Goal: Task Accomplishment & Management: Manage account settings

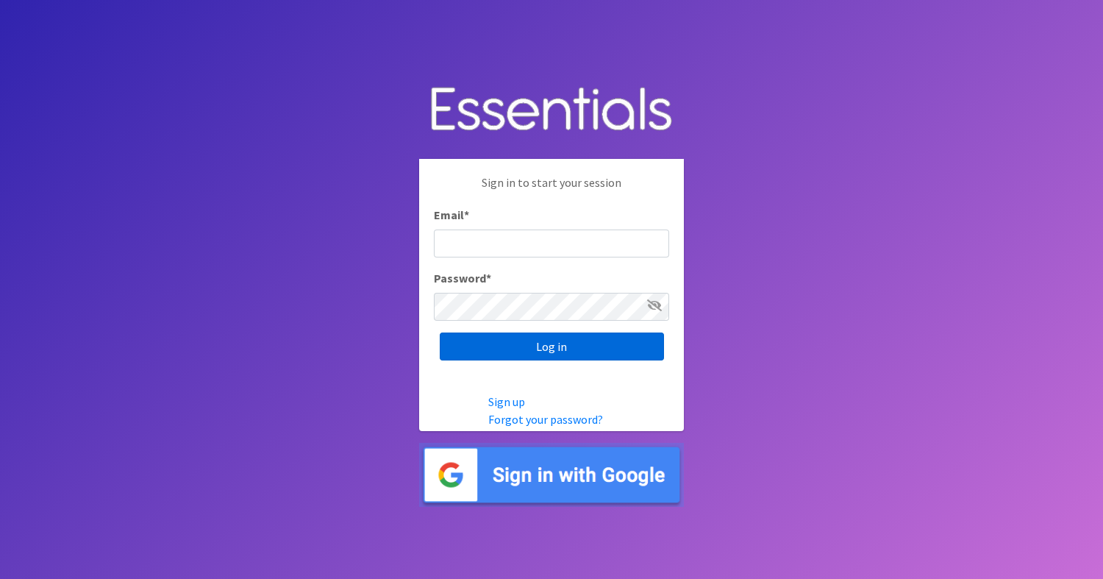
type input "diapers@giftsfromliam.org"
click at [541, 349] on input "Log in" at bounding box center [552, 346] width 224 height 28
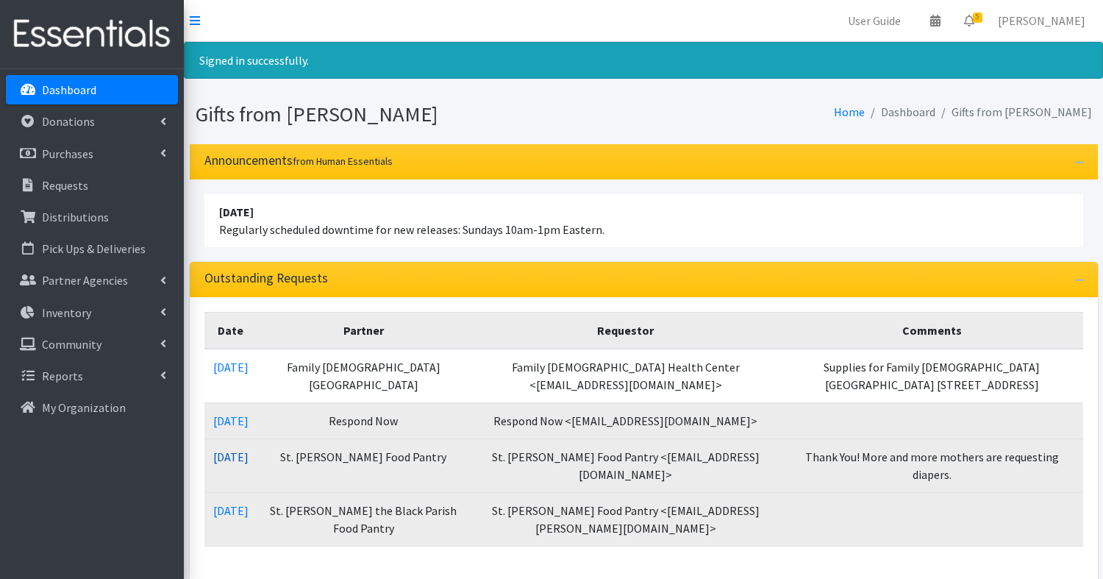
click at [248, 456] on link "[DATE]" at bounding box center [230, 456] width 35 height 15
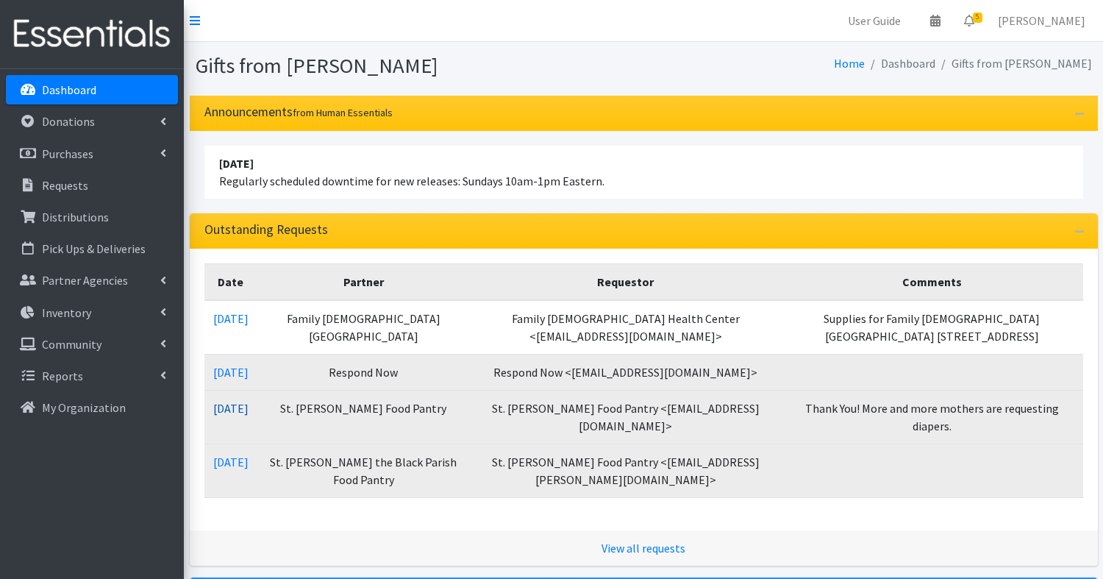
click at [248, 402] on link "09/14/2025" at bounding box center [230, 408] width 35 height 15
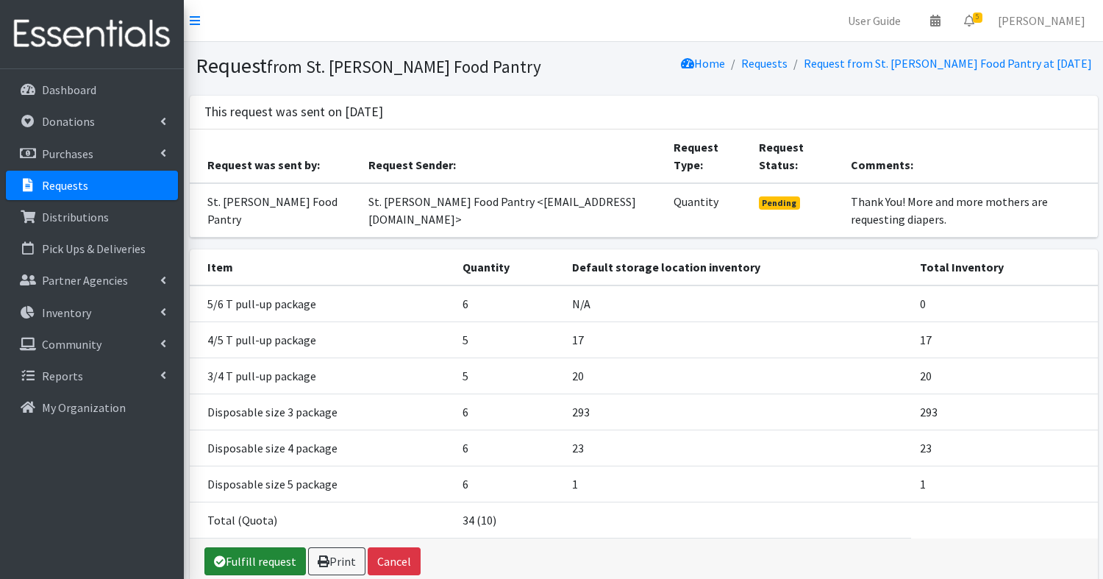
click at [250, 560] on link "Fulfill request" at bounding box center [254, 561] width 101 height 28
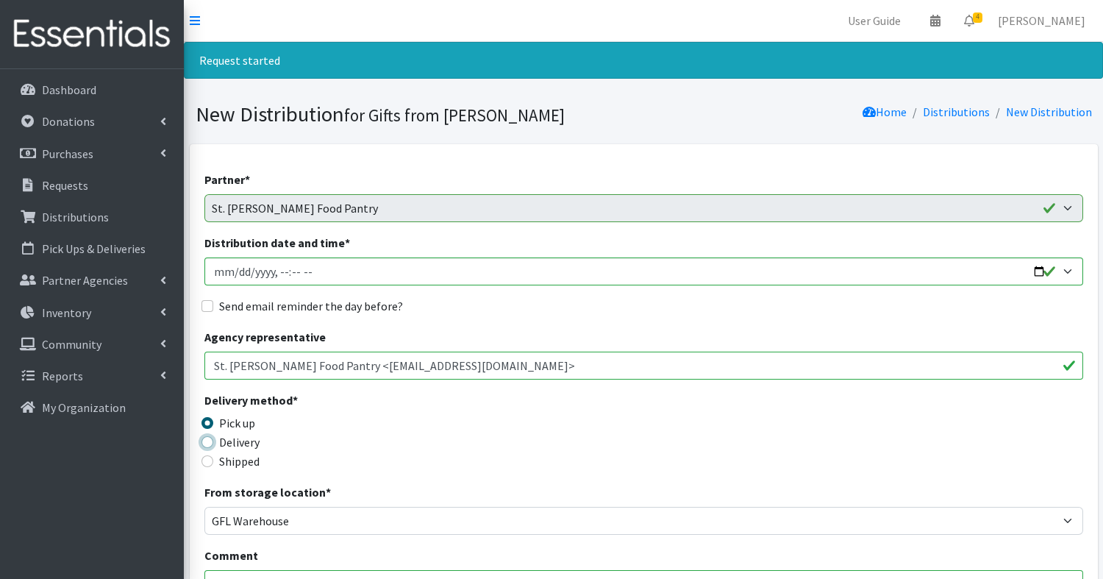
click at [210, 437] on input "Delivery" at bounding box center [207, 442] width 12 height 12
radio input "true"
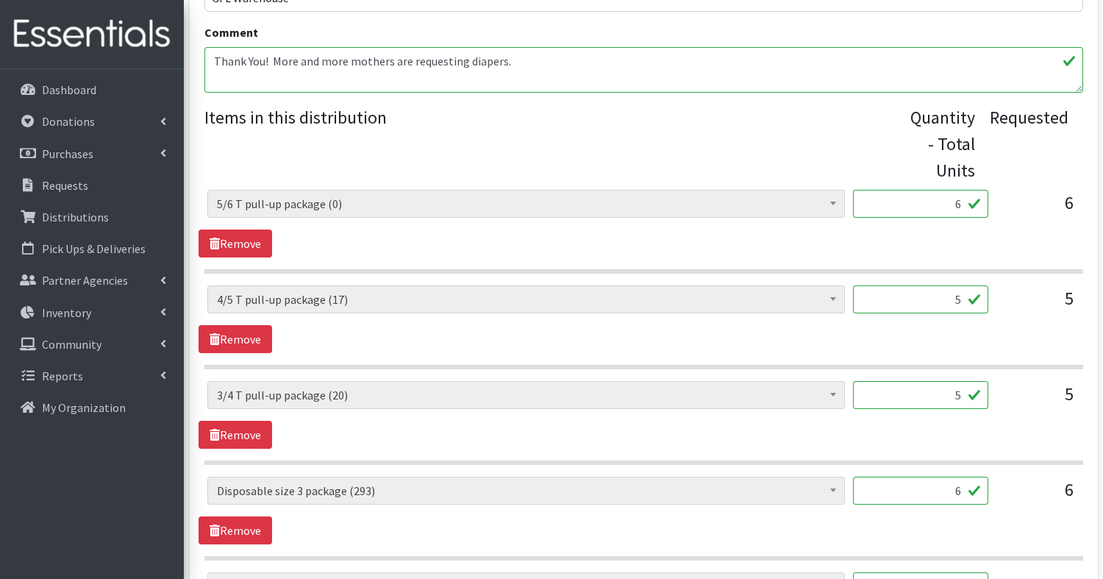
scroll to position [523, 0]
click at [223, 237] on link "Remove" at bounding box center [235, 243] width 74 height 28
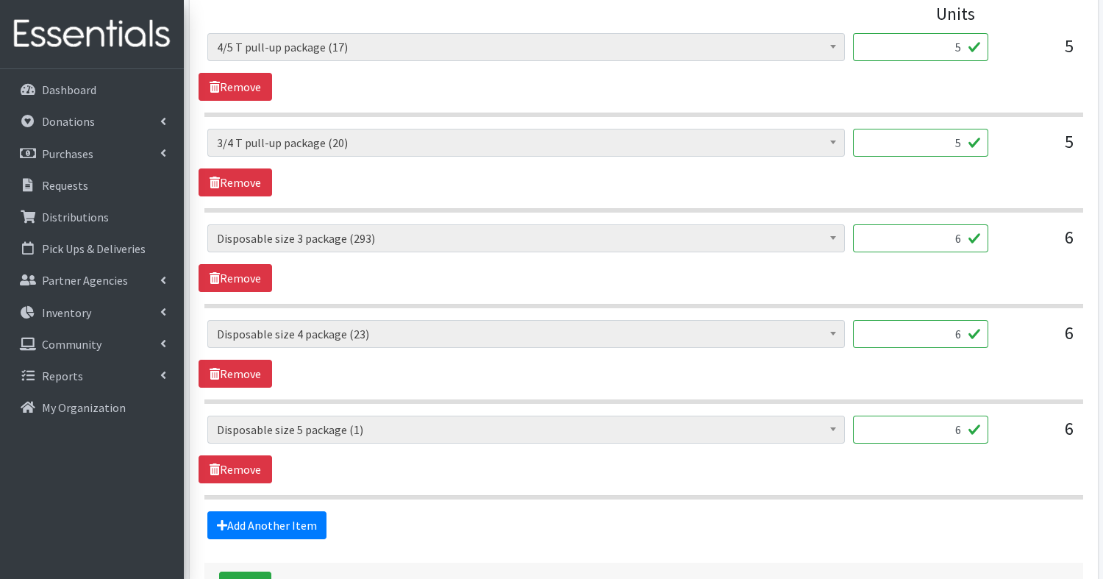
scroll to position [677, 0]
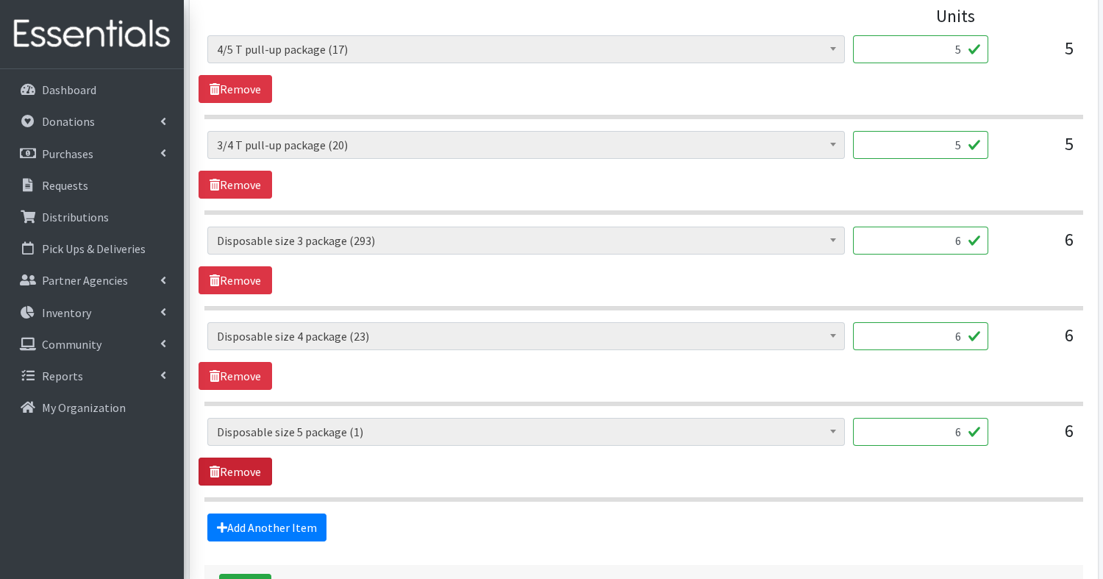
click at [237, 471] on link "Remove" at bounding box center [235, 471] width 74 height 28
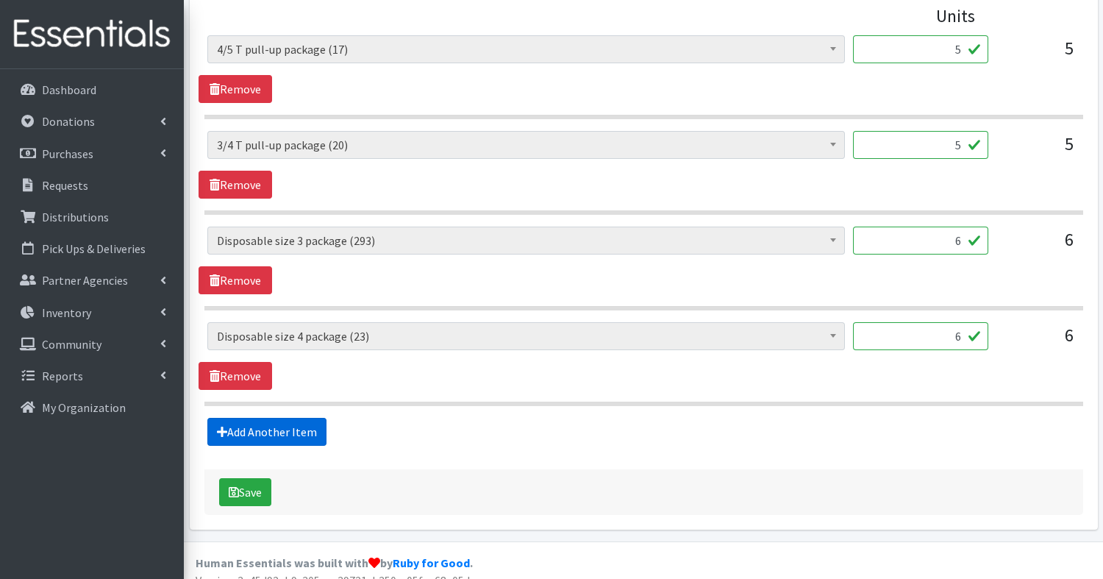
click at [265, 427] on link "Add Another Item" at bounding box center [266, 432] width 119 height 28
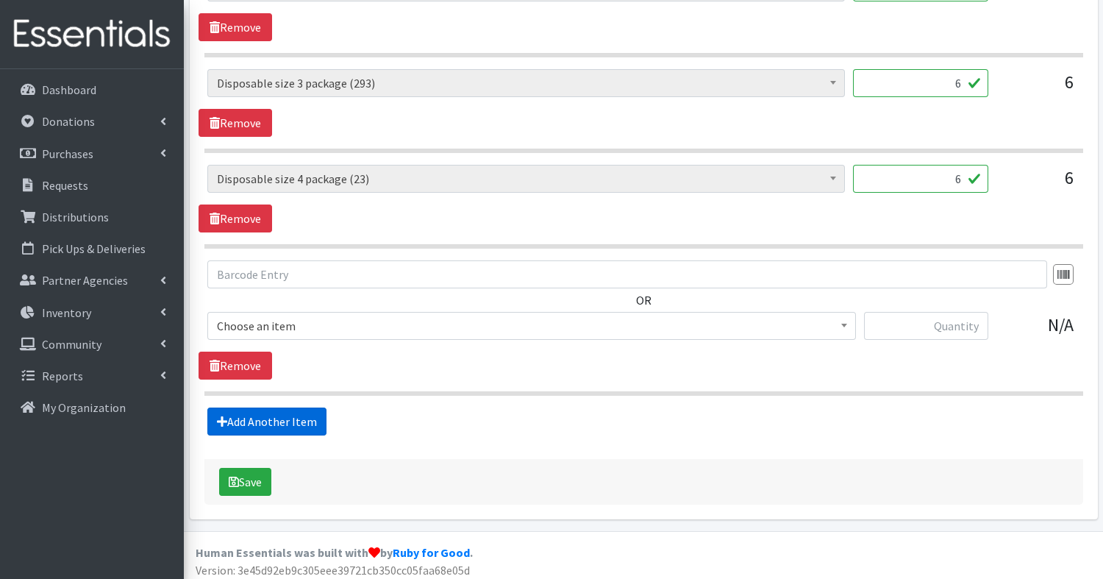
scroll to position [837, 0]
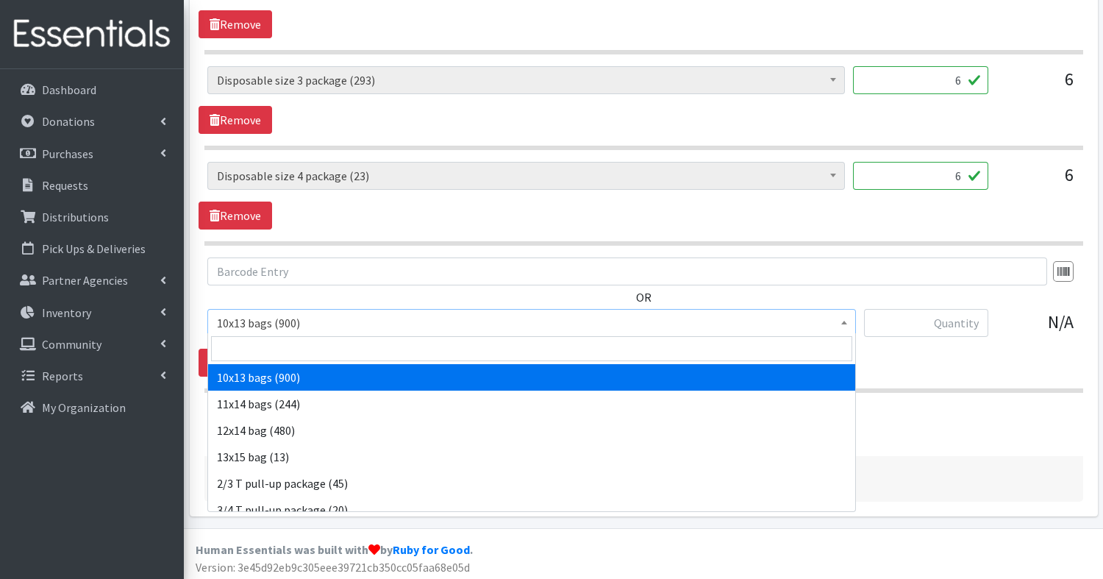
click at [272, 315] on span "10x13 bags (900)" at bounding box center [531, 322] width 629 height 21
click at [268, 349] on input "search" at bounding box center [531, 348] width 641 height 25
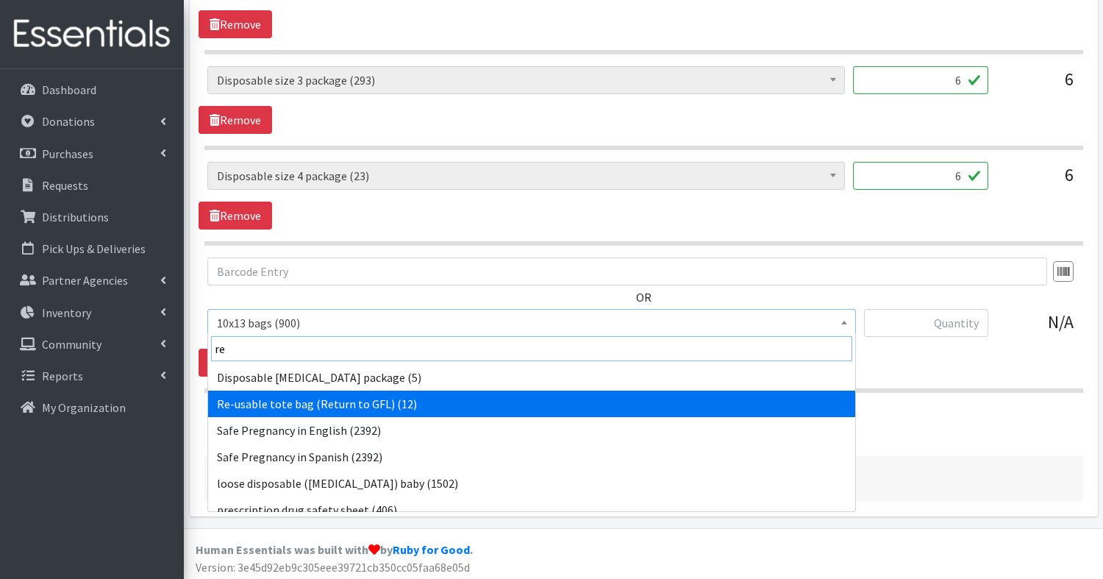
type input "re"
select select "15424"
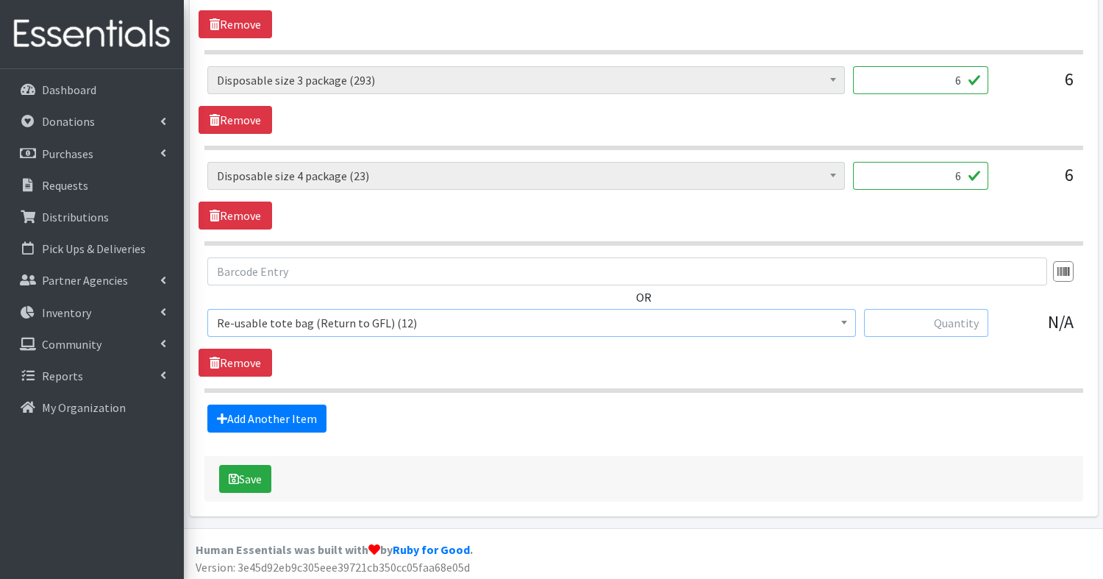
click at [963, 323] on input "text" at bounding box center [926, 323] width 124 height 28
type input "1"
click at [248, 470] on button "Save" at bounding box center [245, 479] width 52 height 28
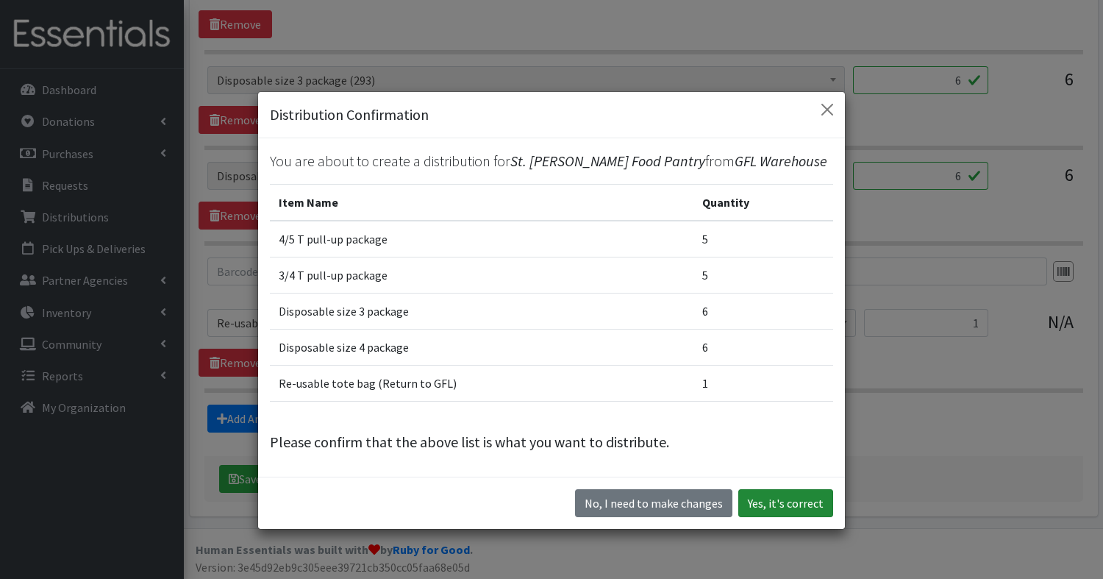
click at [805, 506] on button "Yes, it's correct" at bounding box center [785, 503] width 95 height 28
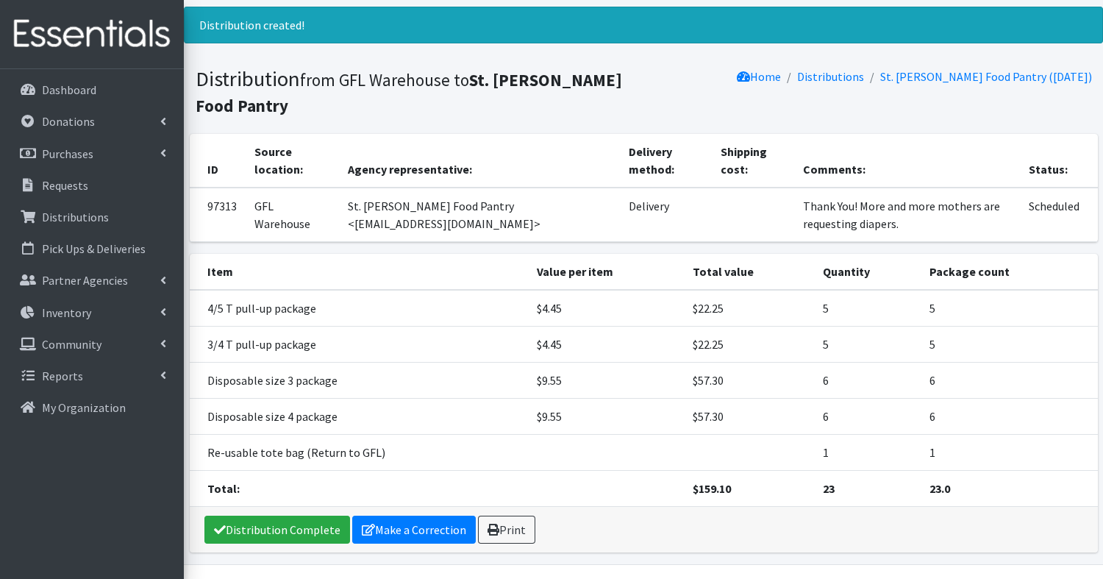
scroll to position [121, 0]
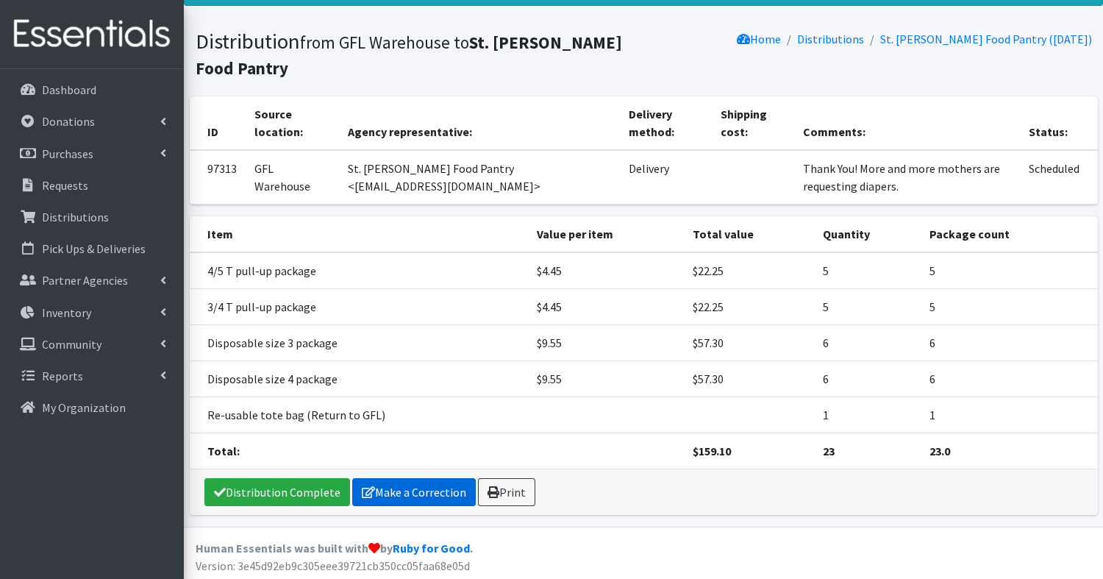
click at [435, 490] on link "Make a Correction" at bounding box center [413, 492] width 123 height 28
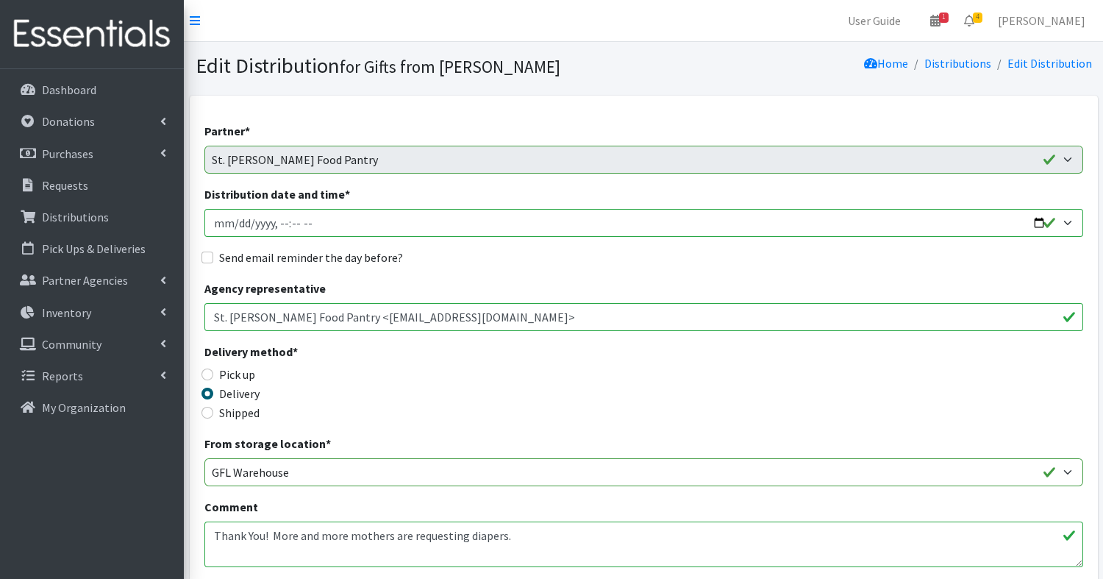
click at [352, 227] on input "Distribution date and time *" at bounding box center [643, 223] width 878 height 28
click at [287, 225] on input "Distribution date and time *" at bounding box center [643, 223] width 878 height 28
click at [253, 218] on input "Distribution date and time *" at bounding box center [643, 223] width 878 height 28
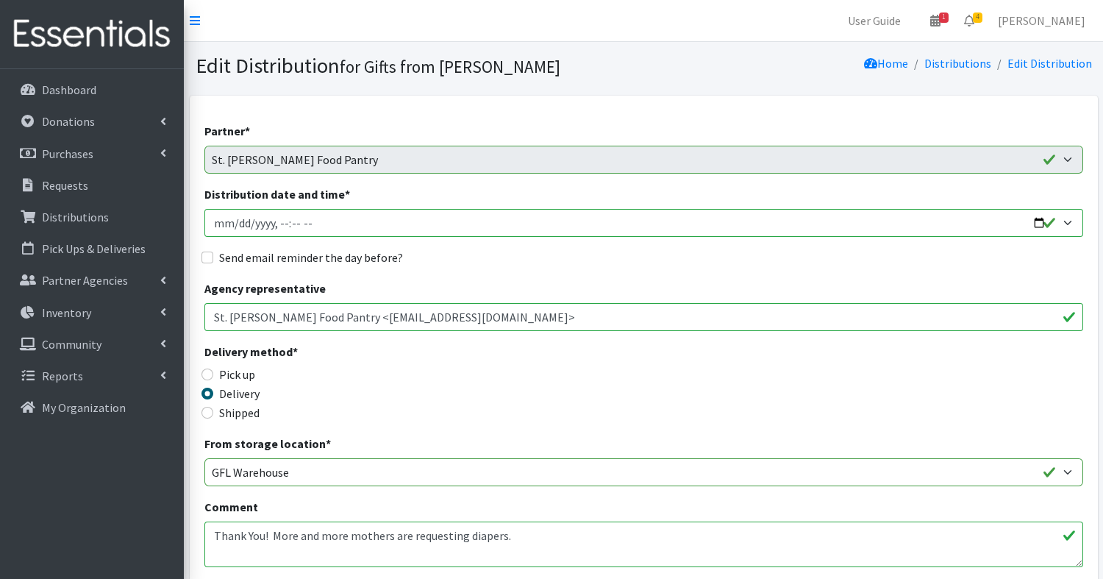
click at [1038, 224] on input "Distribution date and time *" at bounding box center [643, 223] width 878 height 28
type input "2025-09-30T10:59"
click at [642, 378] on div "Delivery method * Pick up Delivery Shipped Shipping cost" at bounding box center [643, 389] width 878 height 92
click at [207, 258] on input "Send email reminder the day before?" at bounding box center [207, 257] width 12 height 12
checkbox input "true"
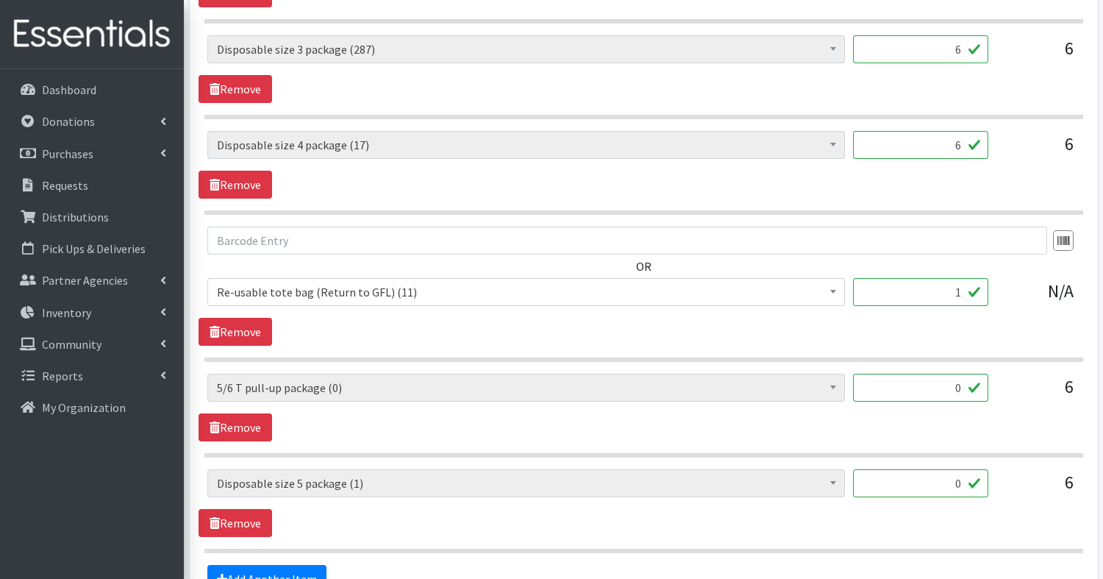
scroll to position [979, 0]
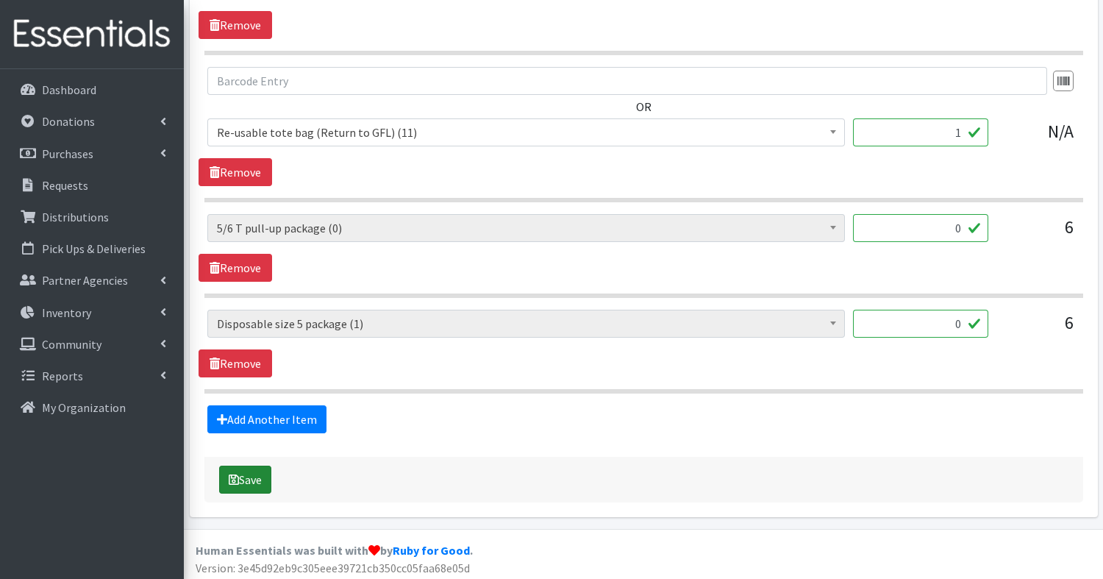
click at [246, 477] on button "Save" at bounding box center [245, 479] width 52 height 28
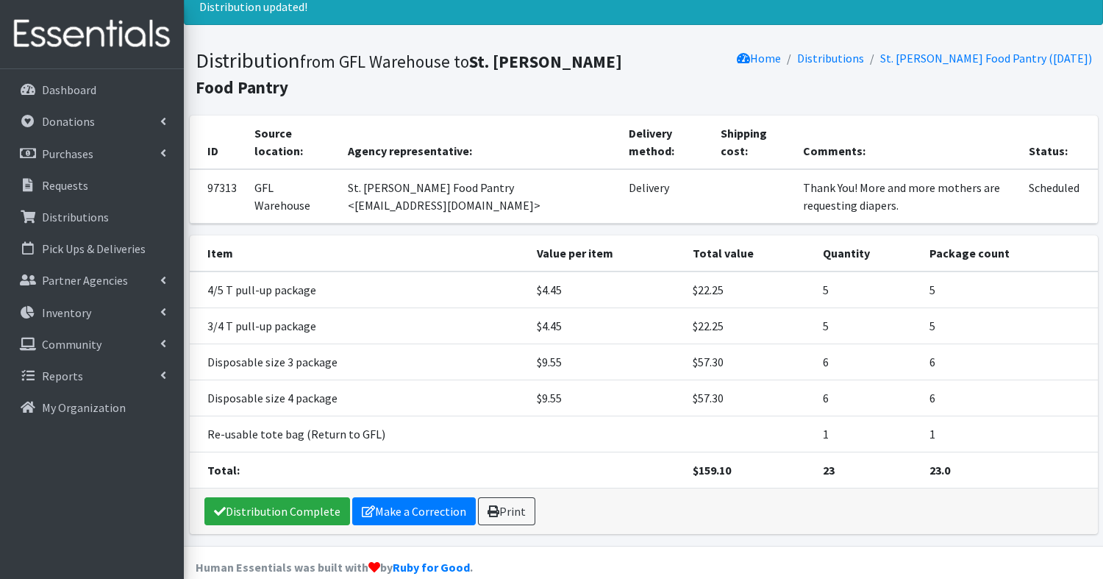
scroll to position [121, 0]
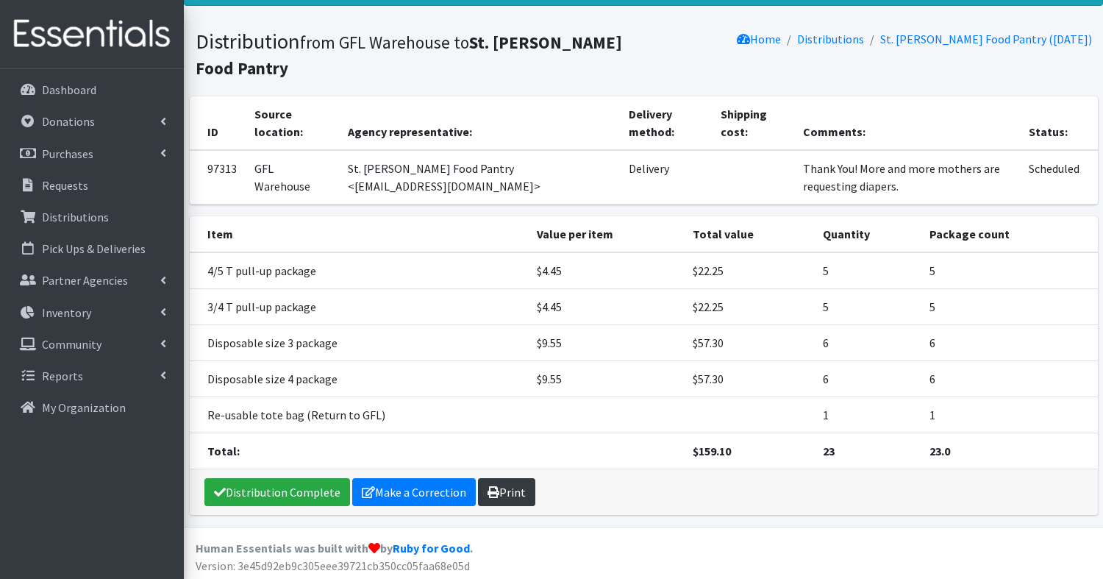
click at [500, 493] on link "Print" at bounding box center [506, 492] width 57 height 28
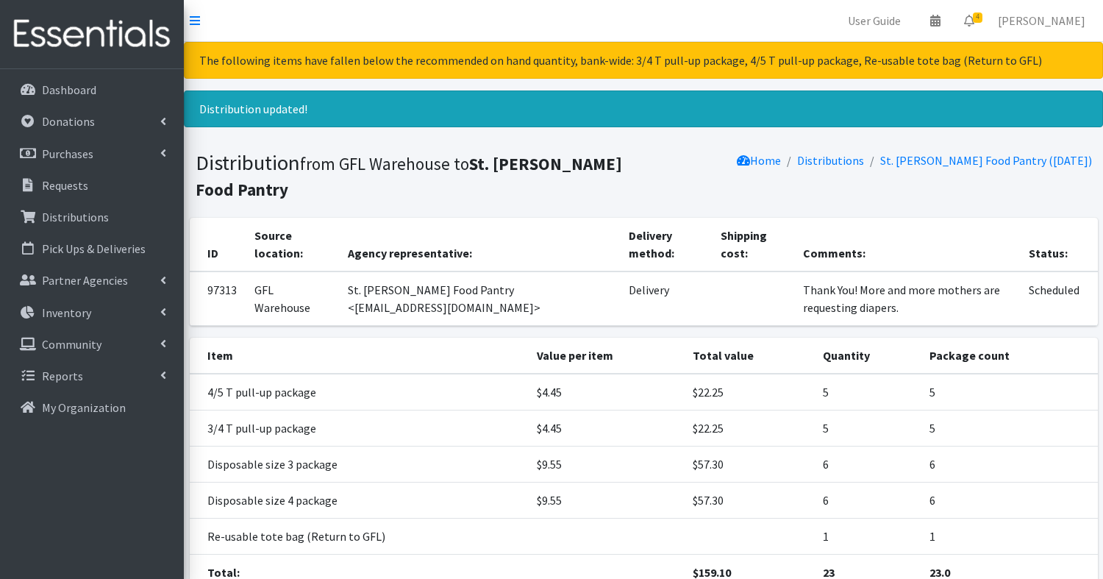
scroll to position [121, 0]
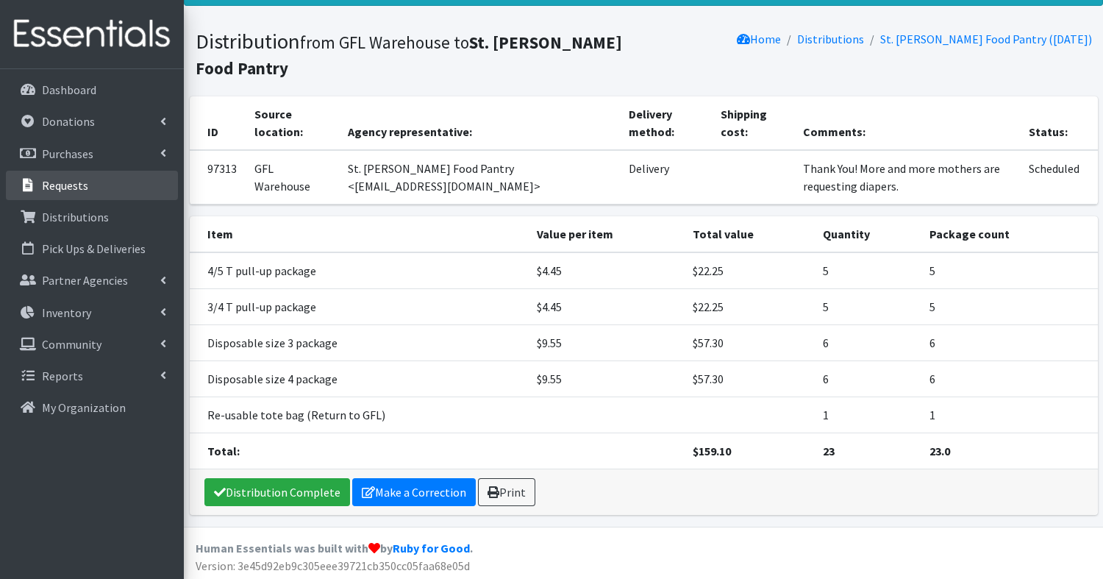
click at [74, 192] on p "Requests" at bounding box center [65, 185] width 46 height 15
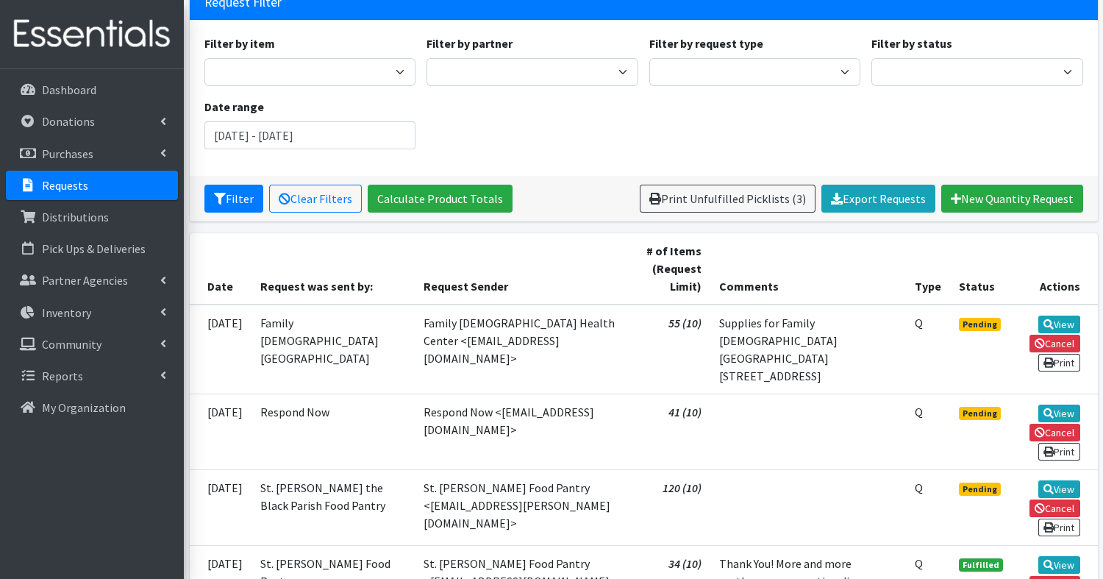
scroll to position [110, 0]
click at [1064, 404] on link "View" at bounding box center [1059, 413] width 42 height 18
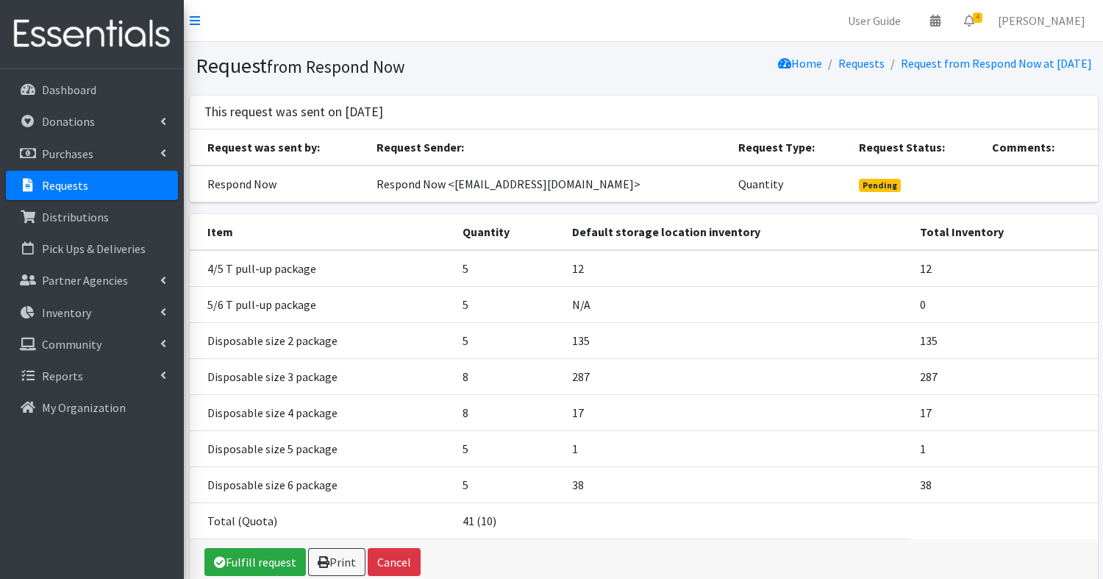
scroll to position [70, 0]
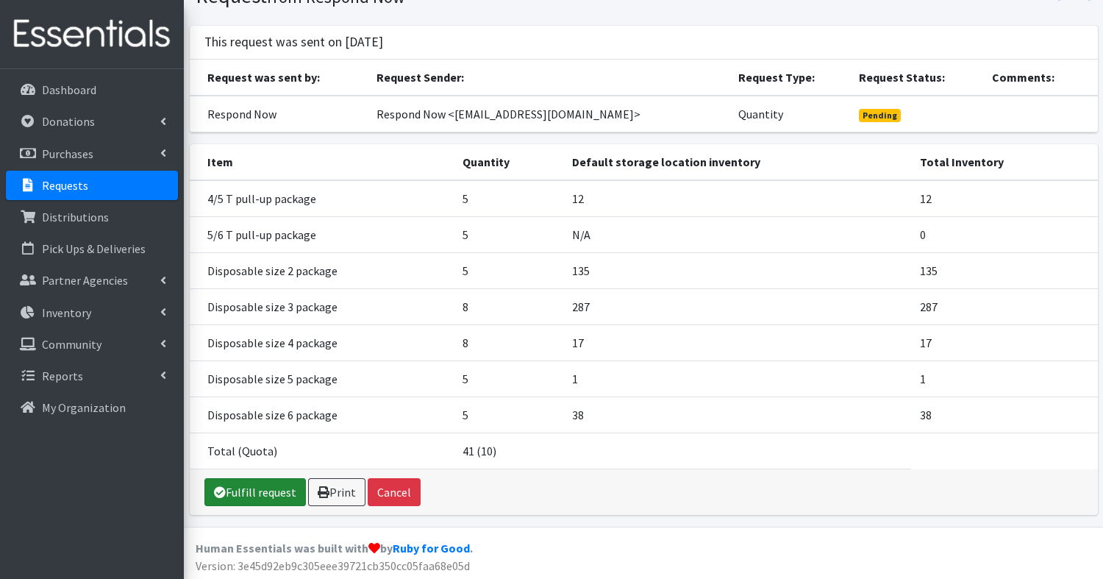
click at [258, 492] on link "Fulfill request" at bounding box center [254, 492] width 101 height 28
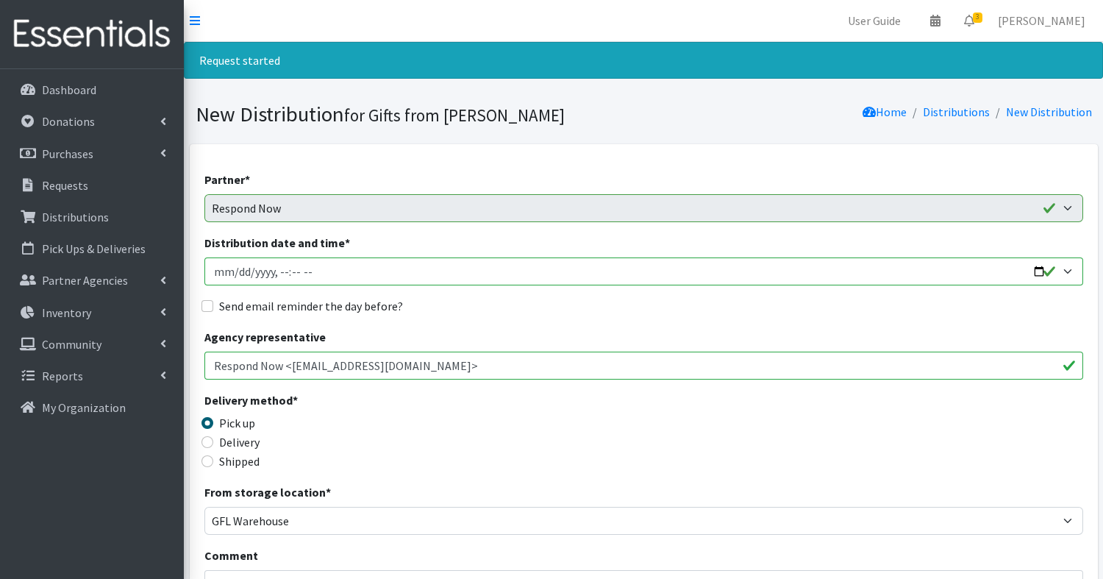
click at [273, 276] on input "Distribution date and time *" at bounding box center [643, 271] width 878 height 28
click at [1036, 273] on input "Distribution date and time *" at bounding box center [643, 271] width 878 height 28
type input "2025-09-30T09:00"
click at [631, 412] on div "Delivery method * Pick up Delivery Shipped Shipping cost" at bounding box center [643, 437] width 878 height 92
click at [204, 307] on input "Send email reminder the day before?" at bounding box center [207, 306] width 12 height 12
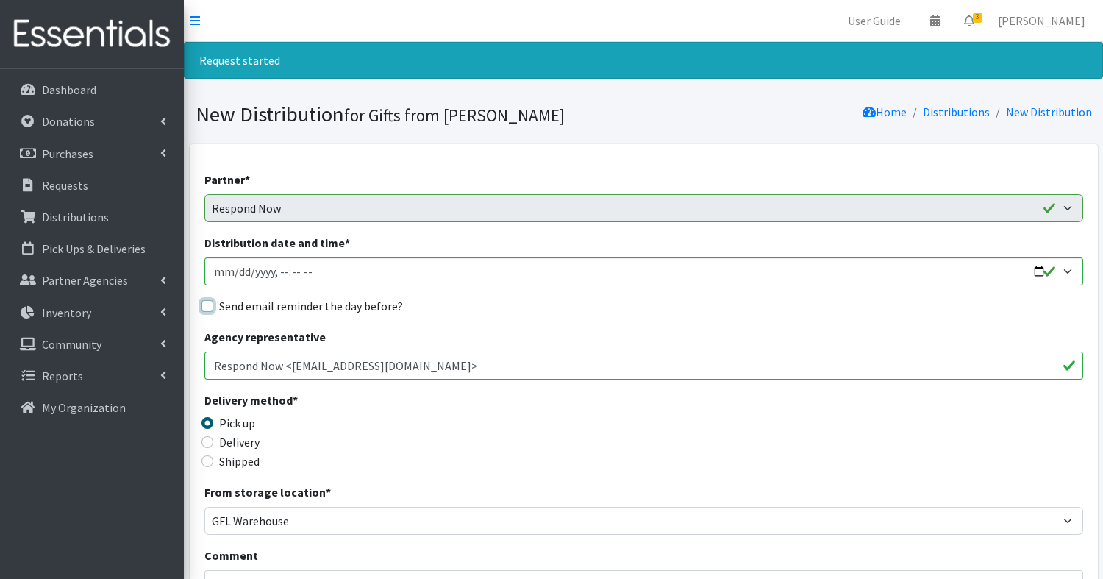
checkbox input "true"
click at [207, 437] on input "Delivery" at bounding box center [207, 442] width 12 height 12
radio input "true"
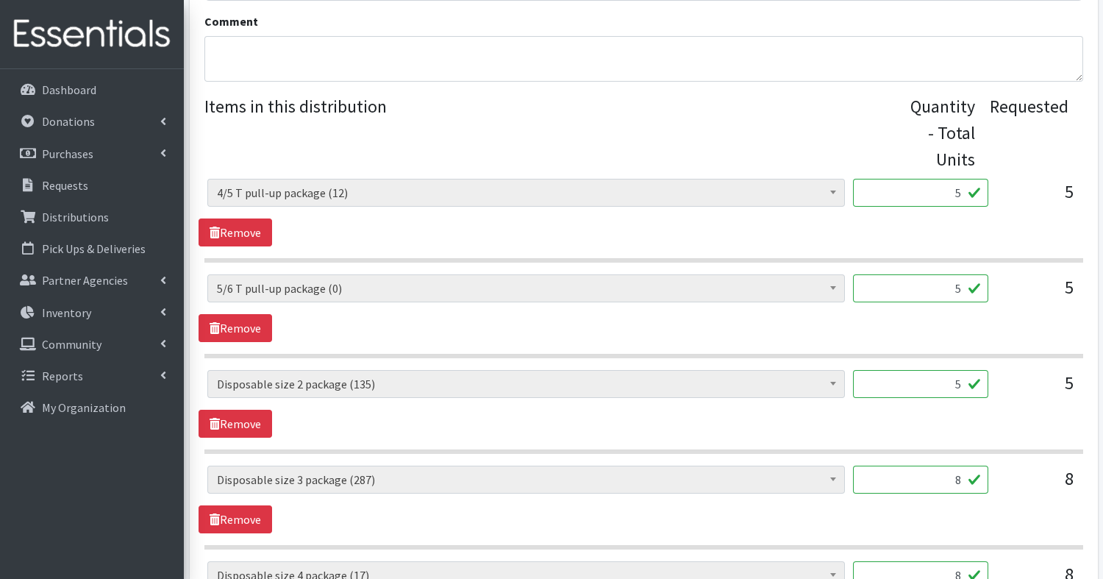
scroll to position [534, 0]
click at [237, 323] on link "Remove" at bounding box center [235, 327] width 74 height 28
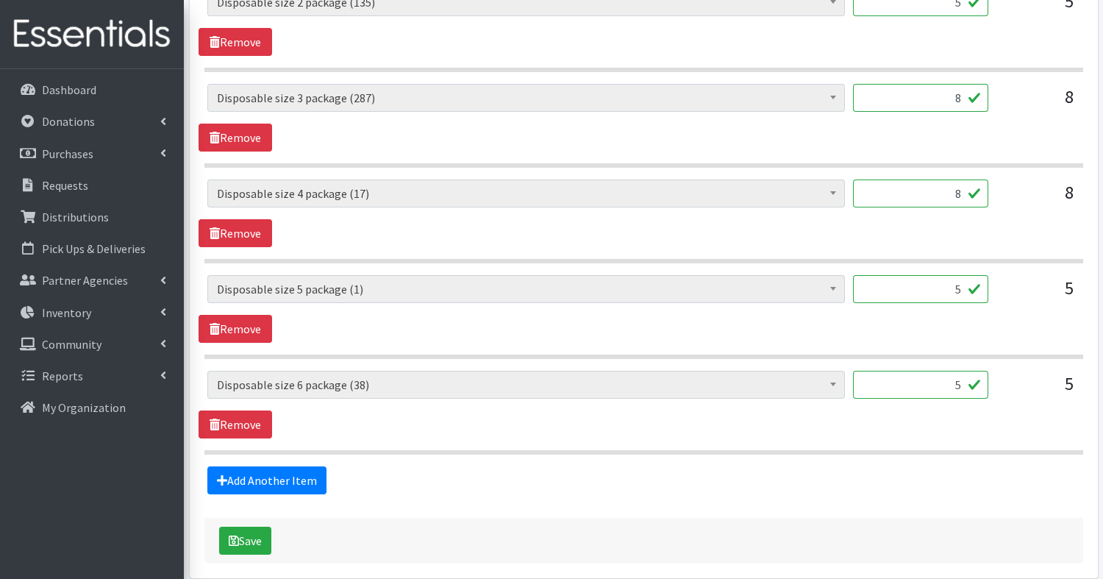
scroll to position [820, 0]
click at [252, 327] on link "Remove" at bounding box center [235, 328] width 74 height 28
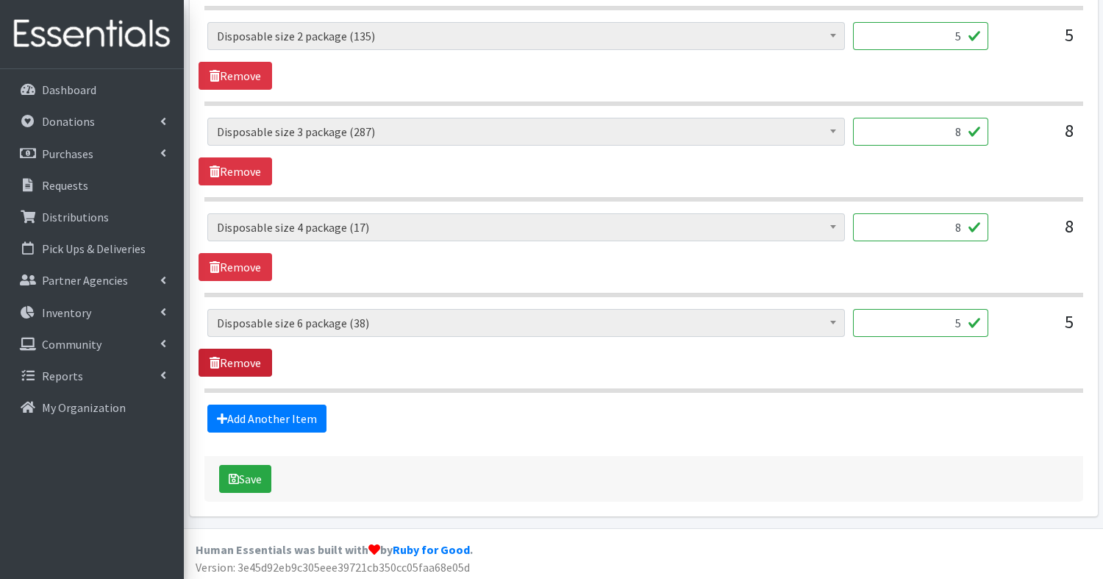
click at [250, 354] on link "Remove" at bounding box center [235, 362] width 74 height 28
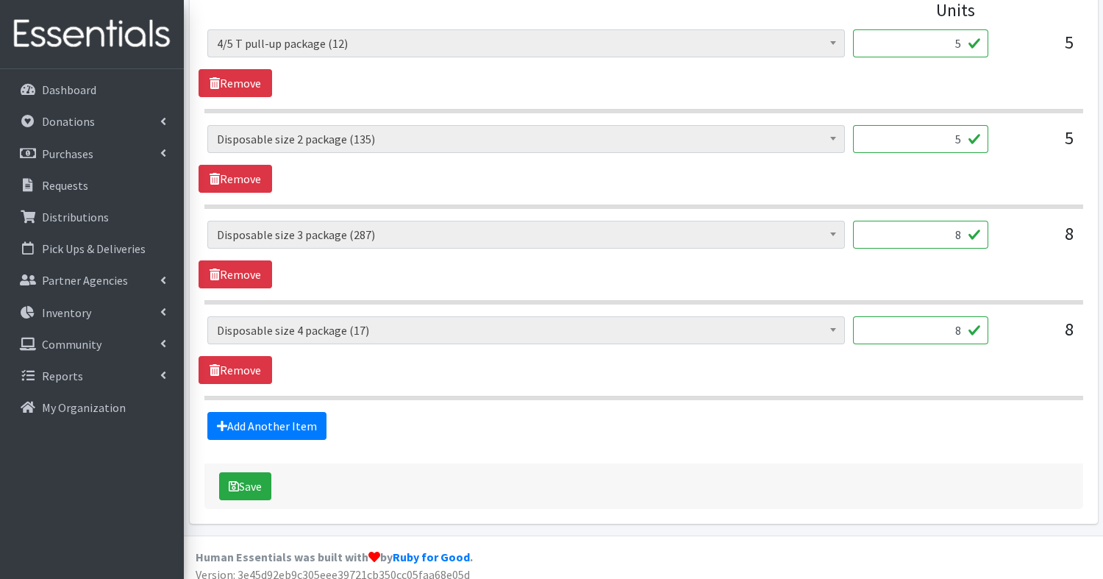
scroll to position [684, 0]
click at [299, 426] on link "Add Another Item" at bounding box center [266, 425] width 119 height 28
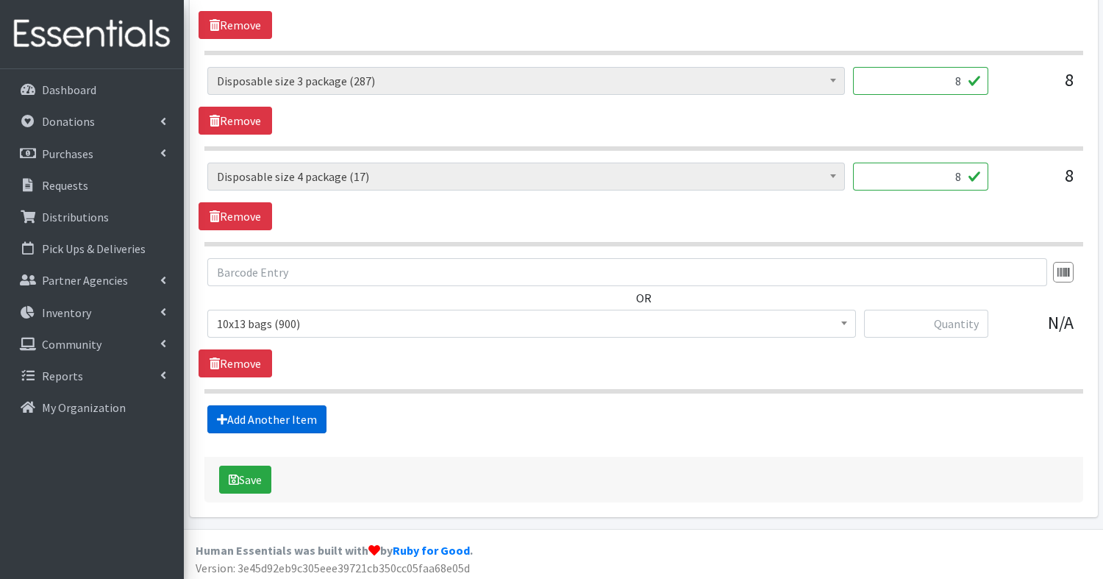
scroll to position [837, 0]
click at [317, 320] on span "10x13 bags (900)" at bounding box center [531, 322] width 629 height 21
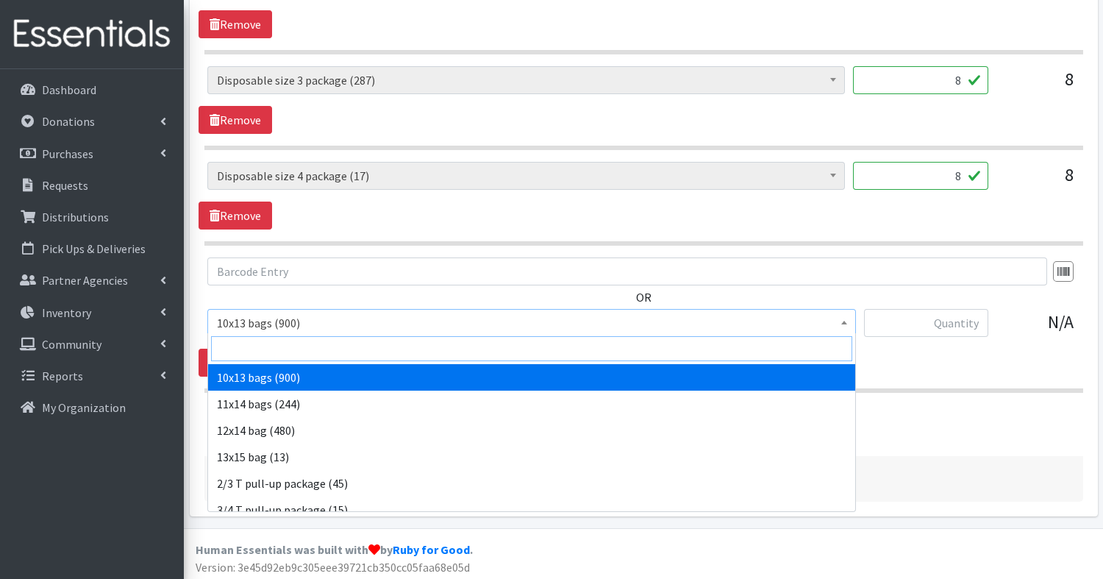
click at [281, 351] on input "search" at bounding box center [531, 348] width 641 height 25
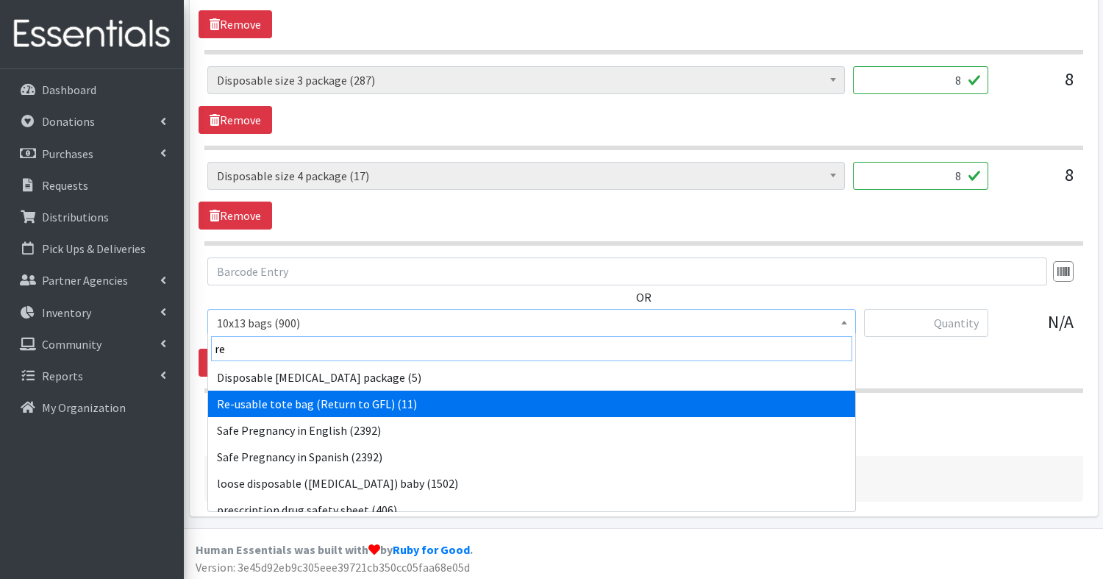
type input "re"
select select "15424"
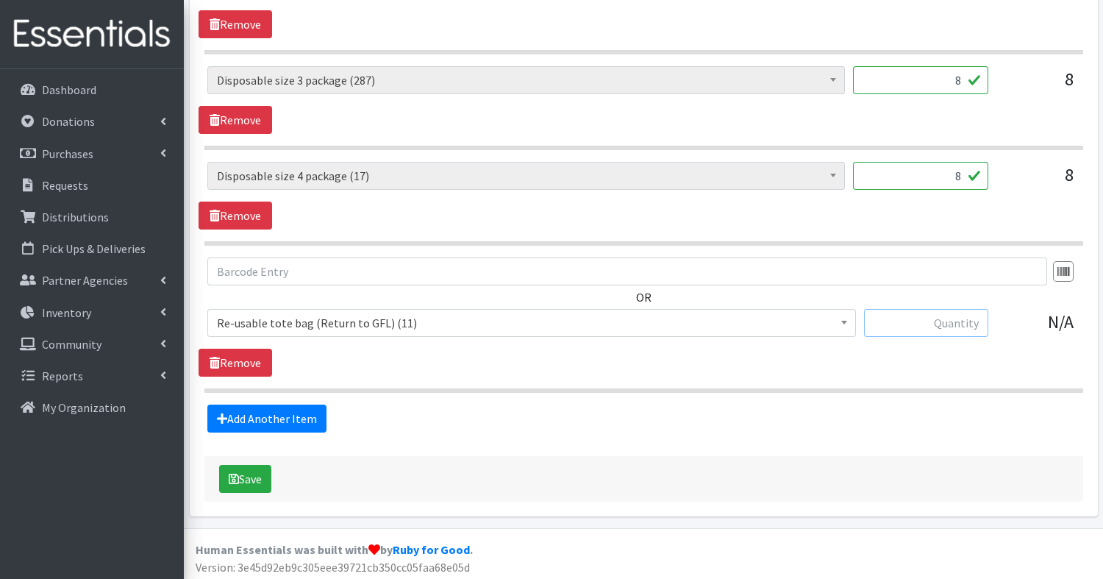
click at [940, 325] on input "text" at bounding box center [926, 323] width 124 height 28
type input "1"
click at [248, 481] on button "Save" at bounding box center [245, 479] width 52 height 28
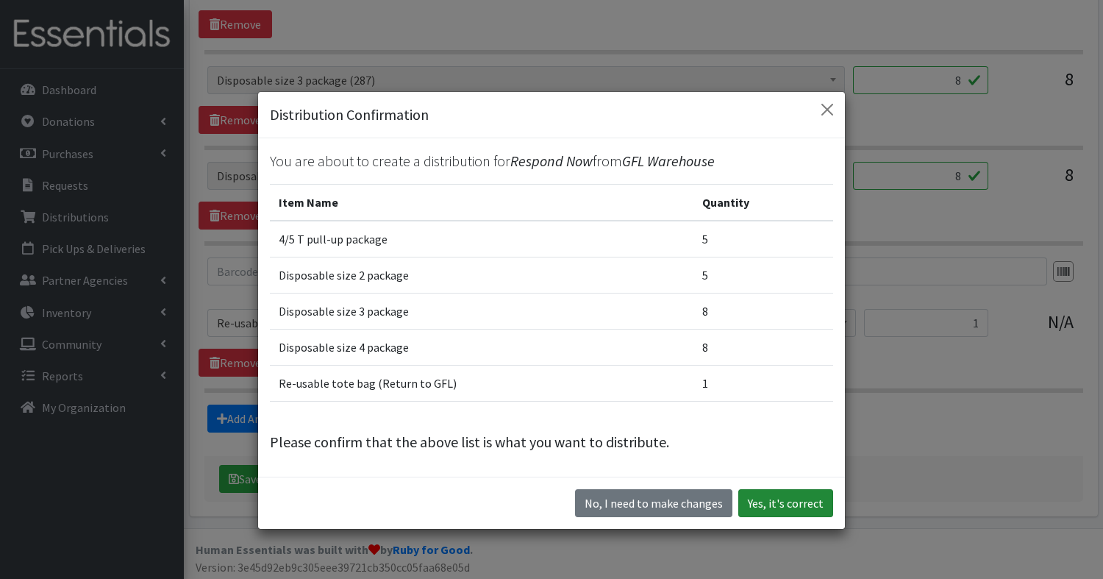
click at [780, 500] on button "Yes, it's correct" at bounding box center [785, 503] width 95 height 28
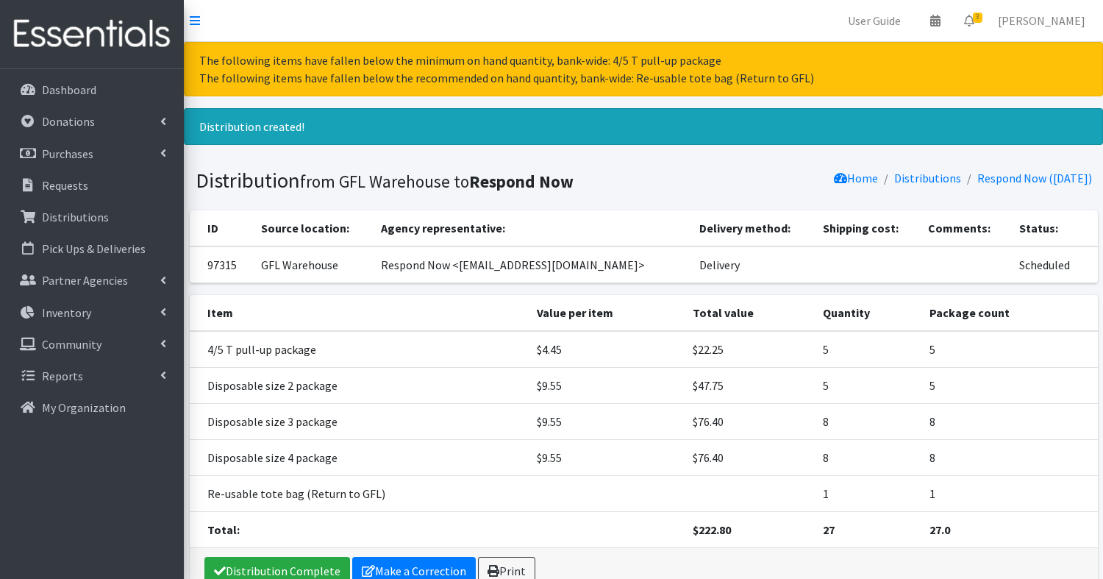
scroll to position [79, 0]
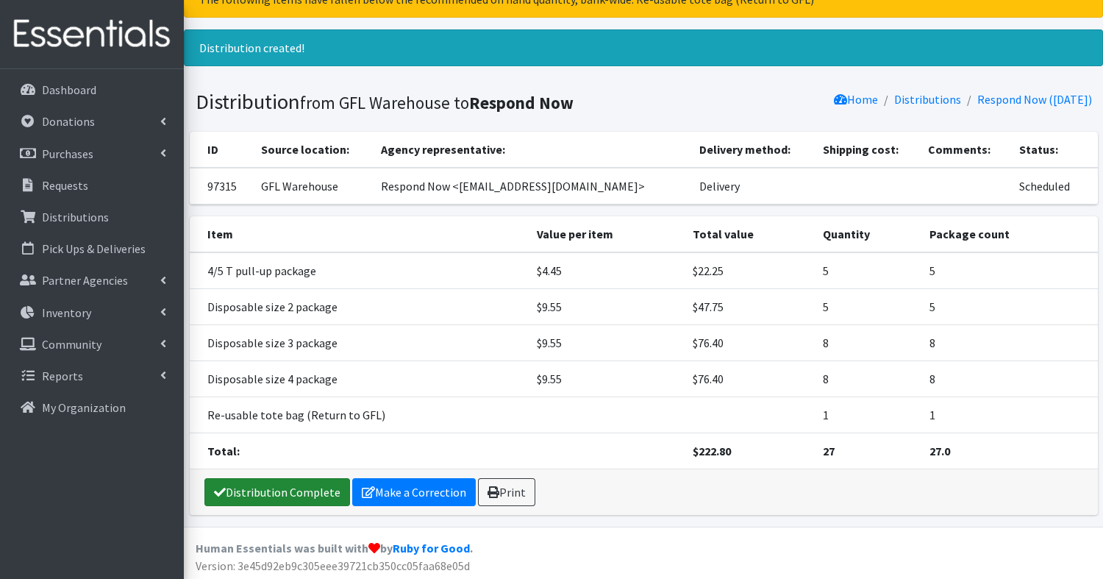
click at [262, 490] on link "Distribution Complete" at bounding box center [277, 492] width 146 height 28
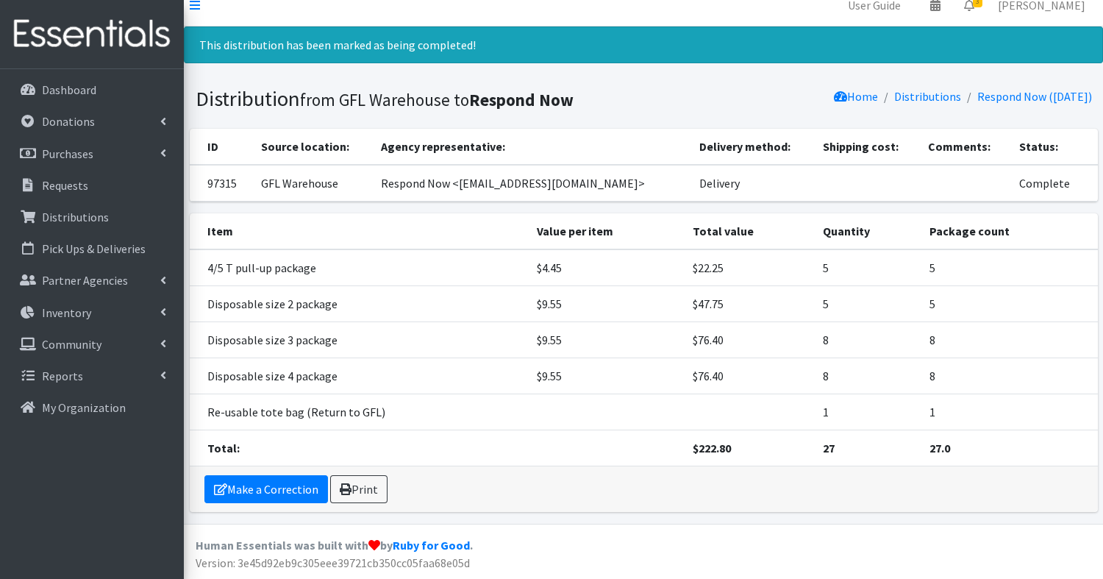
scroll to position [0, 0]
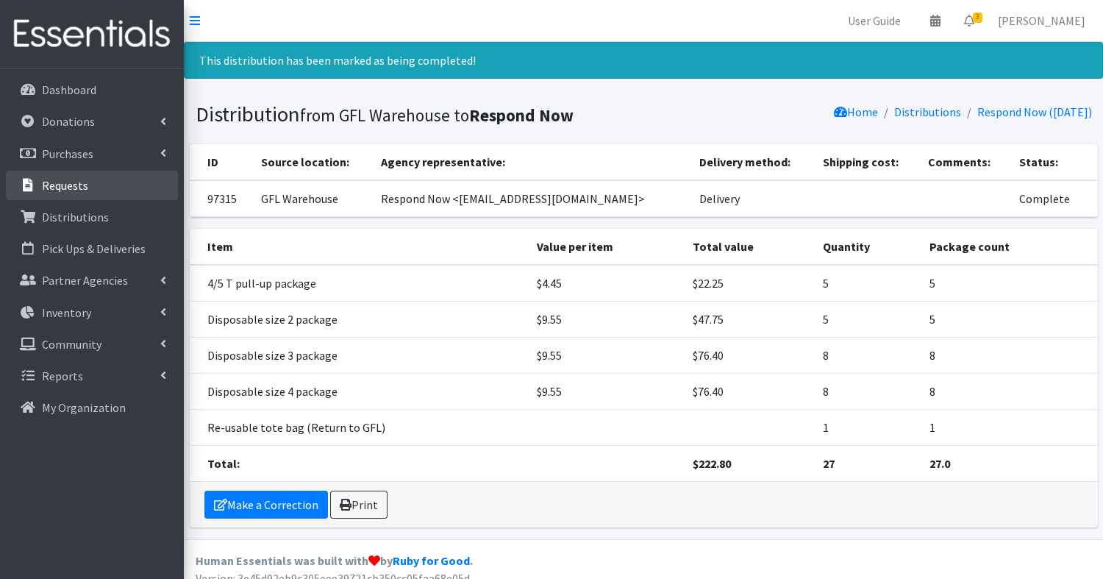
click at [65, 190] on p "Requests" at bounding box center [65, 185] width 46 height 15
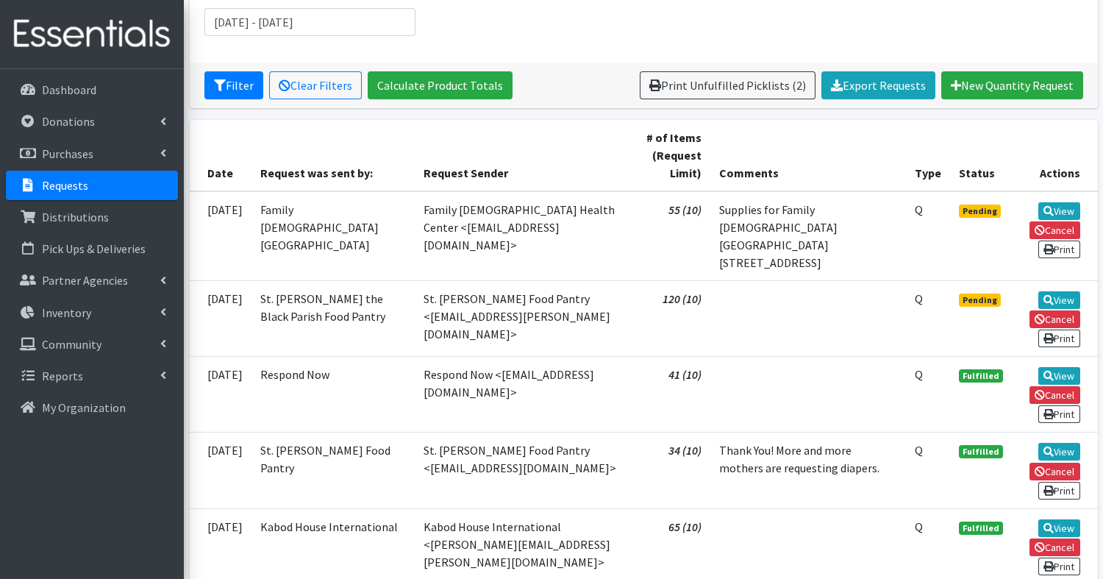
scroll to position [223, 0]
click at [1061, 208] on link "View" at bounding box center [1059, 211] width 42 height 18
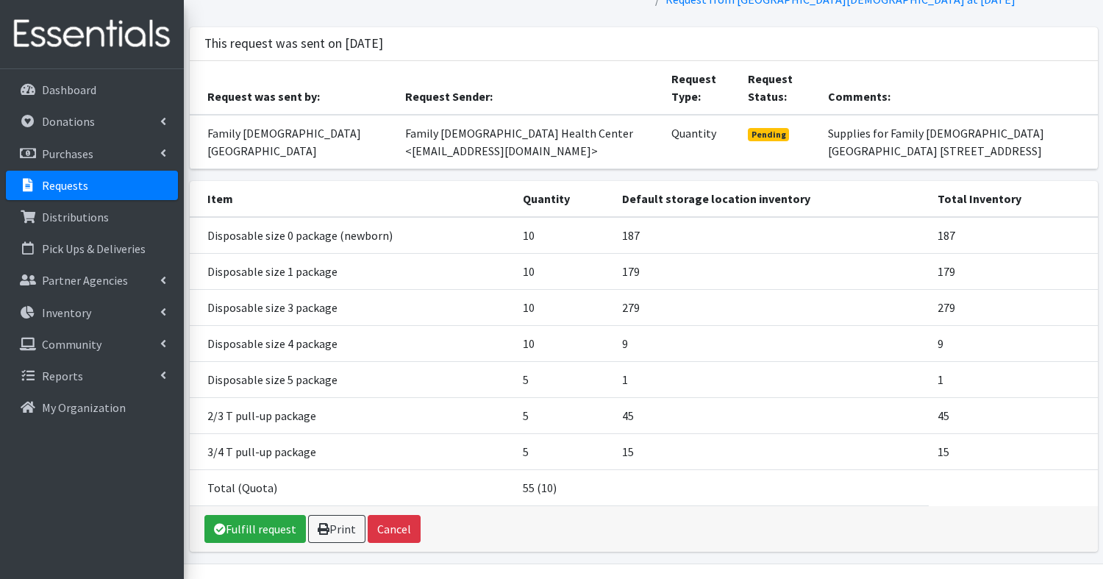
scroll to position [122, 0]
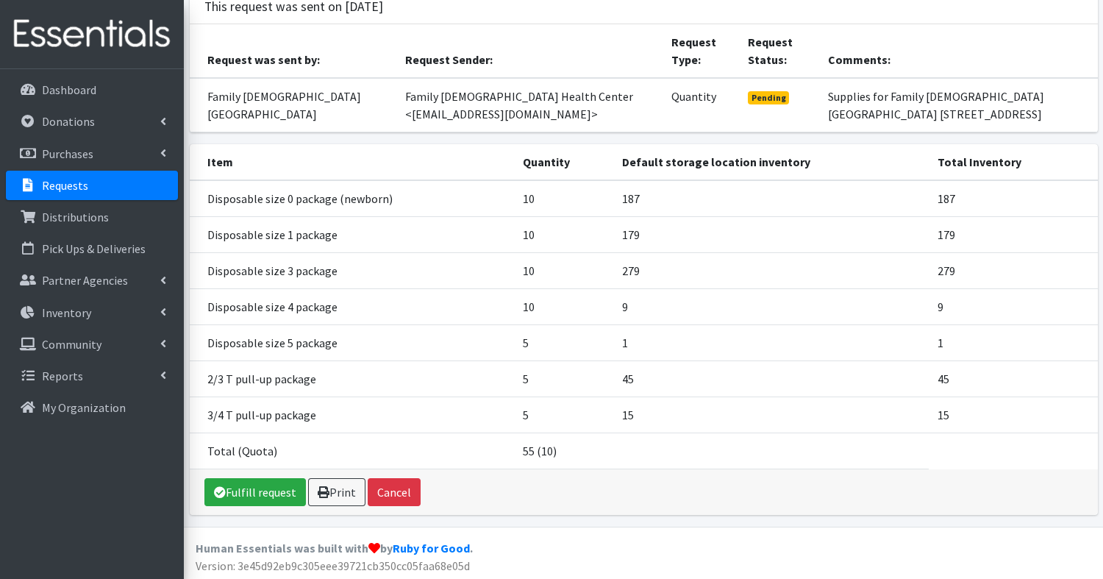
click at [74, 184] on p "Requests" at bounding box center [65, 185] width 46 height 15
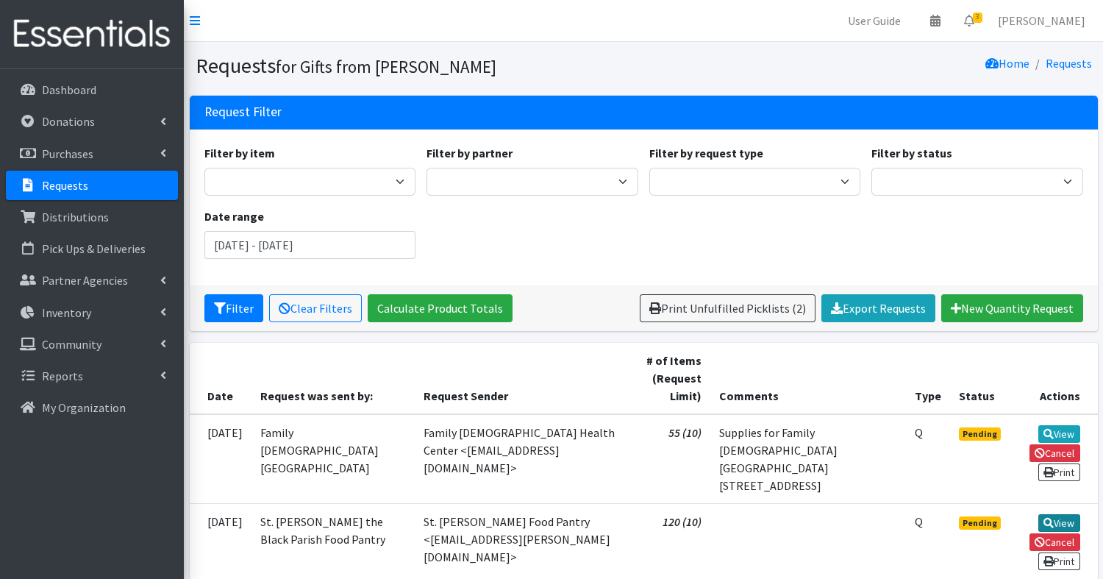
click at [1059, 514] on link "View" at bounding box center [1059, 523] width 42 height 18
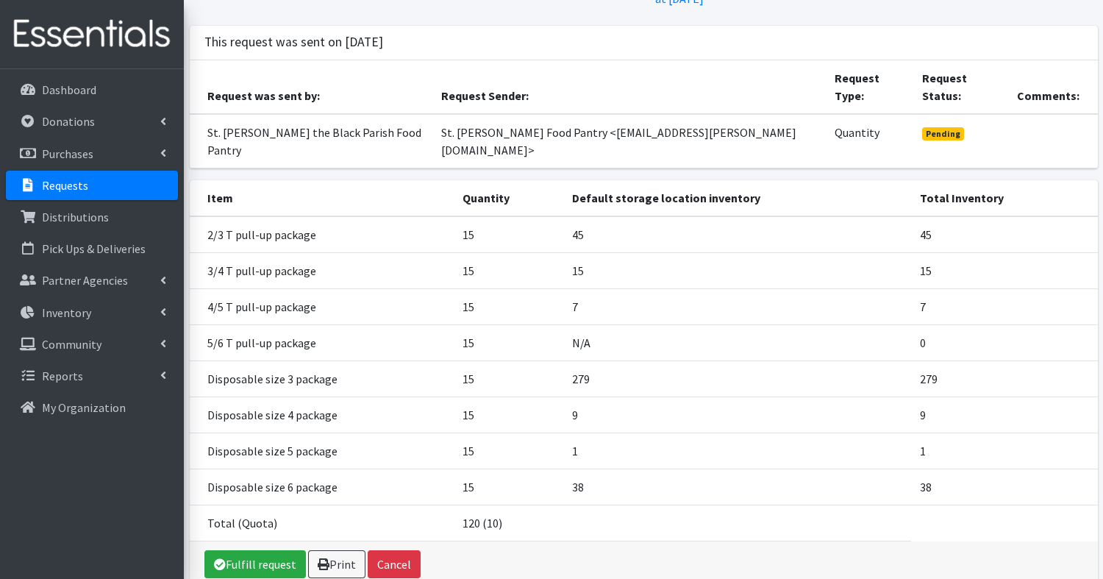
scroll to position [123, 0]
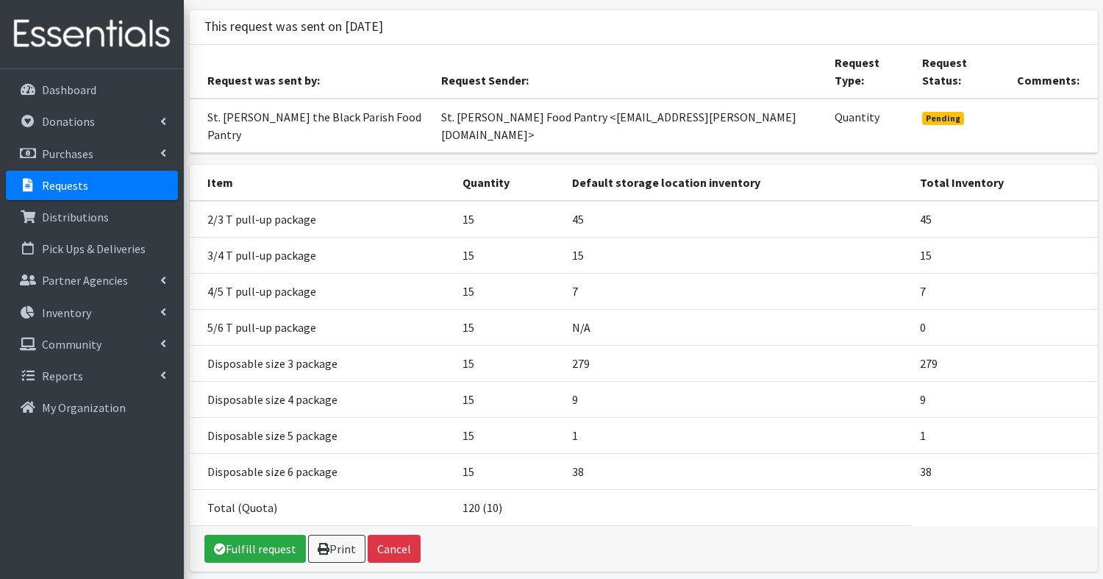
click at [69, 185] on p "Requests" at bounding box center [65, 185] width 46 height 15
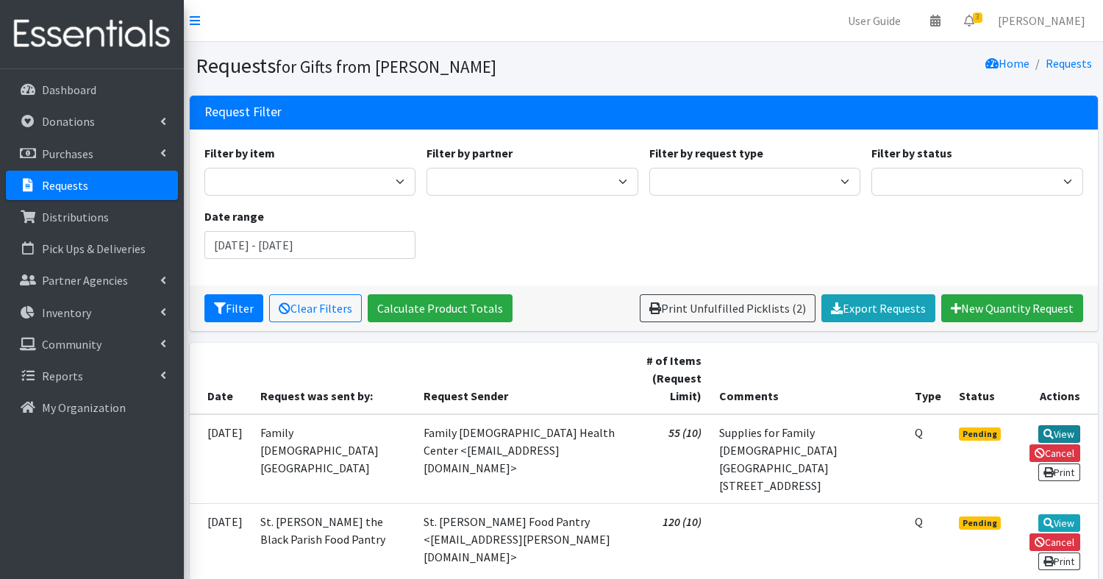
click at [1064, 429] on link "View" at bounding box center [1059, 434] width 42 height 18
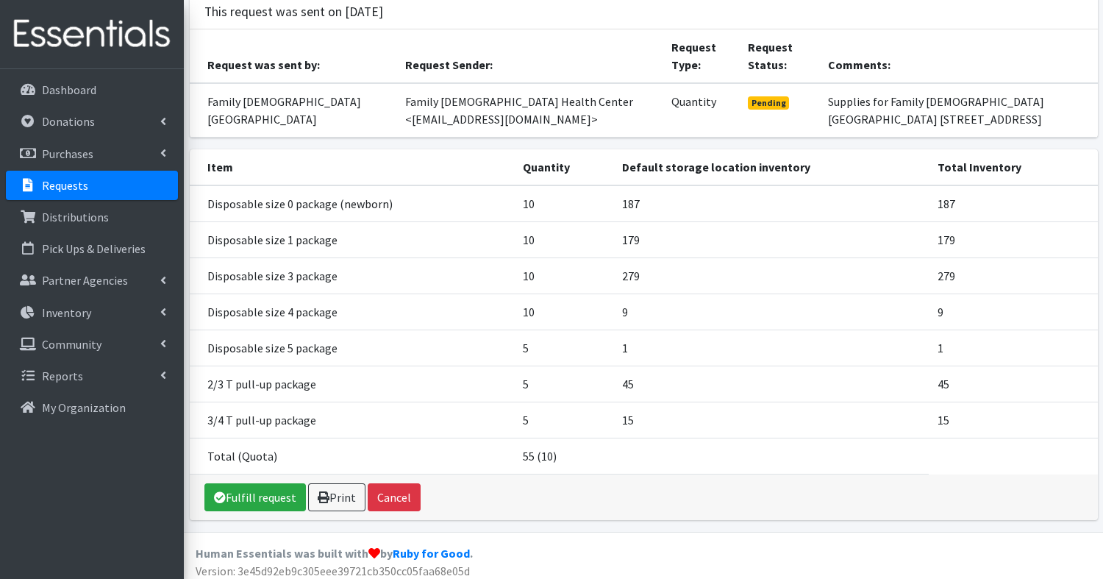
scroll to position [122, 0]
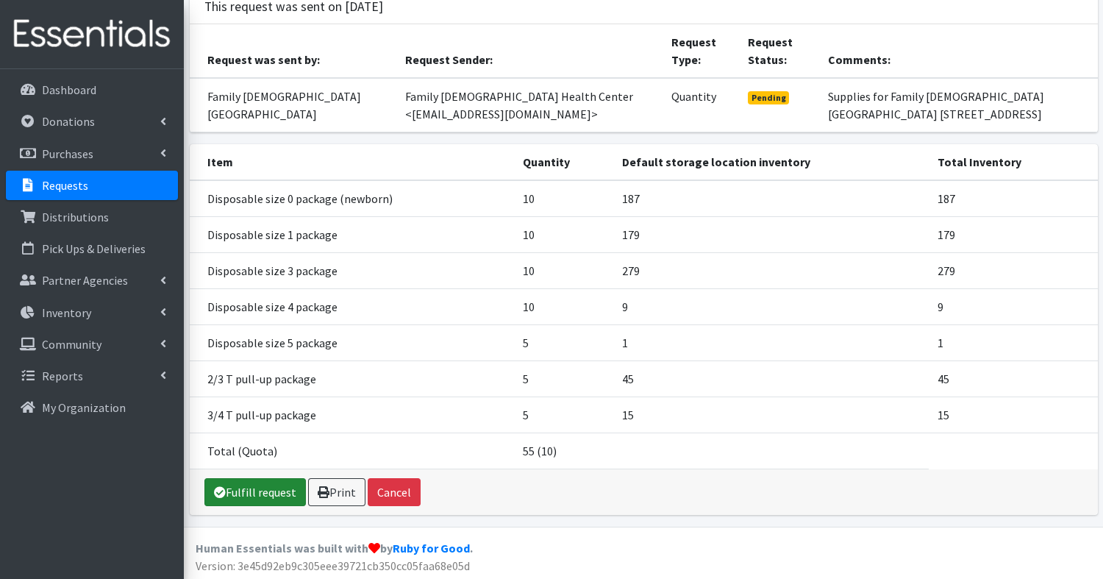
click at [236, 491] on link "Fulfill request" at bounding box center [254, 492] width 101 height 28
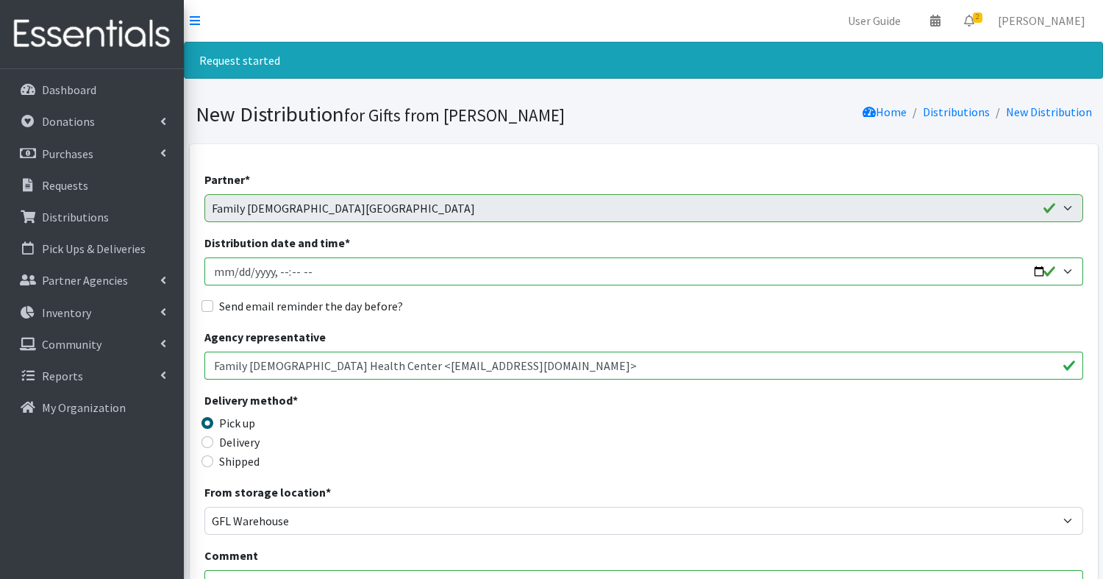
click at [354, 265] on input "Distribution date and time *" at bounding box center [643, 271] width 878 height 28
click at [1038, 268] on input "Distribution date and time *" at bounding box center [643, 271] width 878 height 28
type input "2025-09-30T09:30"
click at [586, 364] on input "Family Christian Health Center <mcross@familychc.org>" at bounding box center [643, 365] width 878 height 28
click at [212, 305] on div "Send email reminder the day before?" at bounding box center [643, 306] width 878 height 18
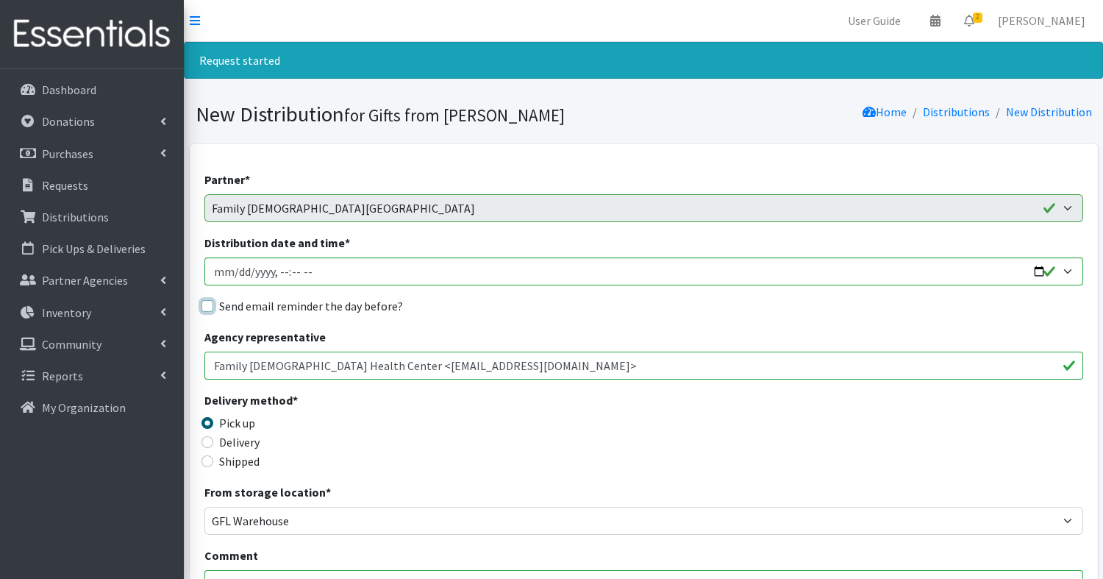
click at [212, 305] on input "Send email reminder the day before?" at bounding box center [207, 306] width 12 height 12
checkbox input "true"
click at [204, 439] on input "Delivery" at bounding box center [207, 442] width 12 height 12
radio input "true"
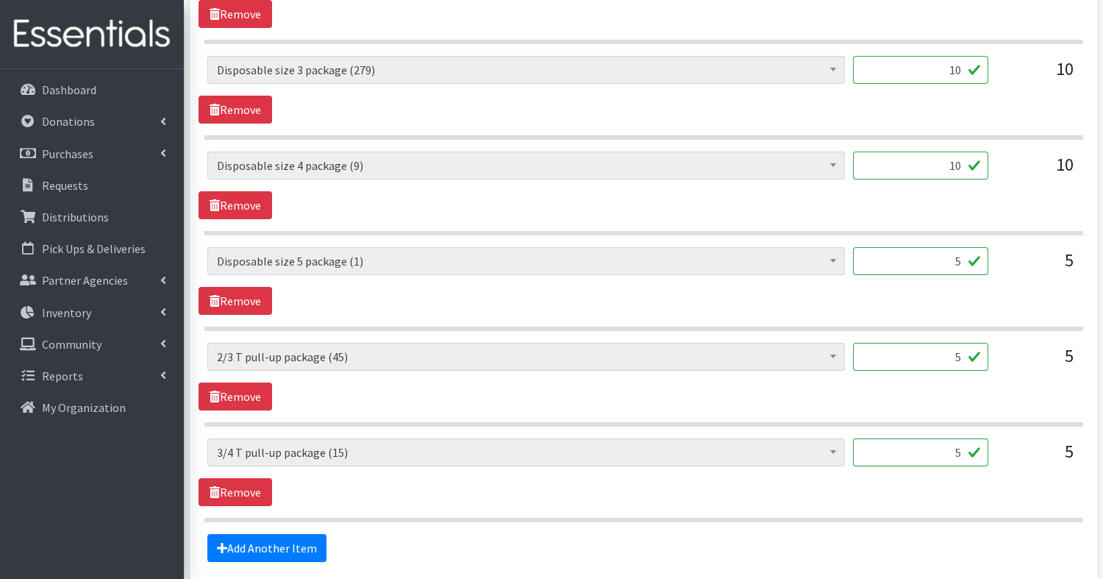
scroll to position [848, 0]
click at [245, 297] on link "Remove" at bounding box center [235, 300] width 74 height 28
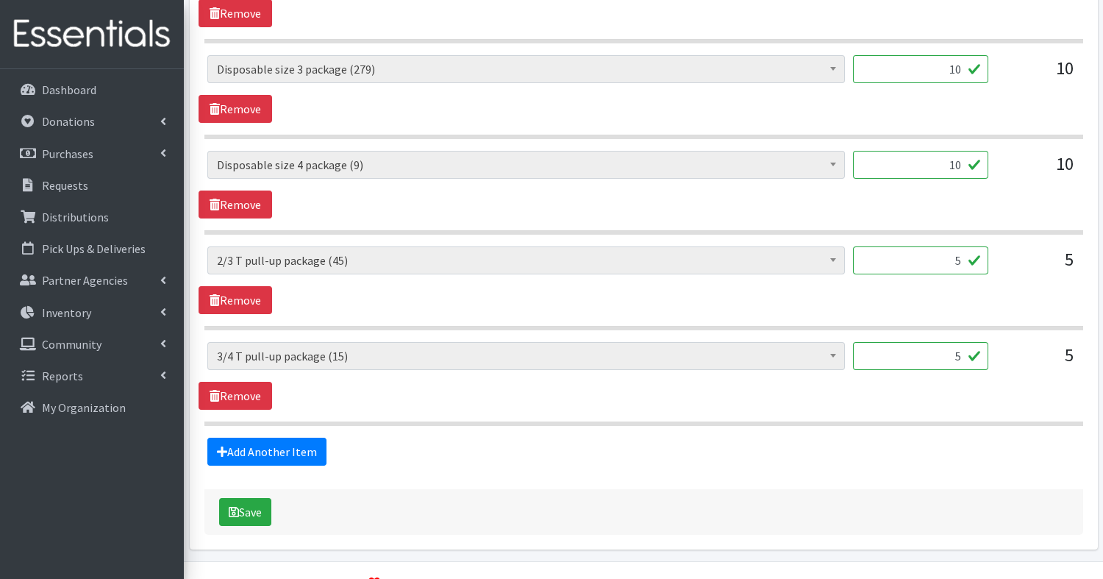
scroll to position [881, 0]
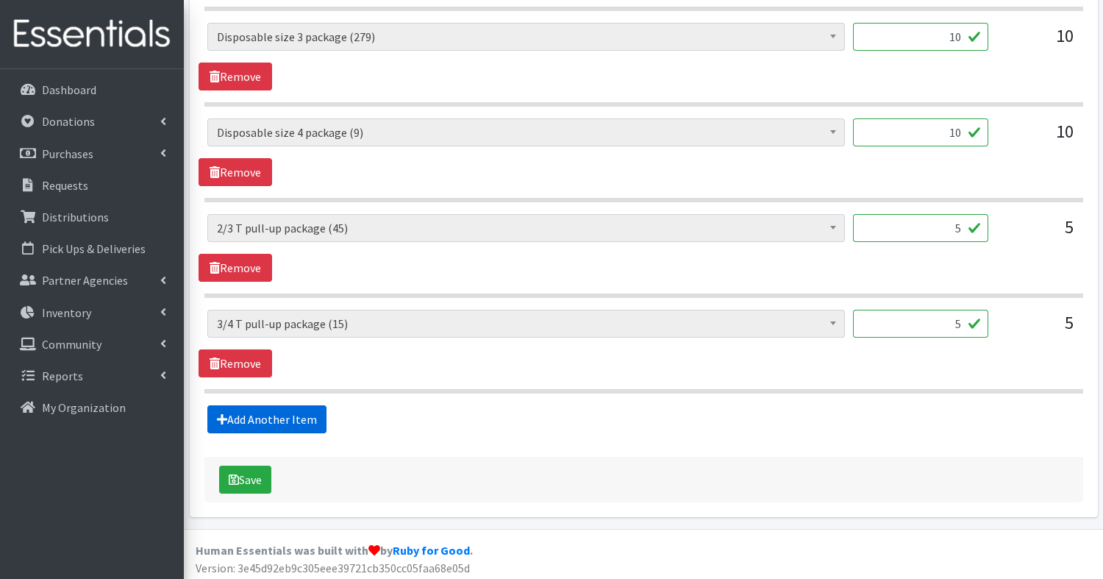
click at [277, 417] on link "Add Another Item" at bounding box center [266, 419] width 119 height 28
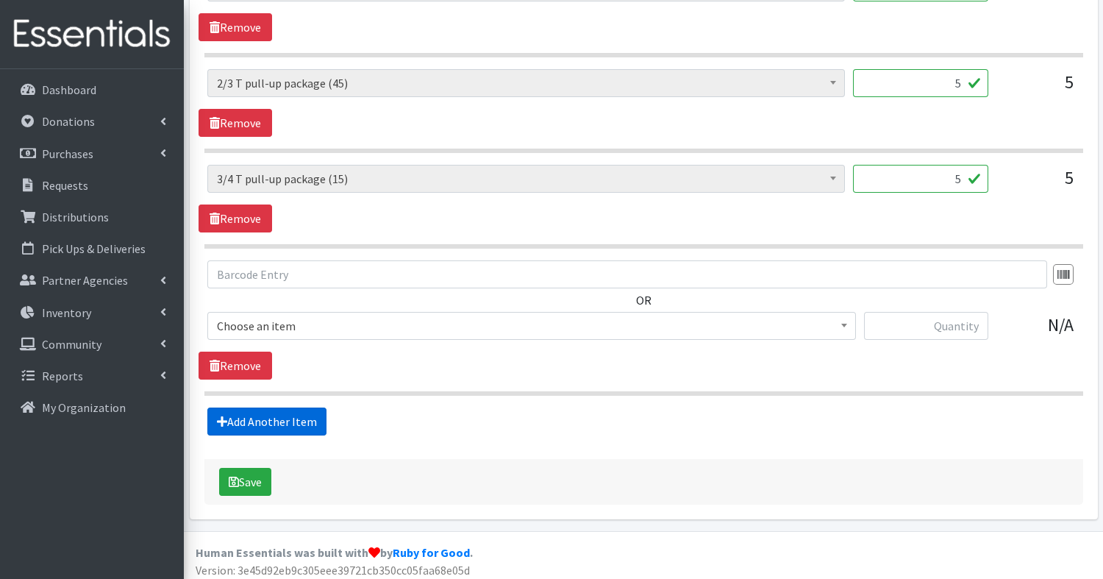
scroll to position [1027, 0]
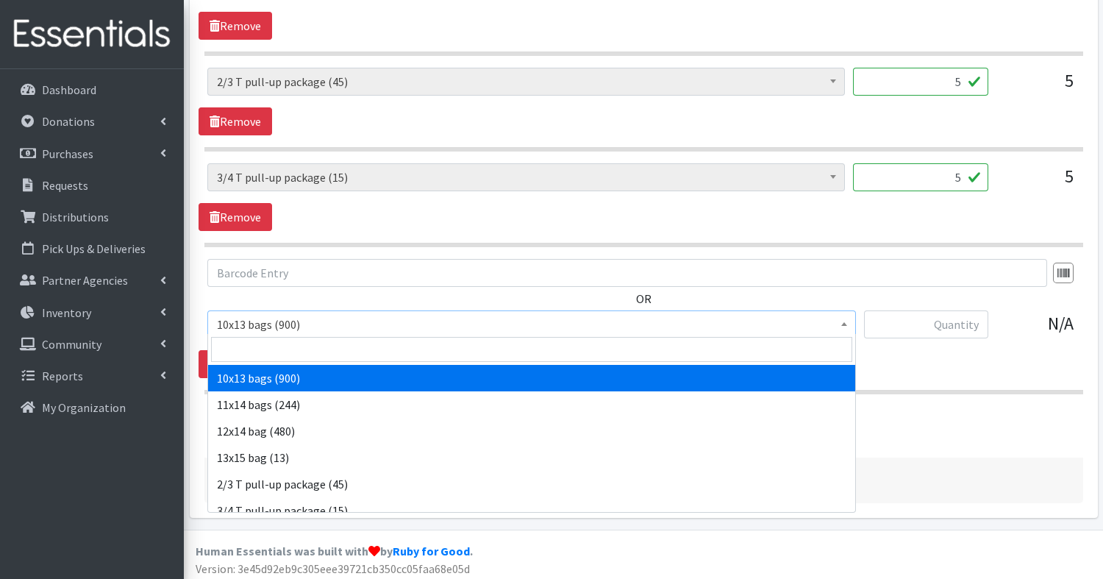
click at [317, 321] on span "10x13 bags (900)" at bounding box center [531, 324] width 629 height 21
click at [307, 354] on input "search" at bounding box center [531, 349] width 641 height 25
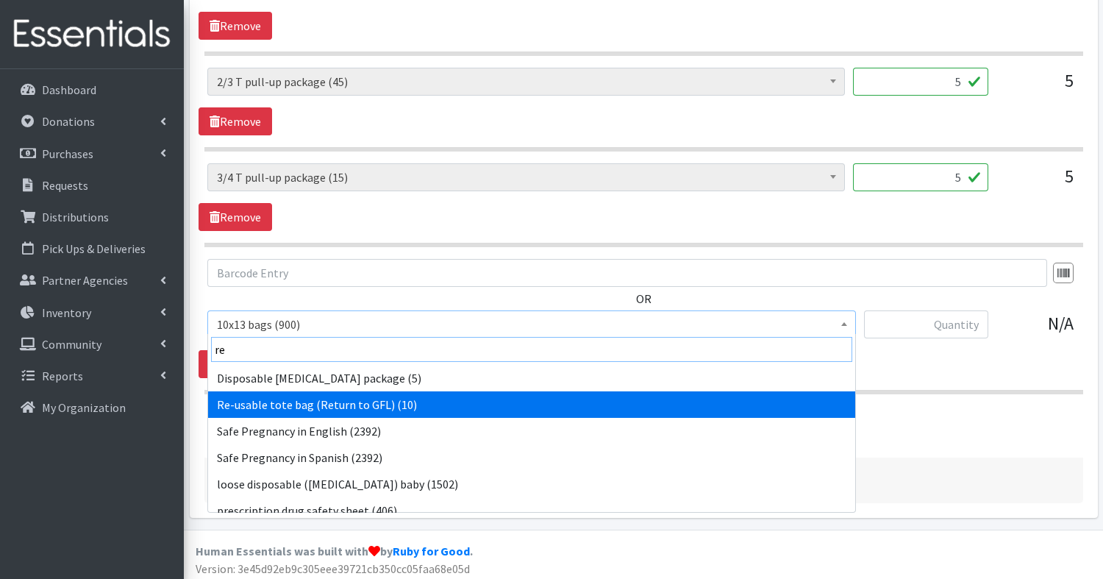
type input "re"
select select "15424"
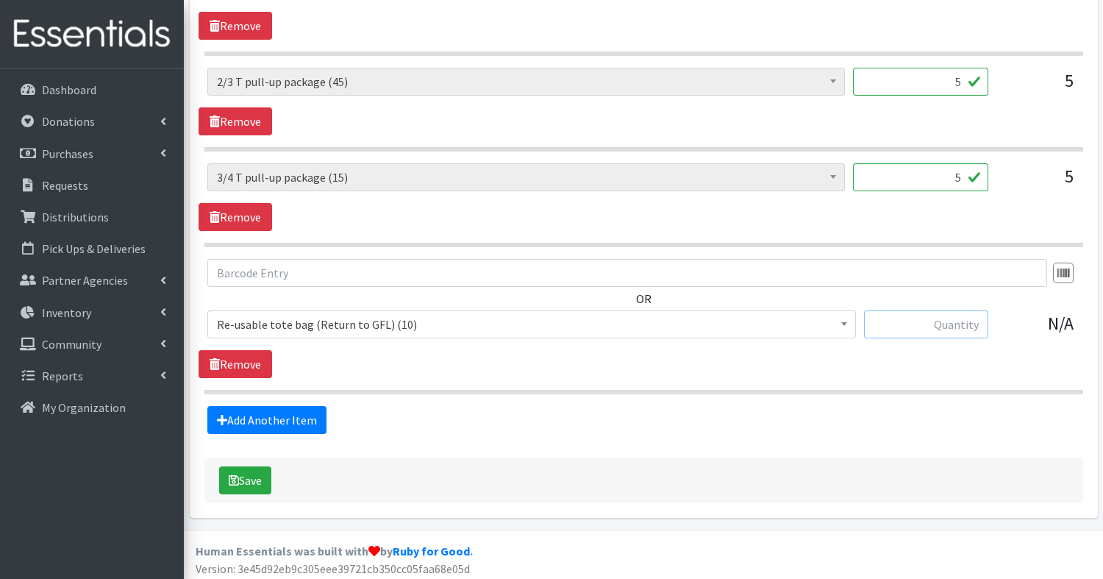
click at [917, 322] on input "text" at bounding box center [926, 324] width 124 height 28
type input "2"
click at [257, 473] on button "Save" at bounding box center [245, 480] width 52 height 28
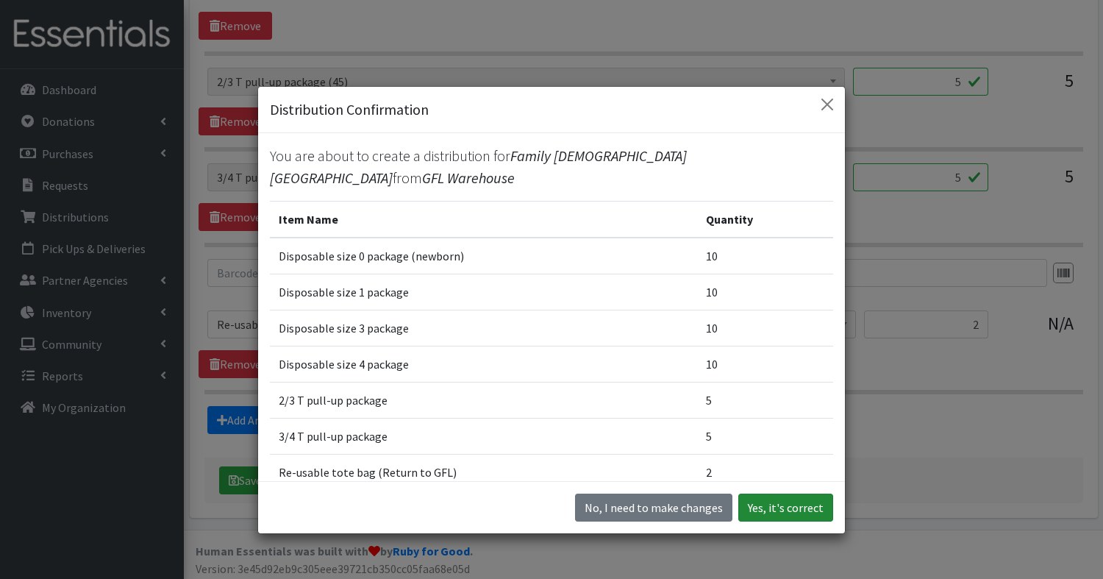
click at [816, 513] on button "Yes, it's correct" at bounding box center [785, 507] width 95 height 28
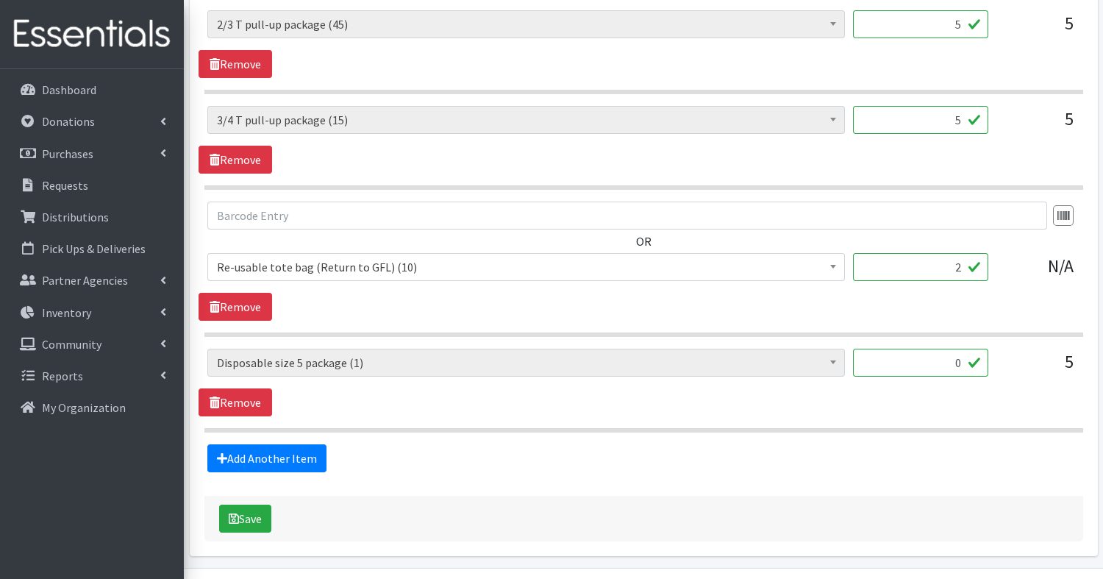
scroll to position [1103, 0]
click at [254, 396] on link "Remove" at bounding box center [235, 401] width 74 height 28
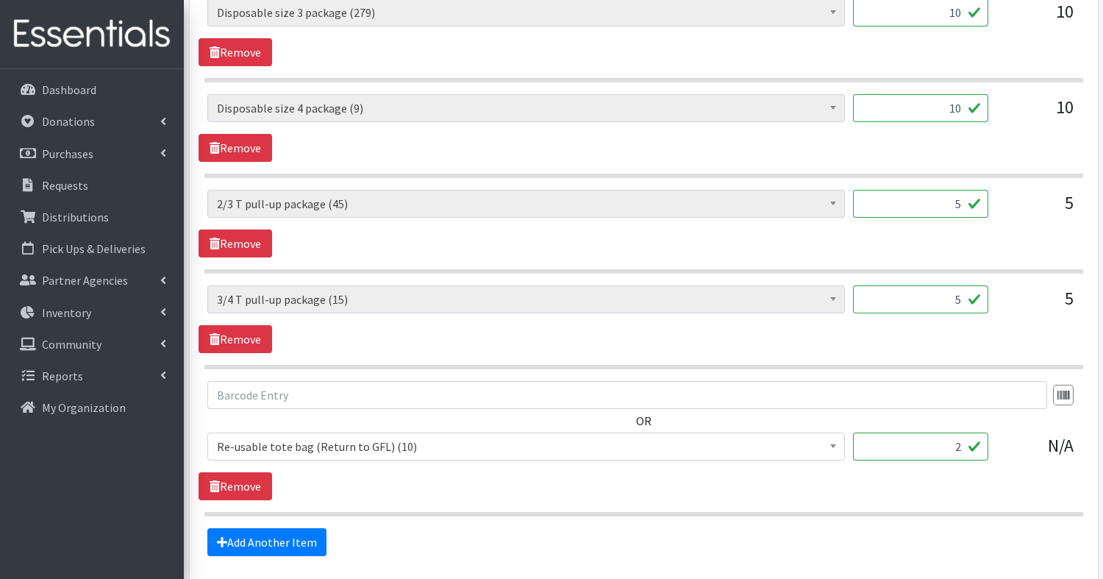
scroll to position [926, 0]
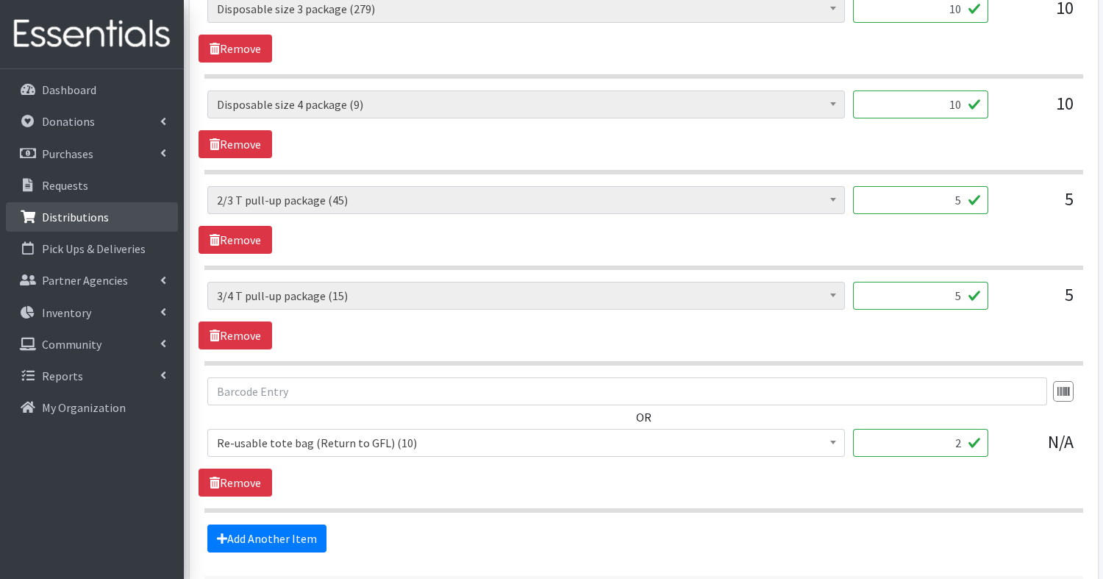
click at [90, 216] on p "Distributions" at bounding box center [75, 217] width 67 height 15
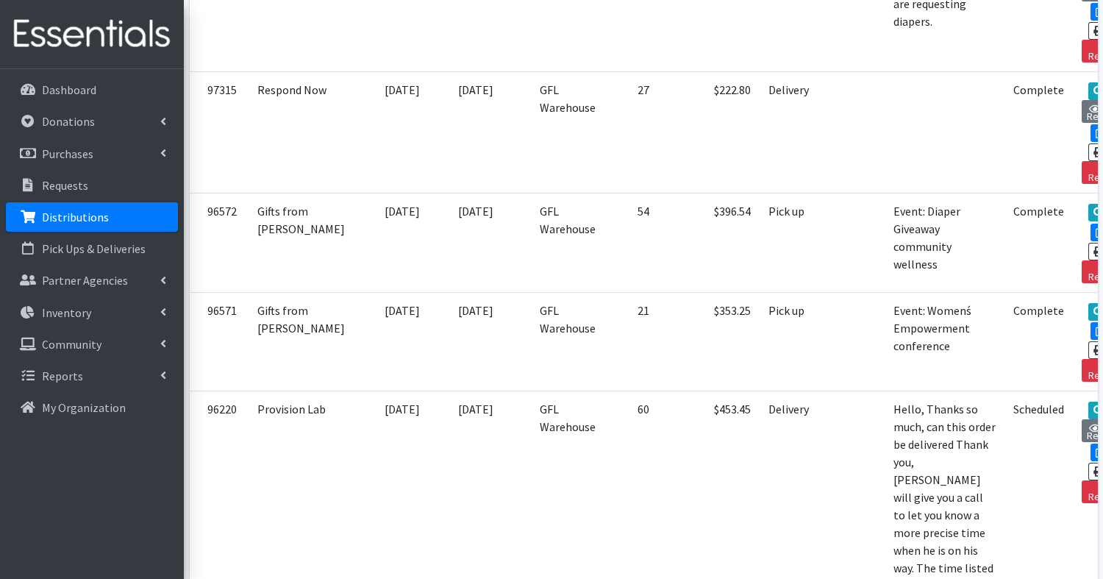
scroll to position [443, 0]
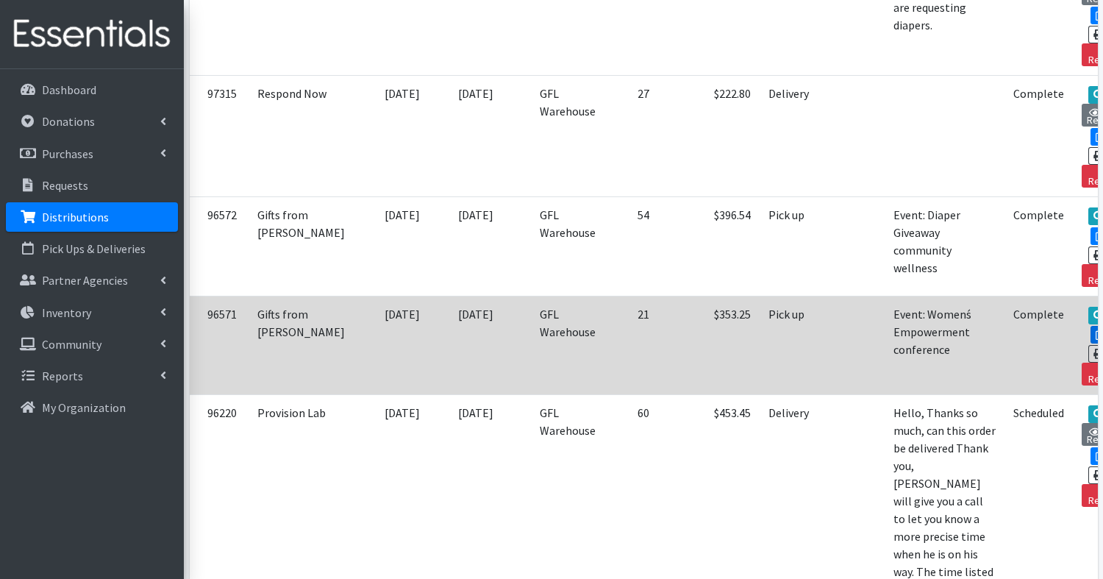
click at [1090, 326] on link "Edit" at bounding box center [1110, 335] width 40 height 18
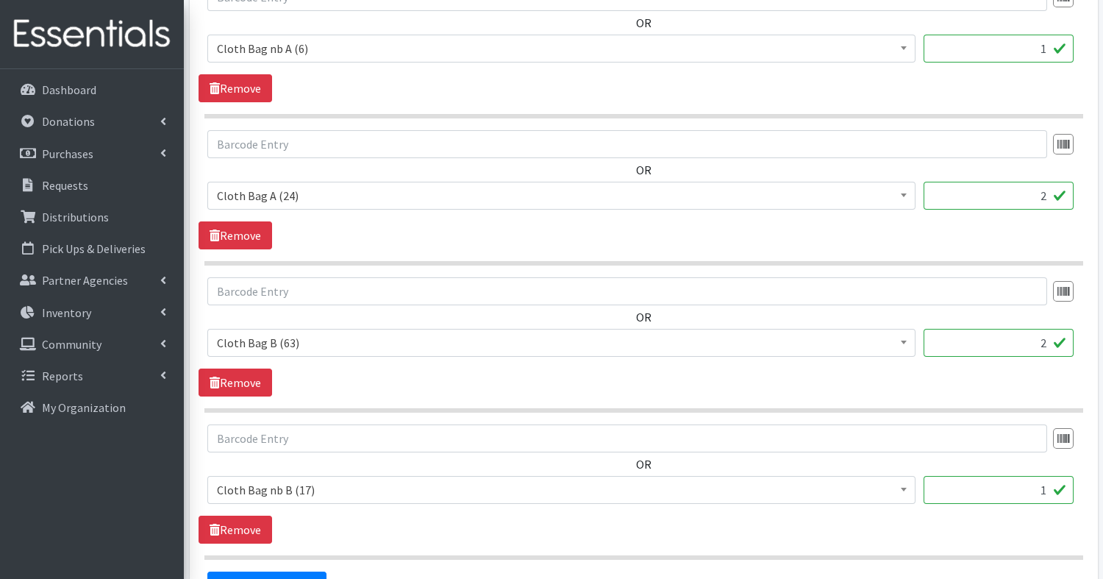
scroll to position [1402, 0]
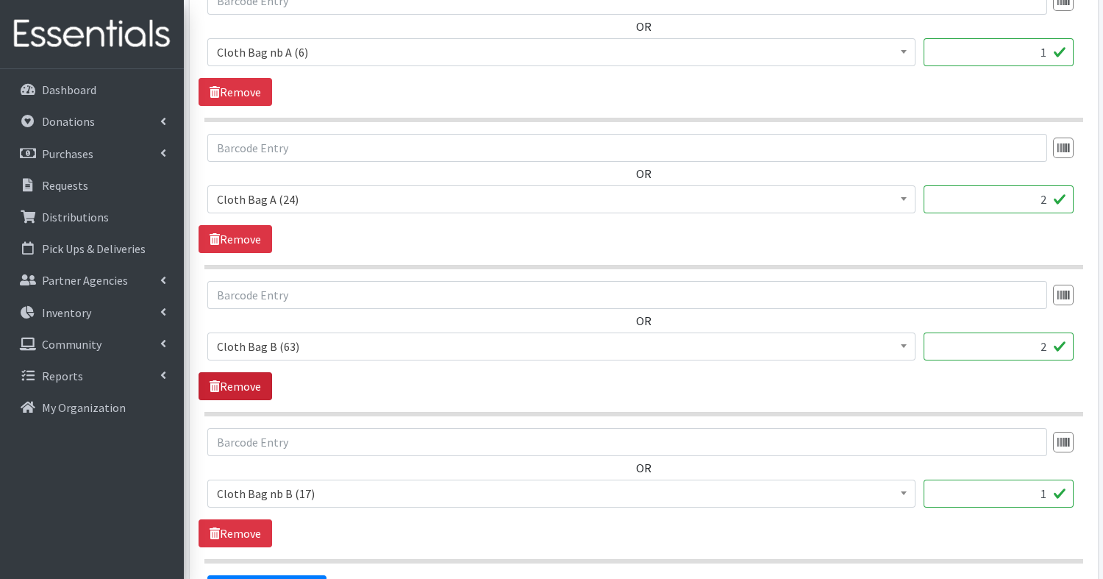
click at [257, 384] on link "Remove" at bounding box center [235, 386] width 74 height 28
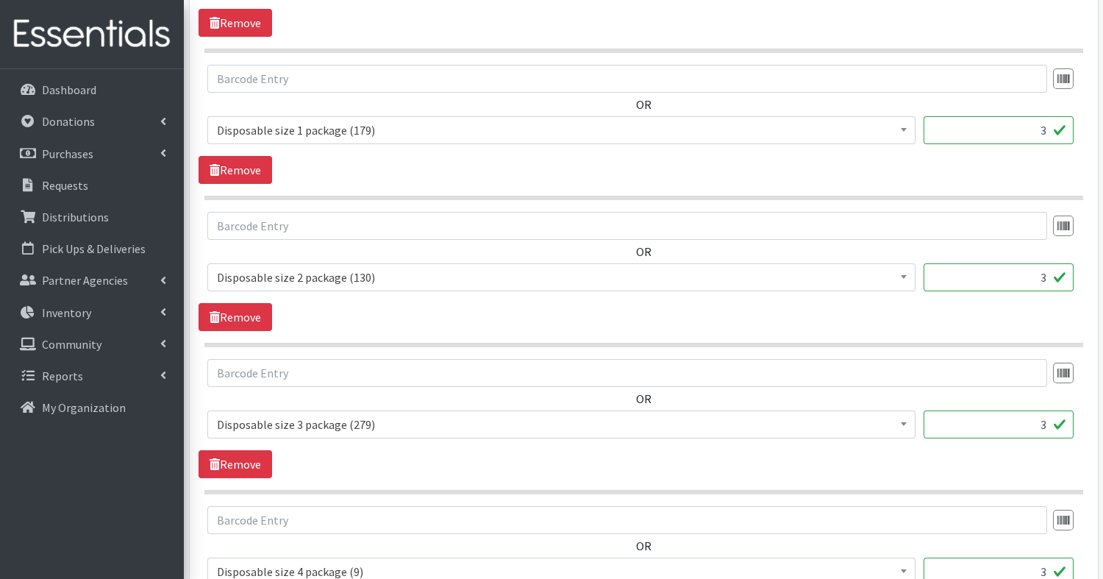
scroll to position [731, 0]
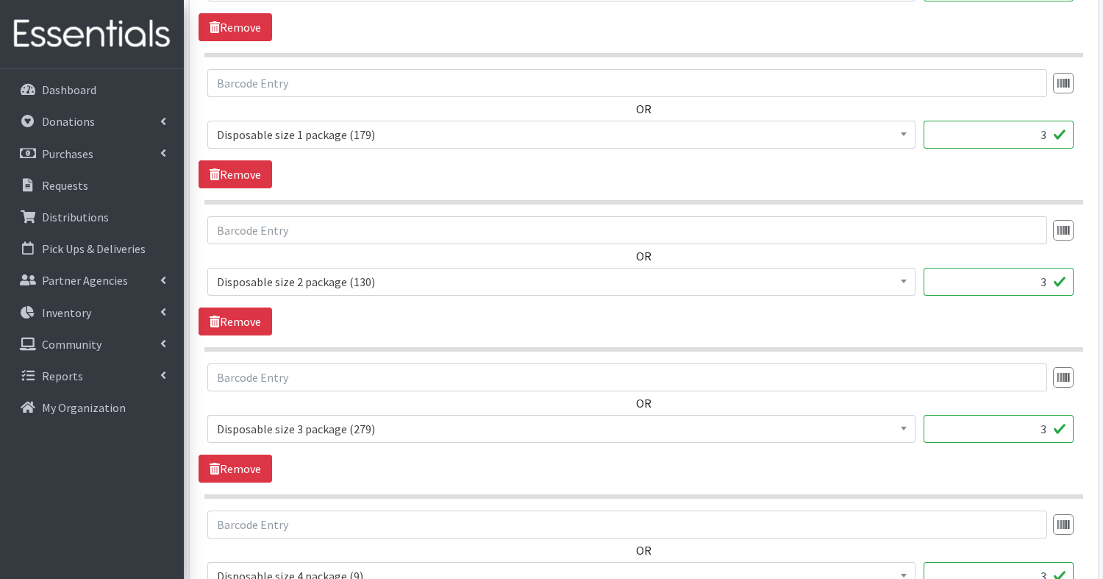
click at [1016, 139] on input "3" at bounding box center [998, 135] width 150 height 28
type input "1"
click at [254, 328] on link "Remove" at bounding box center [235, 321] width 74 height 28
click at [239, 321] on link "Remove" at bounding box center [235, 321] width 74 height 28
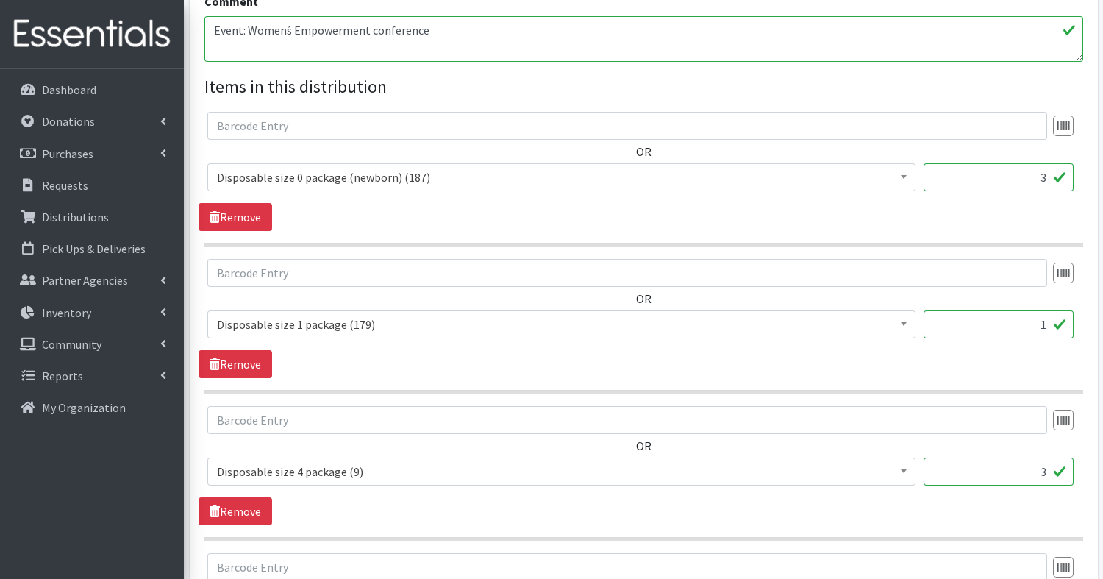
scroll to position [541, 0]
click at [1048, 179] on input "3" at bounding box center [998, 178] width 150 height 28
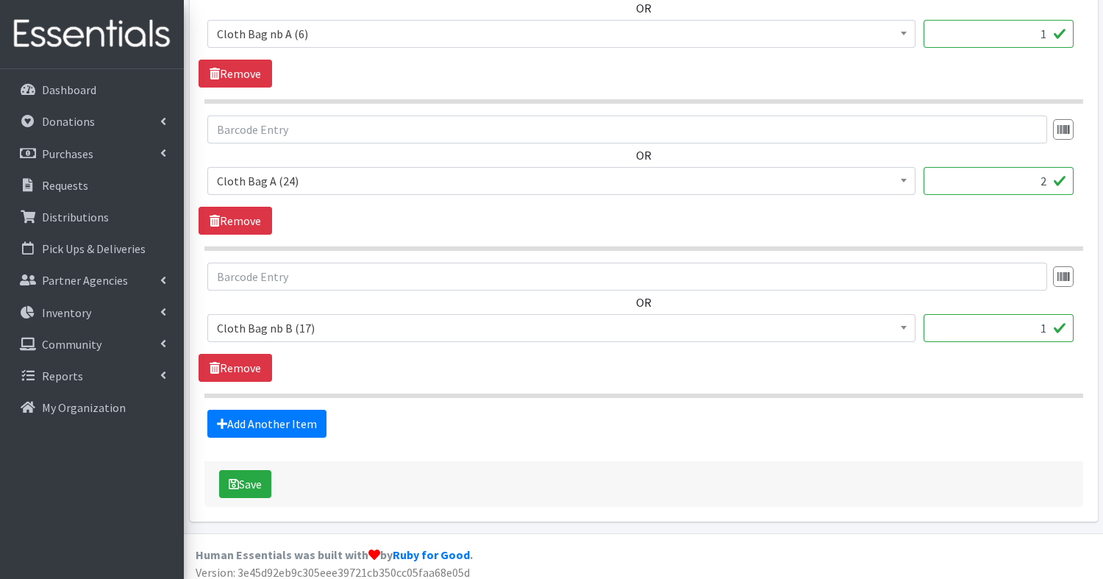
scroll to position [1131, 0]
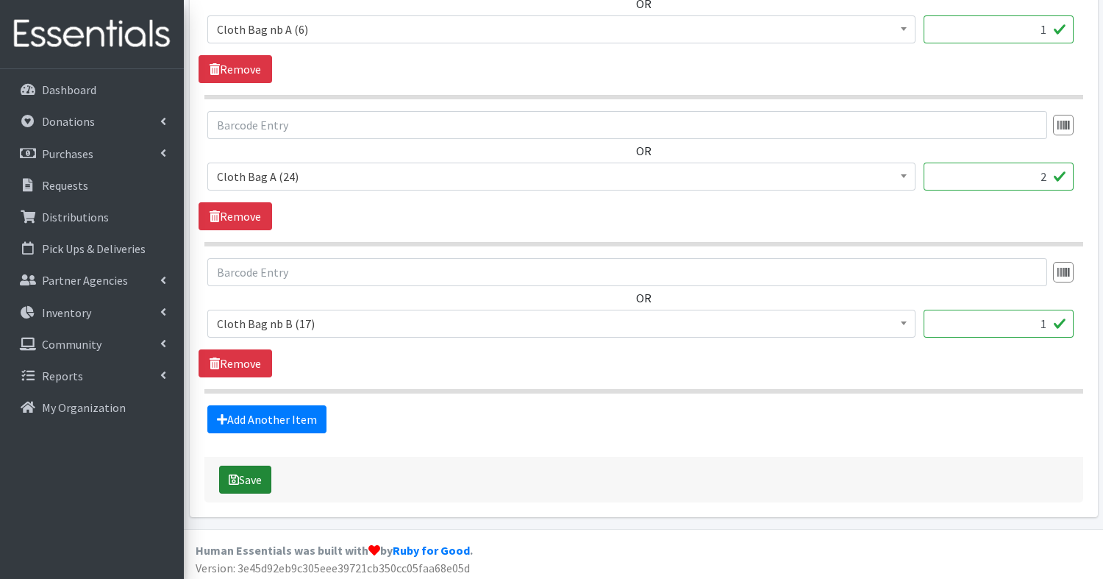
type input "1"
click at [248, 471] on button "Save" at bounding box center [245, 479] width 52 height 28
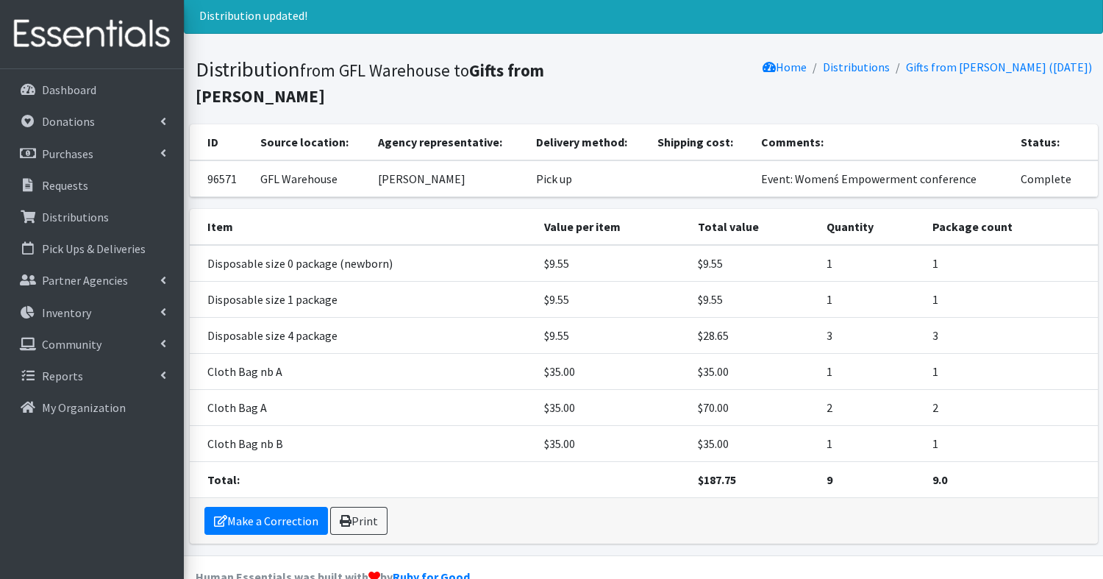
scroll to position [97, 0]
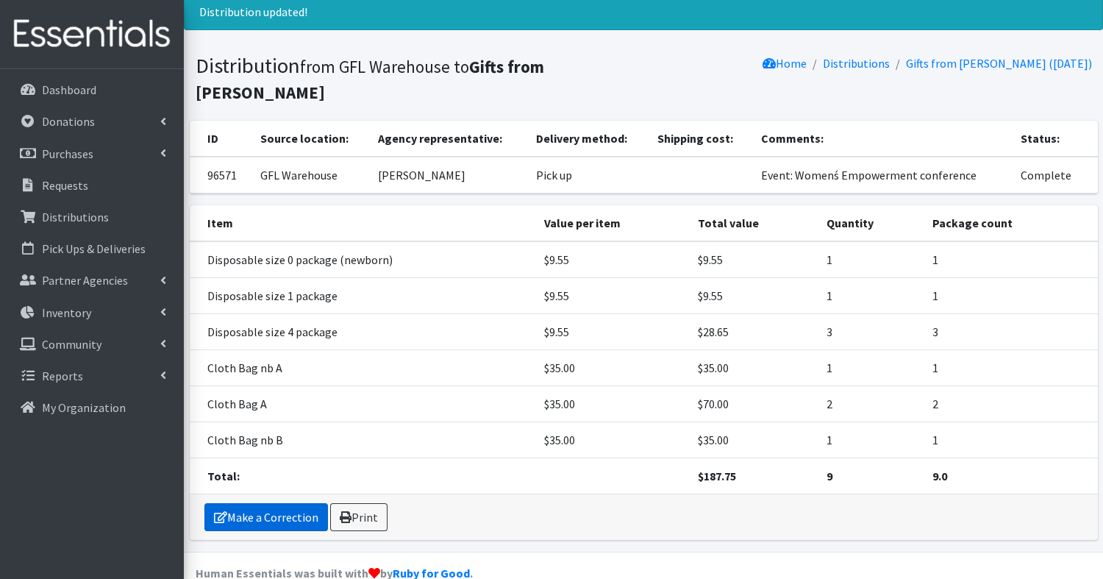
click at [266, 503] on link "Make a Correction" at bounding box center [265, 517] width 123 height 28
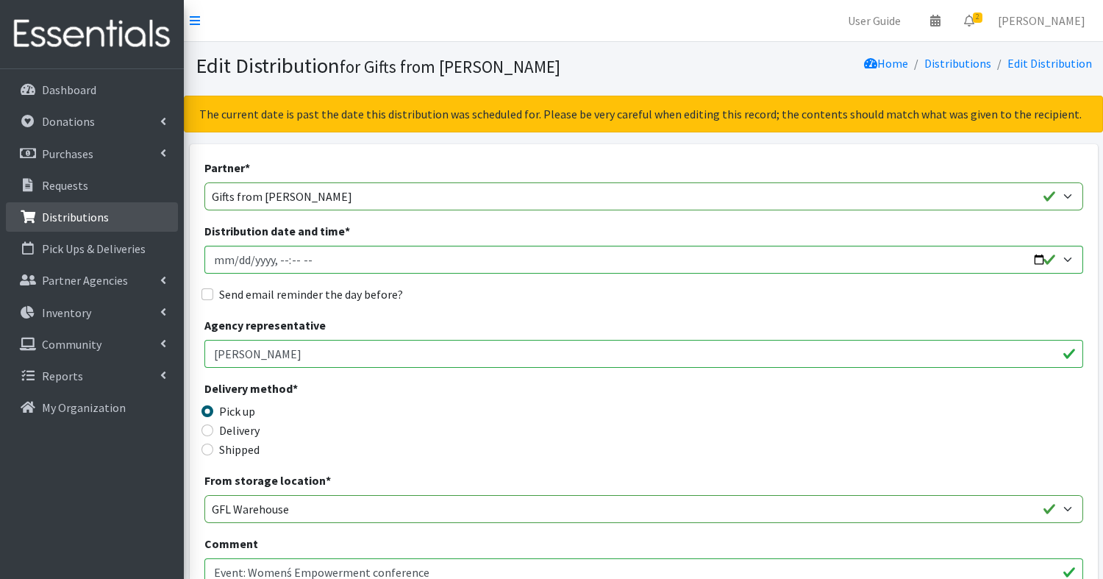
click at [68, 218] on p "Distributions" at bounding box center [75, 217] width 67 height 15
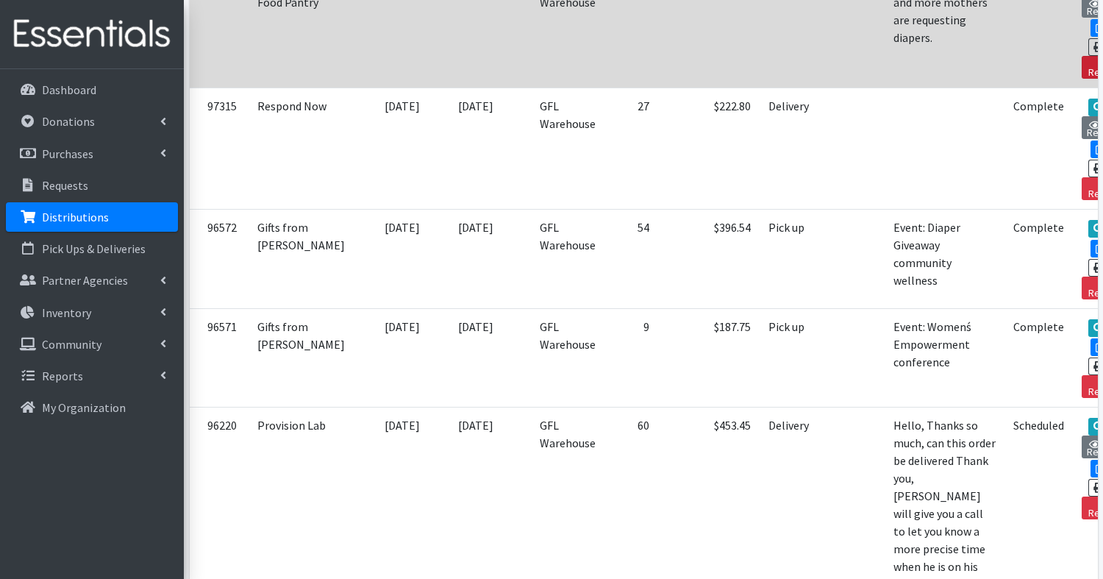
scroll to position [427, 0]
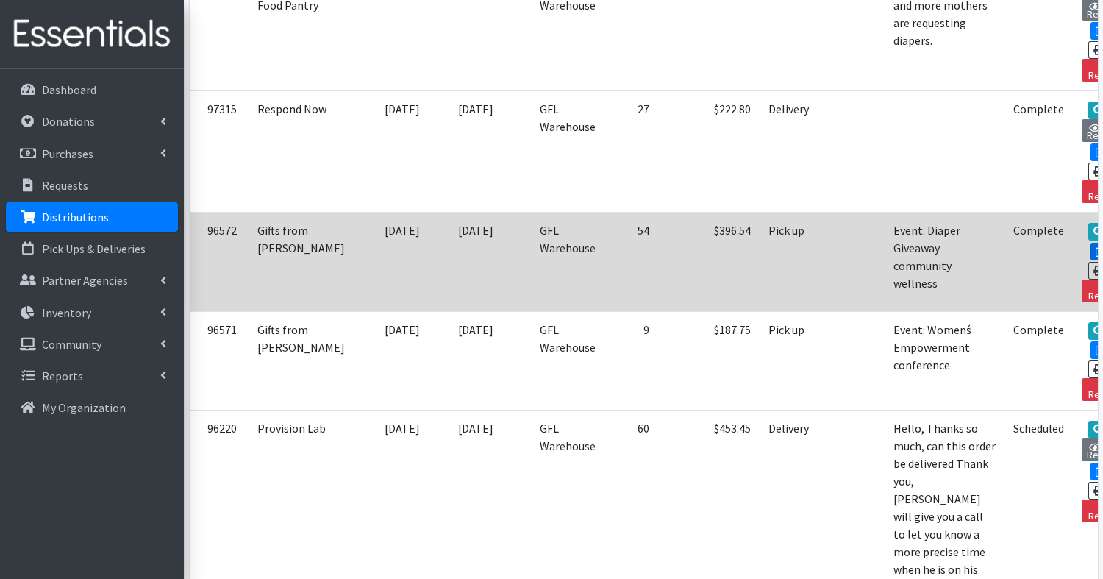
click at [1095, 246] on icon at bounding box center [1101, 251] width 12 height 10
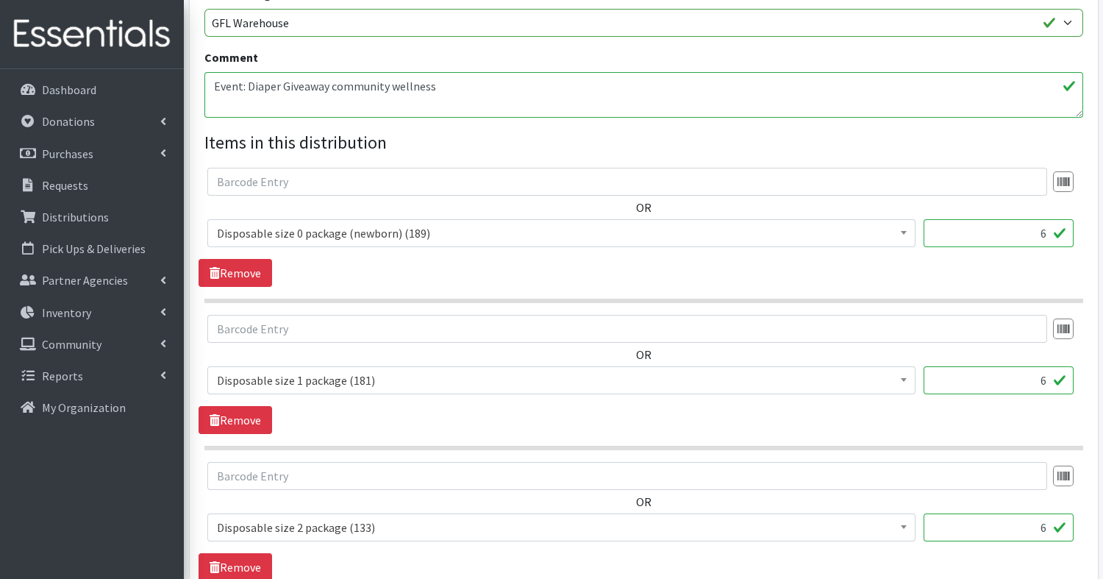
scroll to position [485, 0]
click at [643, 328] on input "text" at bounding box center [626, 329] width 839 height 28
click at [1055, 240] on input "6" at bounding box center [998, 234] width 150 height 28
type input "1"
click at [1046, 388] on input "6" at bounding box center [998, 381] width 150 height 28
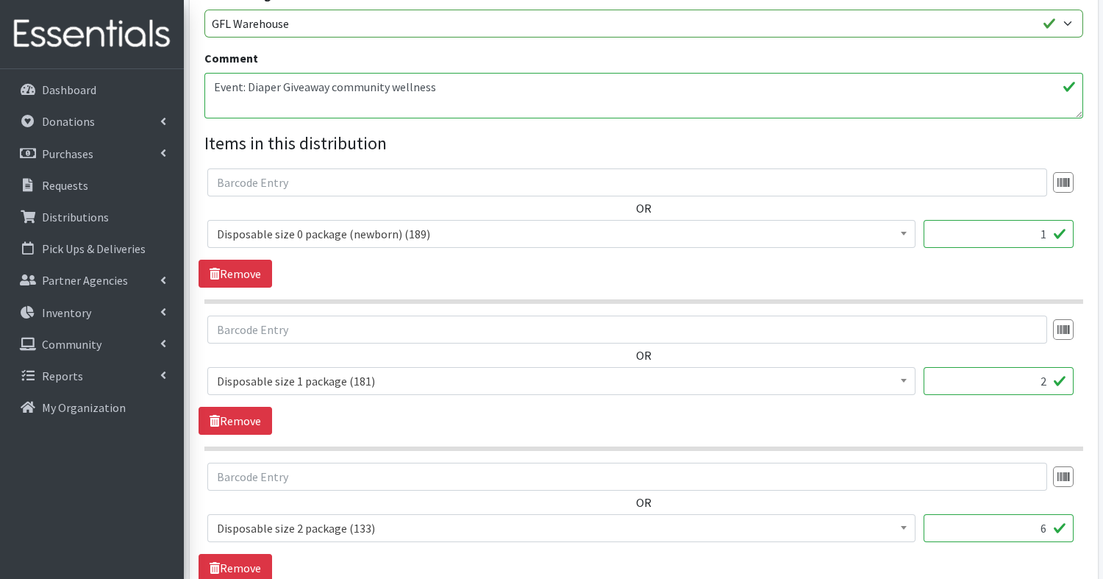
type input "2"
click at [1047, 531] on input "6" at bounding box center [998, 528] width 150 height 28
click at [226, 566] on link "Remove" at bounding box center [235, 568] width 74 height 28
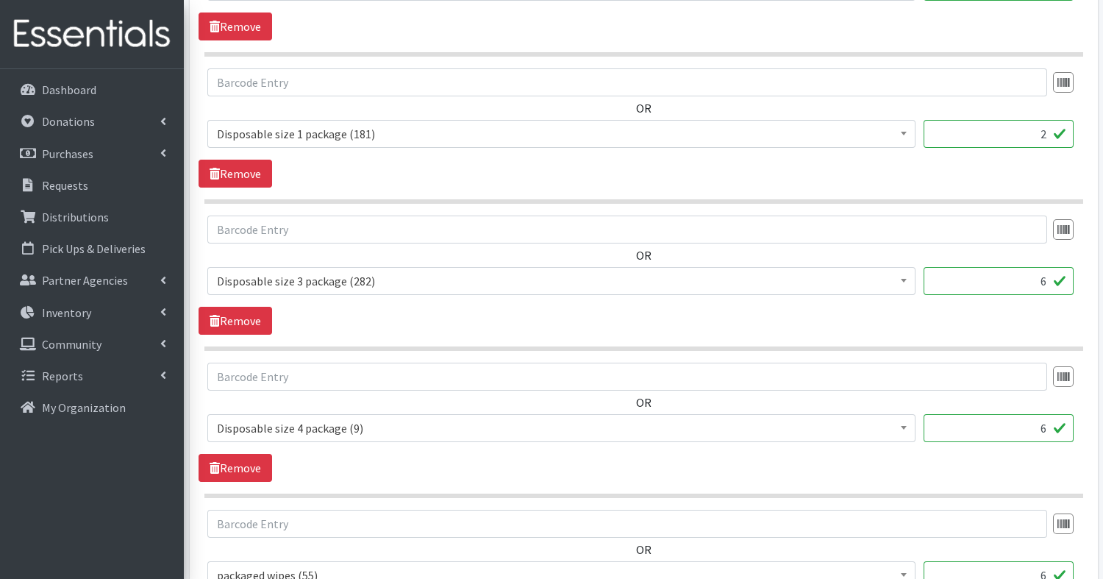
scroll to position [734, 0]
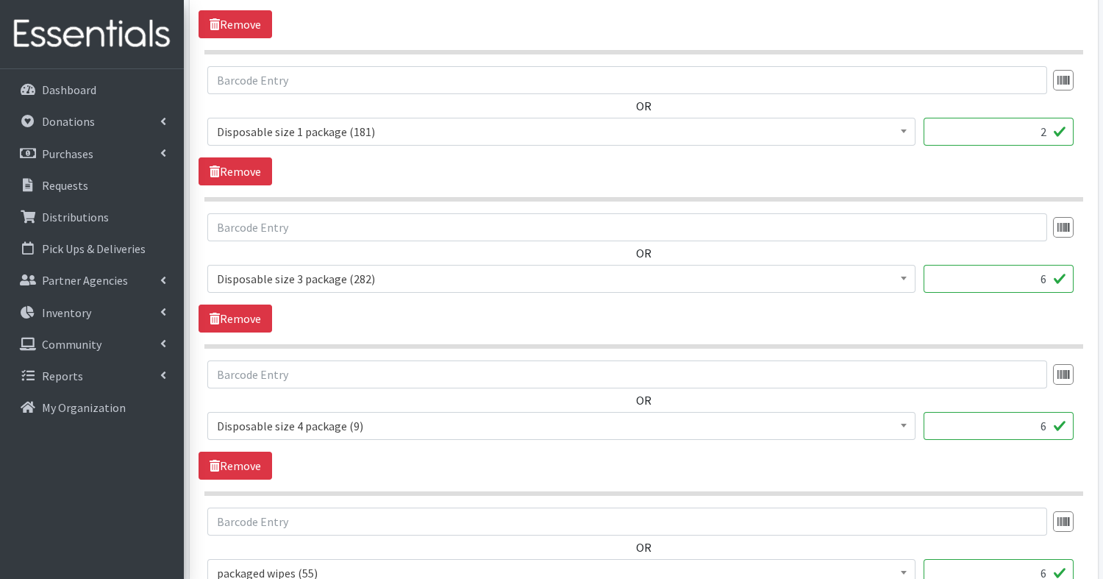
click at [1047, 274] on input "6" at bounding box center [998, 279] width 150 height 28
type input "1"
click at [1046, 419] on input "6" at bounding box center [998, 426] width 150 height 28
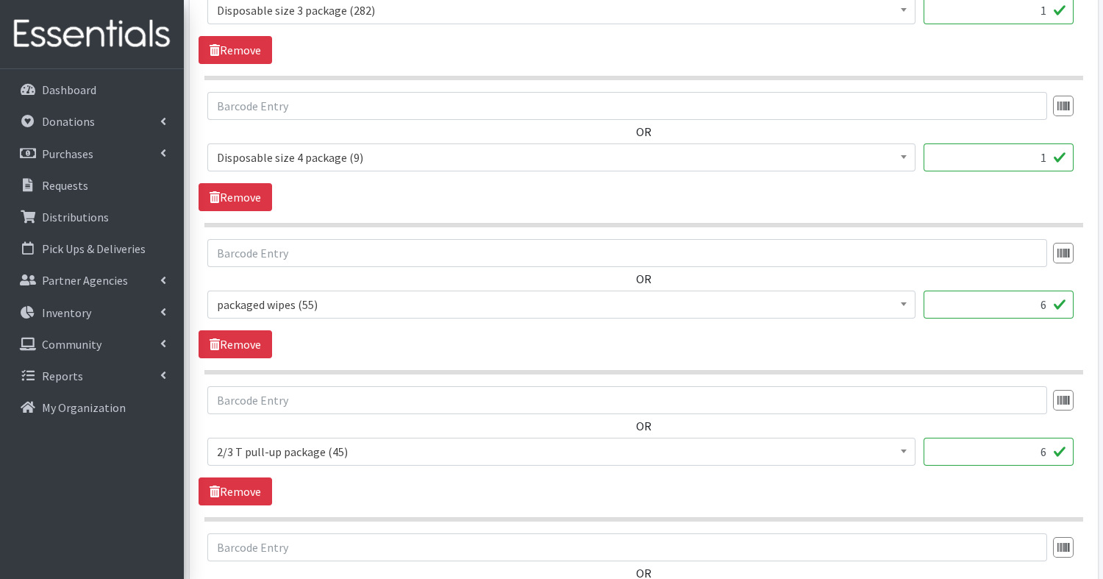
scroll to position [1009, 0]
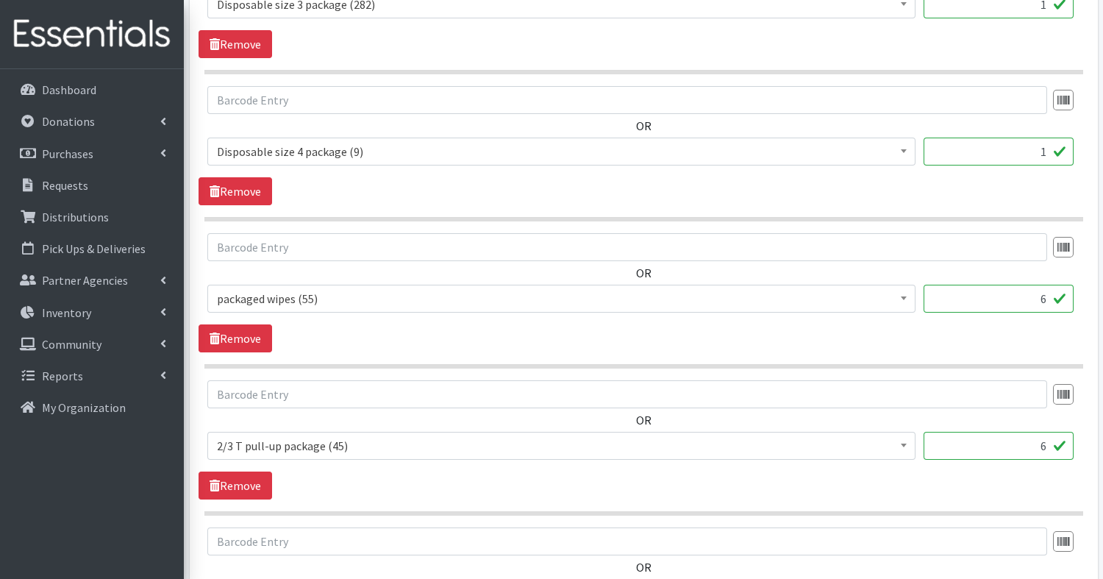
type input "1"
click at [1045, 298] on input "6" at bounding box center [998, 298] width 150 height 28
type input "2"
click at [1051, 445] on input "6" at bounding box center [998, 446] width 150 height 28
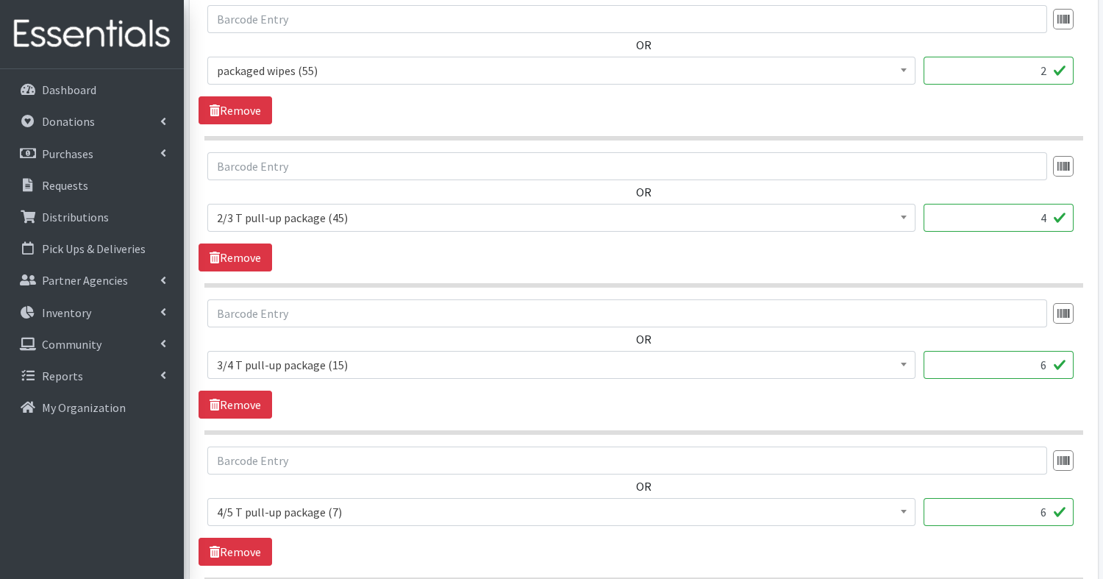
scroll to position [1242, 0]
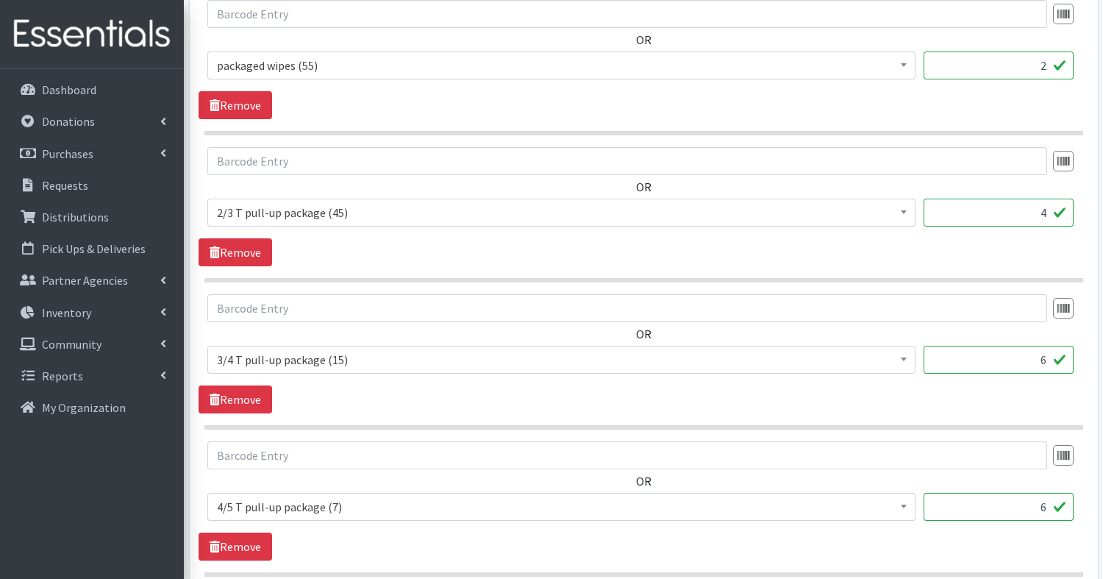
type input "4"
click at [1049, 345] on input "6" at bounding box center [998, 359] width 150 height 28
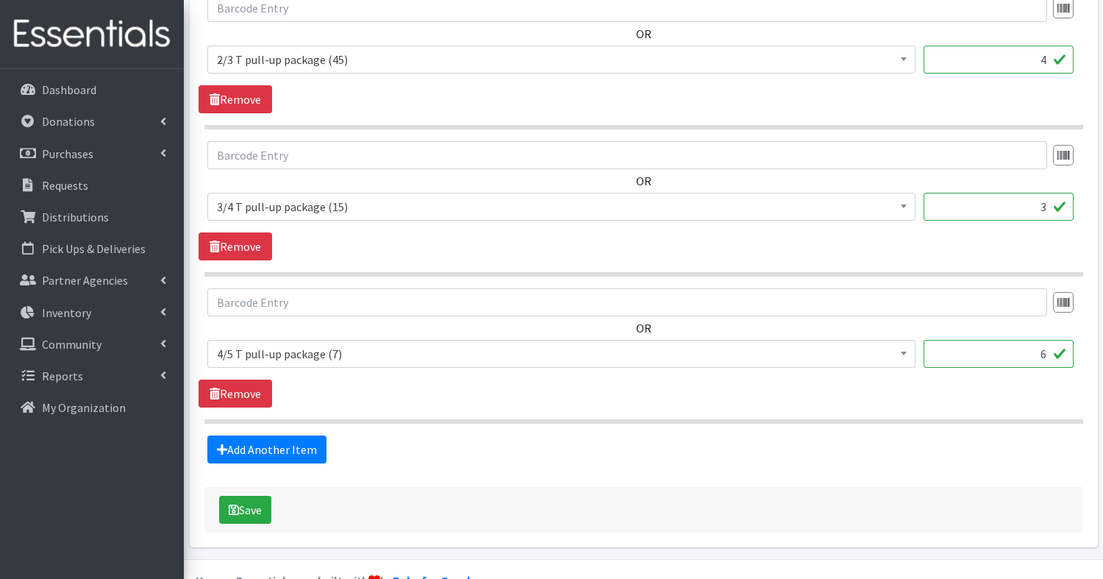
scroll to position [1398, 0]
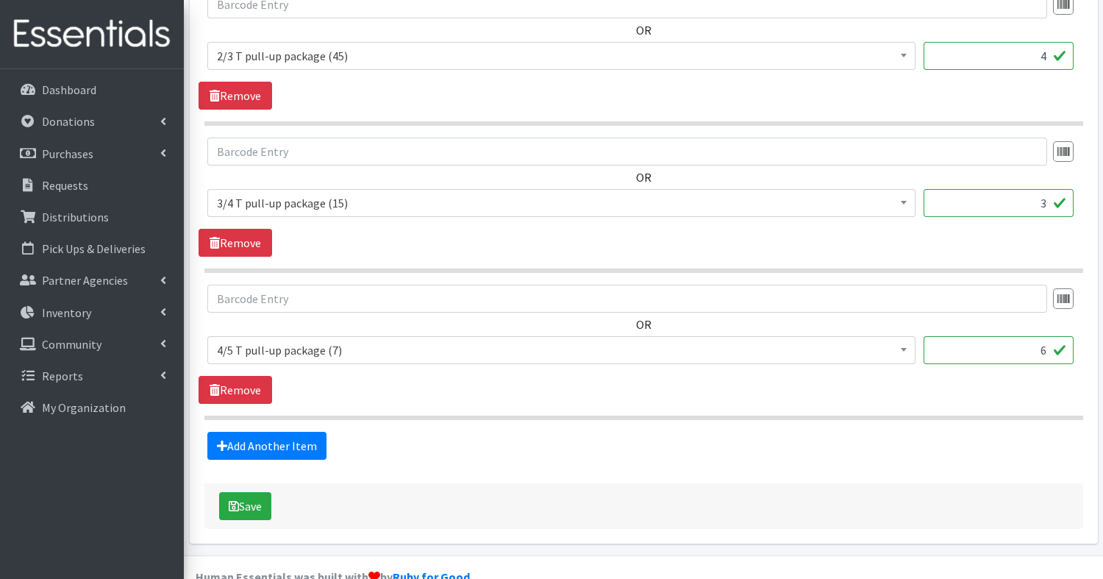
type input "3"
click at [1050, 354] on input "6" at bounding box center [998, 350] width 150 height 28
type input "4"
click at [230, 500] on icon "submit" at bounding box center [234, 506] width 10 height 12
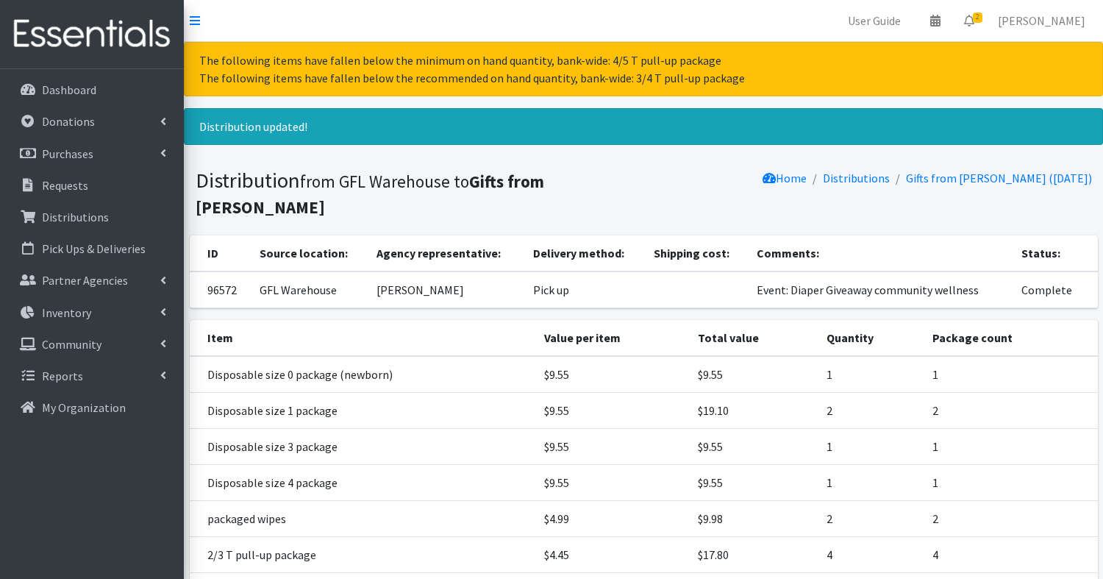
scroll to position [186, 0]
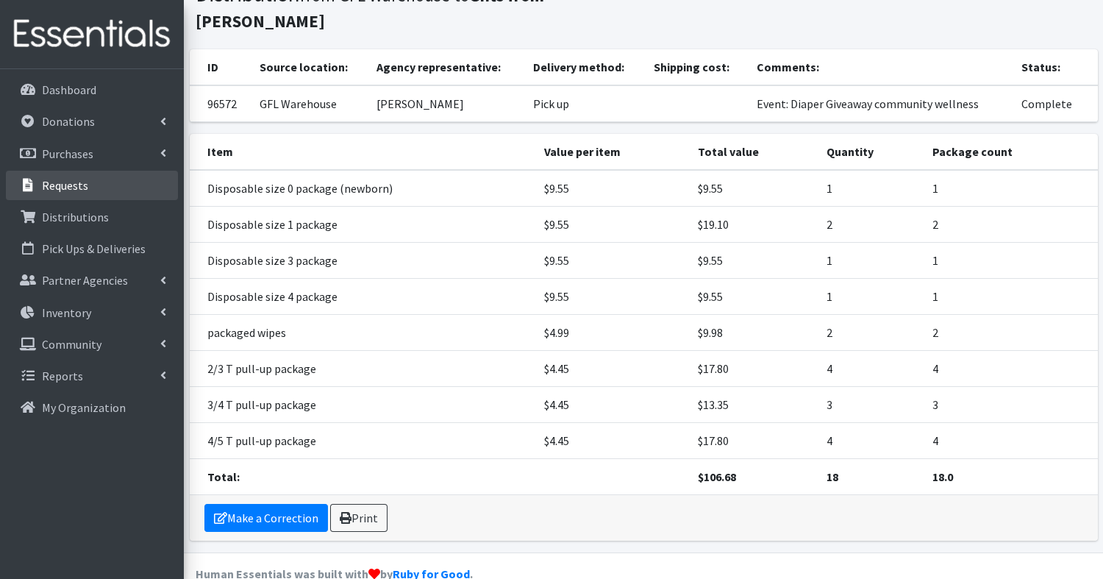
click at [55, 185] on p "Requests" at bounding box center [65, 185] width 46 height 15
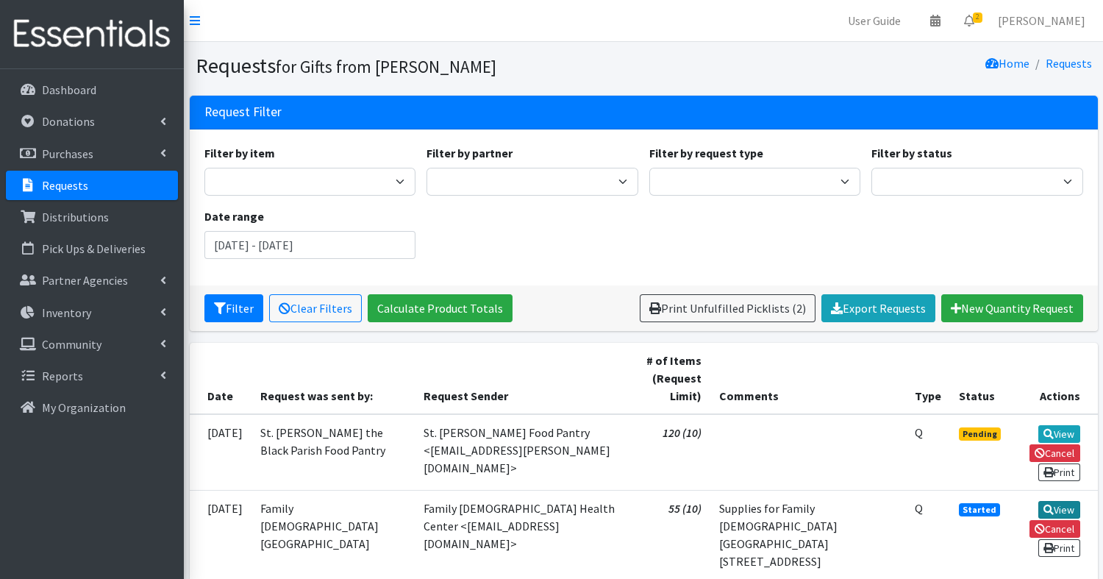
click at [1062, 501] on link "View" at bounding box center [1059, 510] width 42 height 18
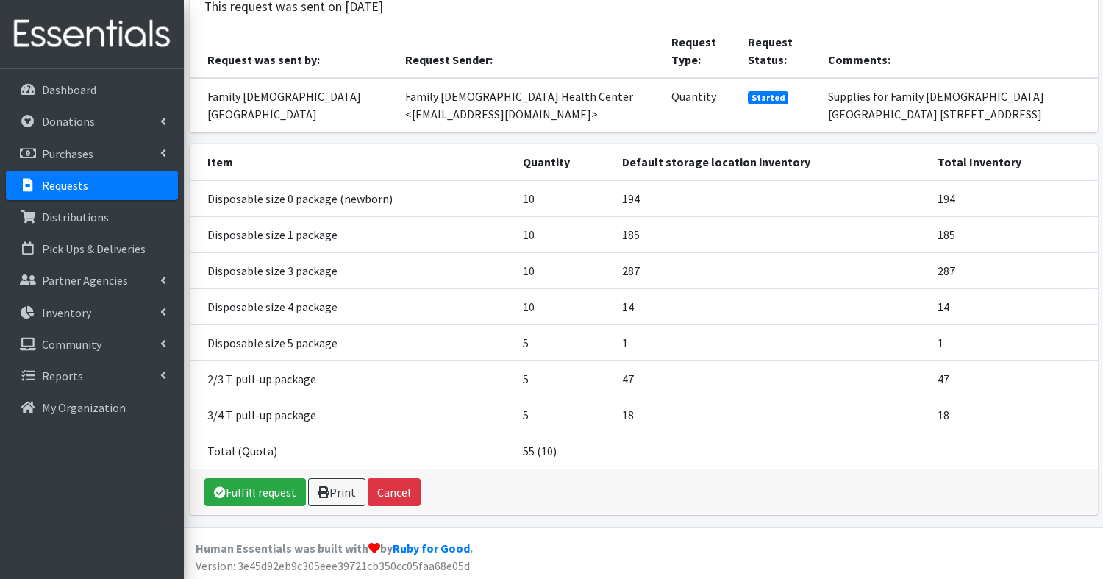
scroll to position [121, 0]
click at [259, 492] on link "Fulfill request" at bounding box center [254, 493] width 101 height 28
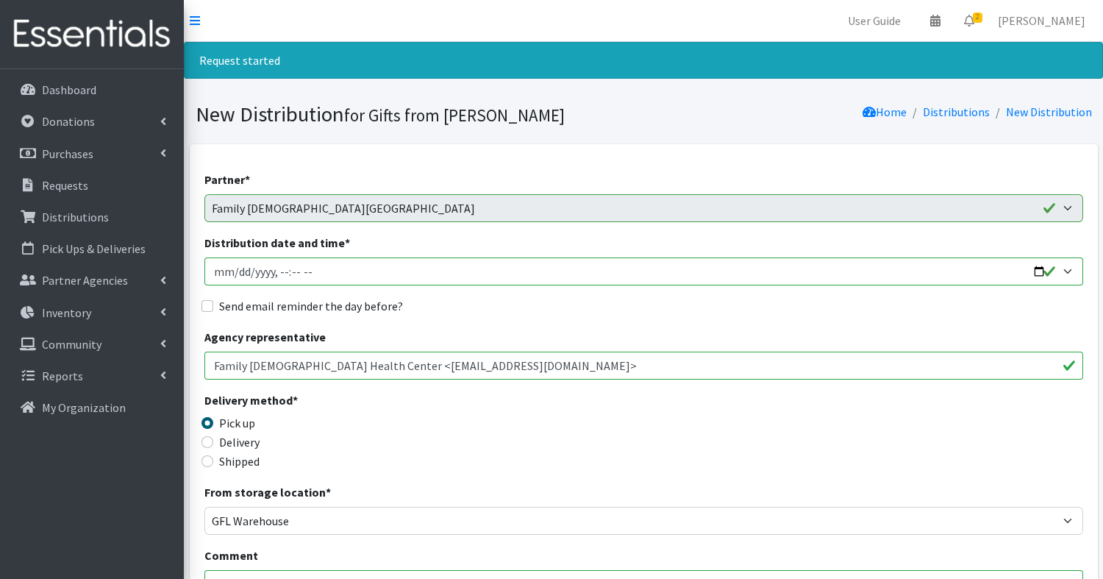
click at [1039, 266] on input "Distribution date and time *" at bounding box center [643, 271] width 878 height 28
type input "2025-09-30T09:30"
click at [698, 438] on div "Delivery method * Pick up Delivery Shipped Shipping cost" at bounding box center [643, 437] width 878 height 92
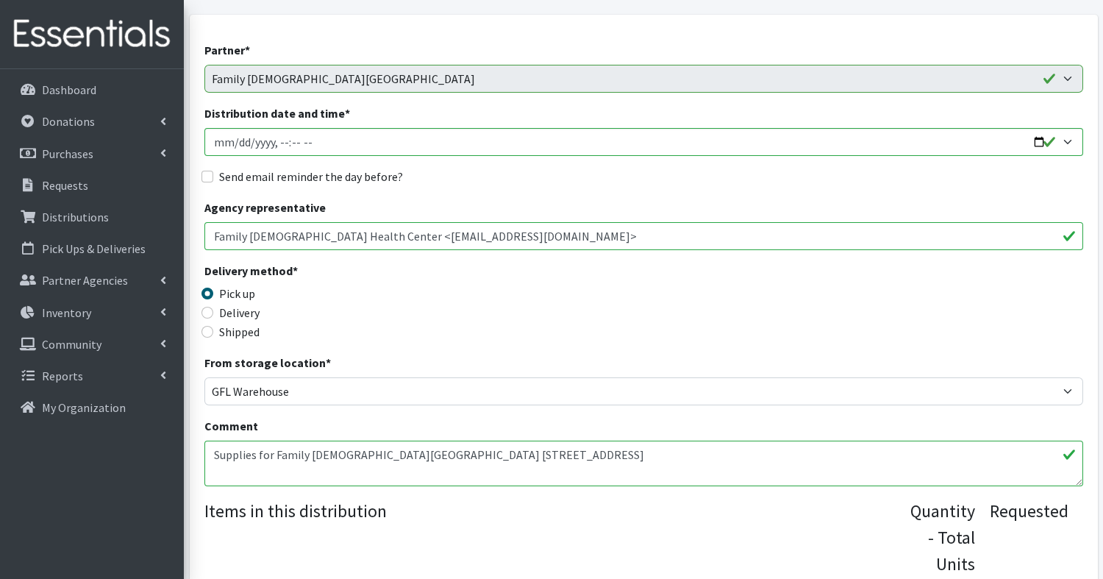
scroll to position [154, 0]
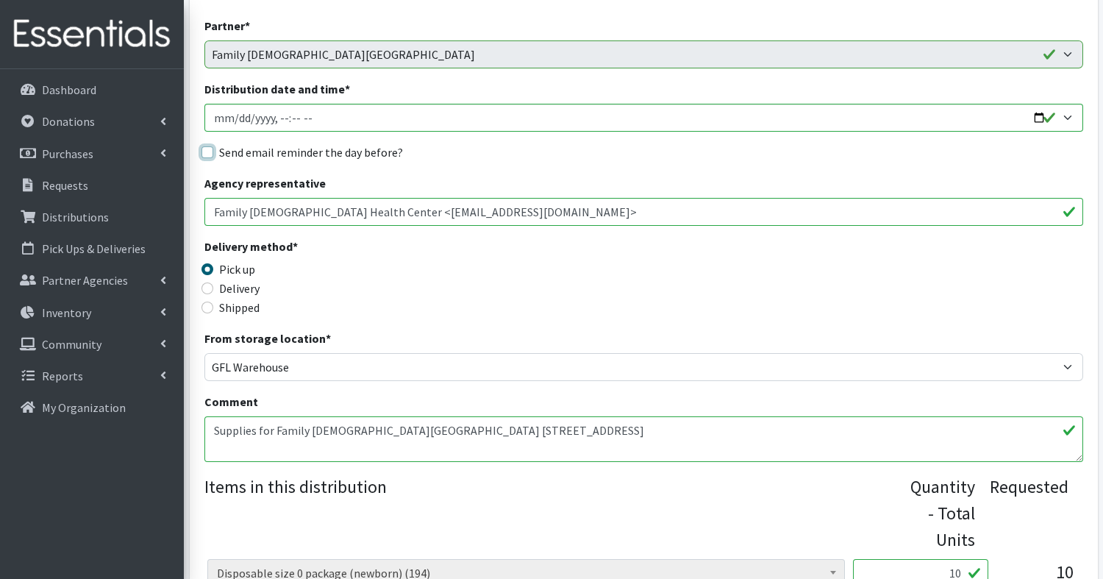
click at [207, 148] on input "Send email reminder the day before?" at bounding box center [207, 152] width 12 height 12
checkbox input "true"
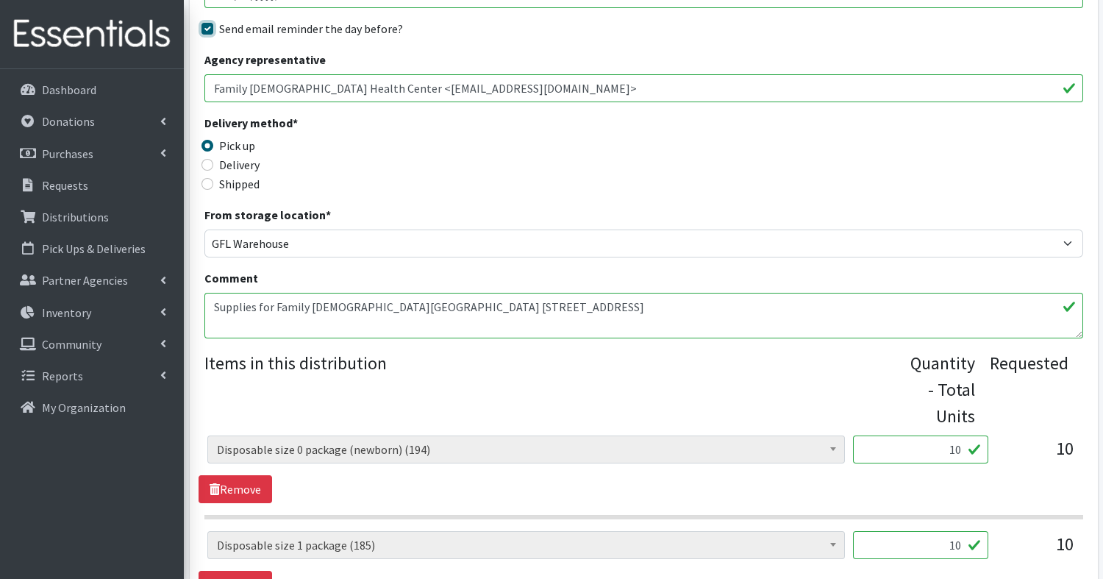
scroll to position [279, 0]
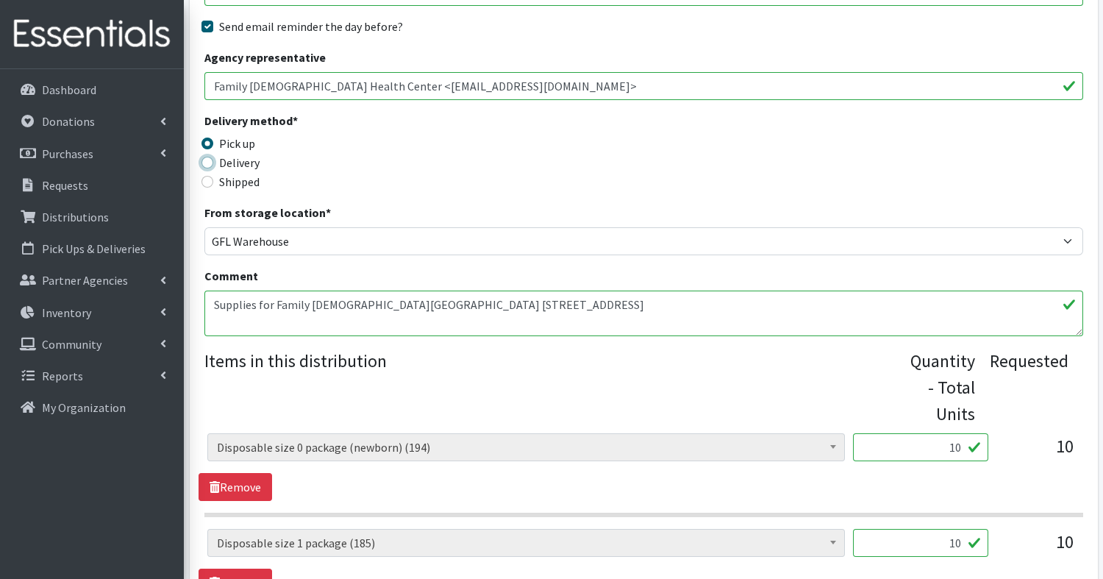
click at [205, 158] on input "Delivery" at bounding box center [207, 163] width 12 height 12
radio input "true"
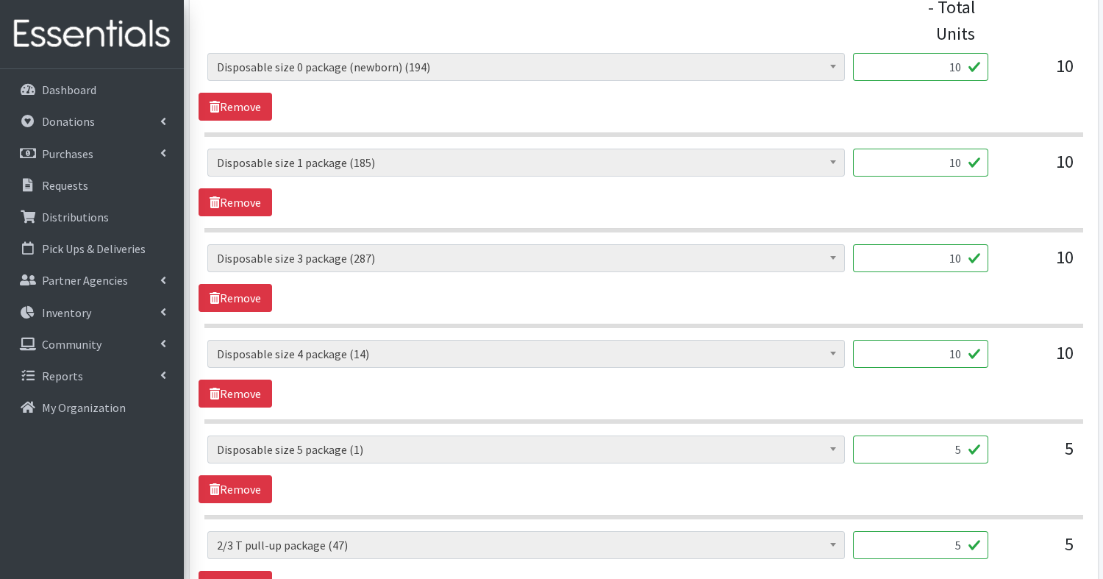
scroll to position [612, 0]
click at [250, 490] on link "Remove" at bounding box center [235, 488] width 74 height 28
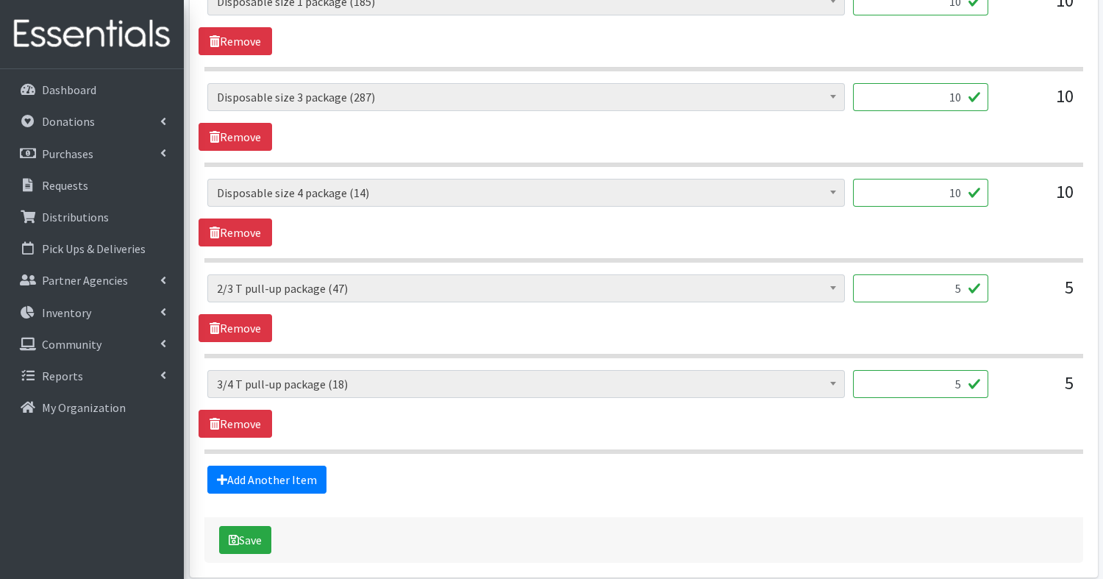
scroll to position [832, 0]
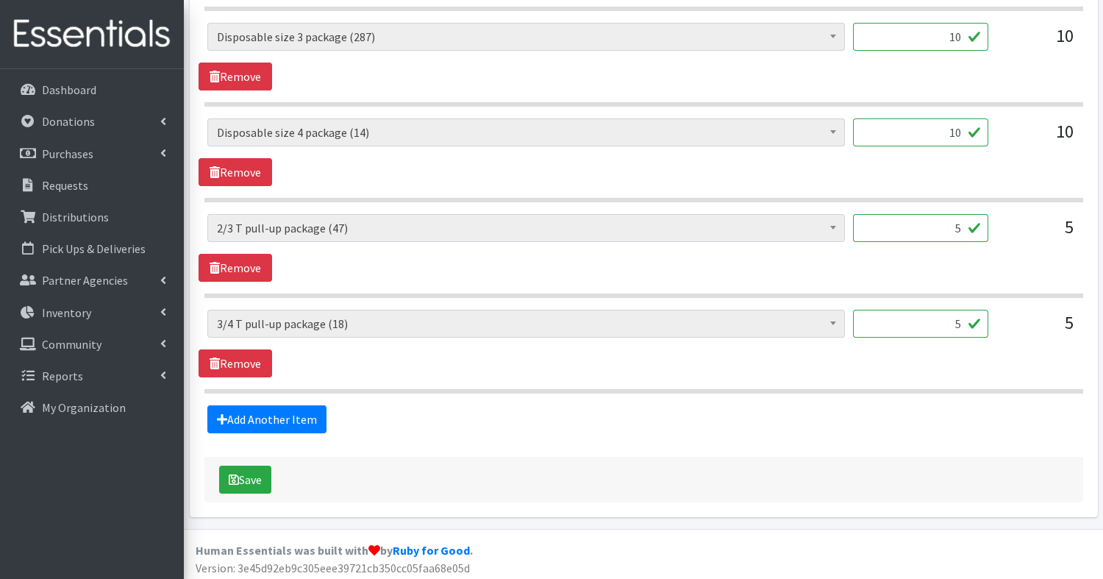
click at [173, 443] on div "Dashboard Donations All Donations New Donation Purchases All Purchases [GEOGRAP…" at bounding box center [92, 337] width 184 height 537
click at [238, 416] on link "Add Another Item" at bounding box center [266, 419] width 119 height 28
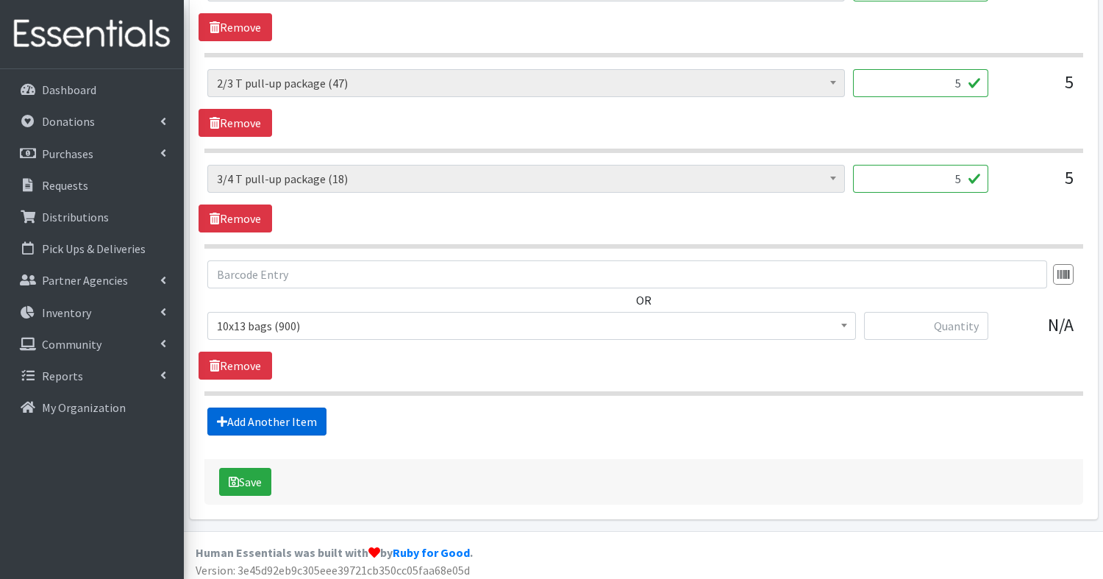
scroll to position [979, 0]
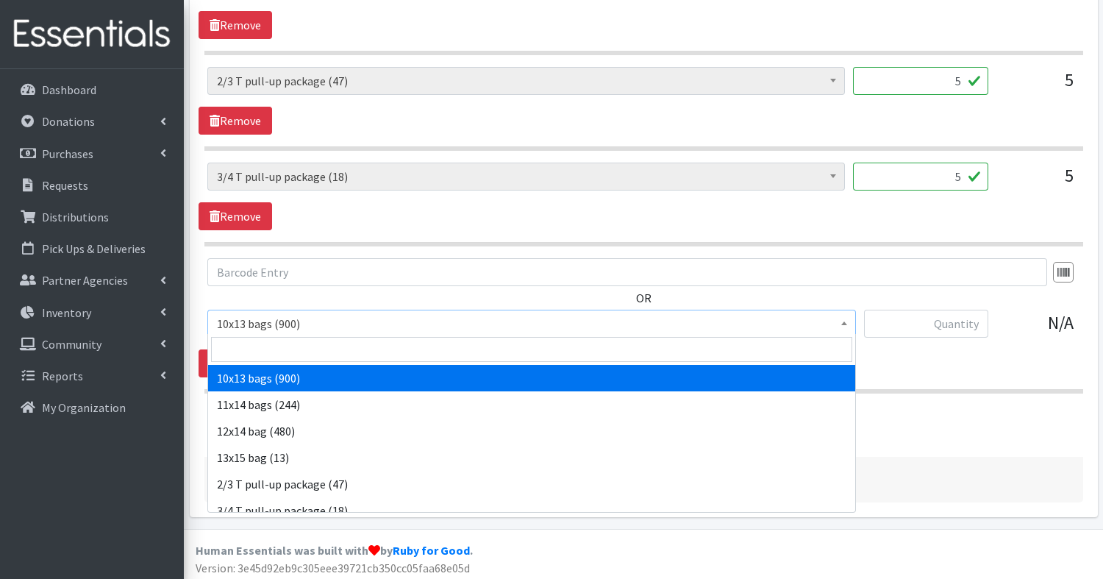
click at [265, 321] on span "10x13 bags (900)" at bounding box center [531, 323] width 629 height 21
click at [256, 353] on input "search" at bounding box center [531, 349] width 641 height 25
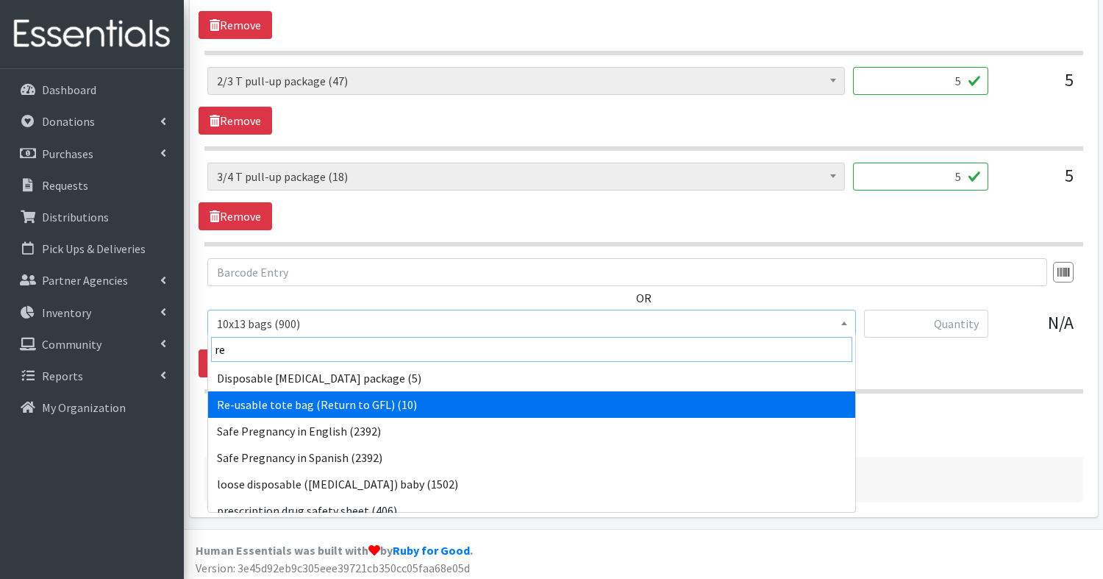
type input "re"
select select "15424"
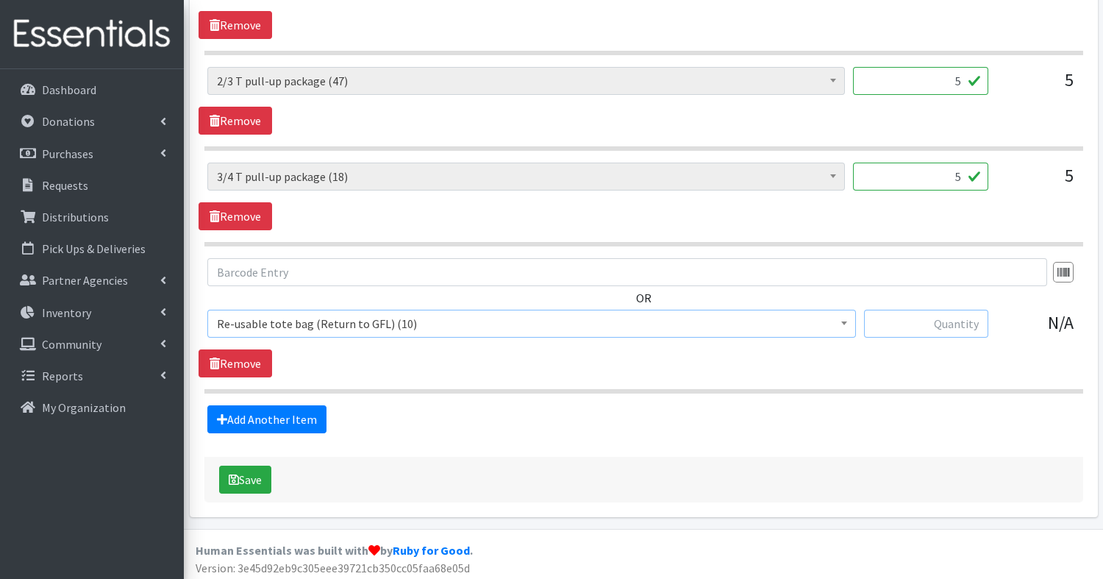
click at [889, 316] on input "text" at bounding box center [926, 323] width 124 height 28
type input "2"
click at [248, 475] on button "Save" at bounding box center [245, 479] width 52 height 28
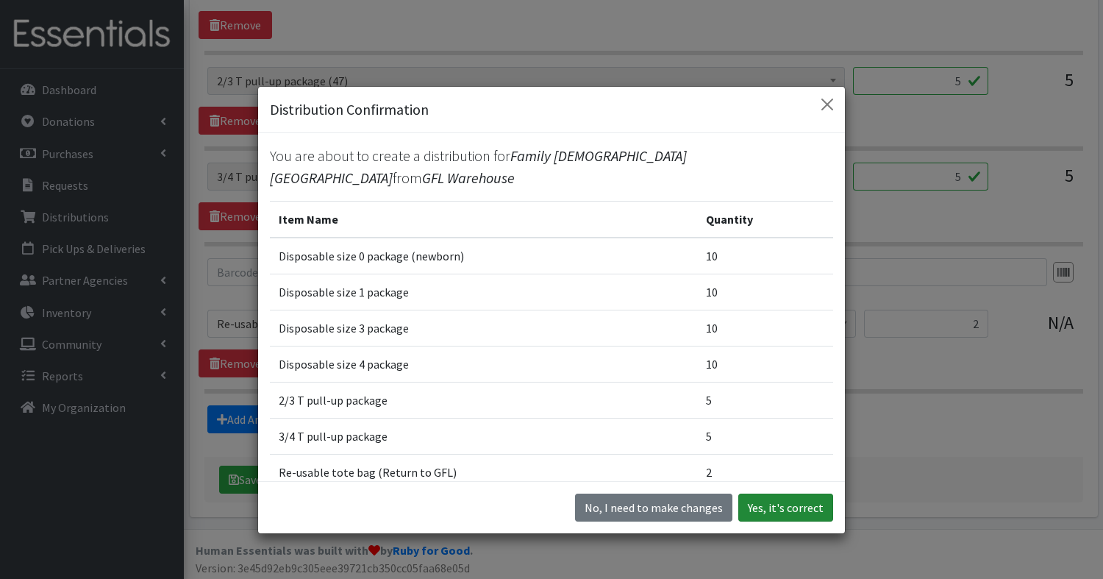
click at [789, 506] on button "Yes, it's correct" at bounding box center [785, 507] width 95 height 28
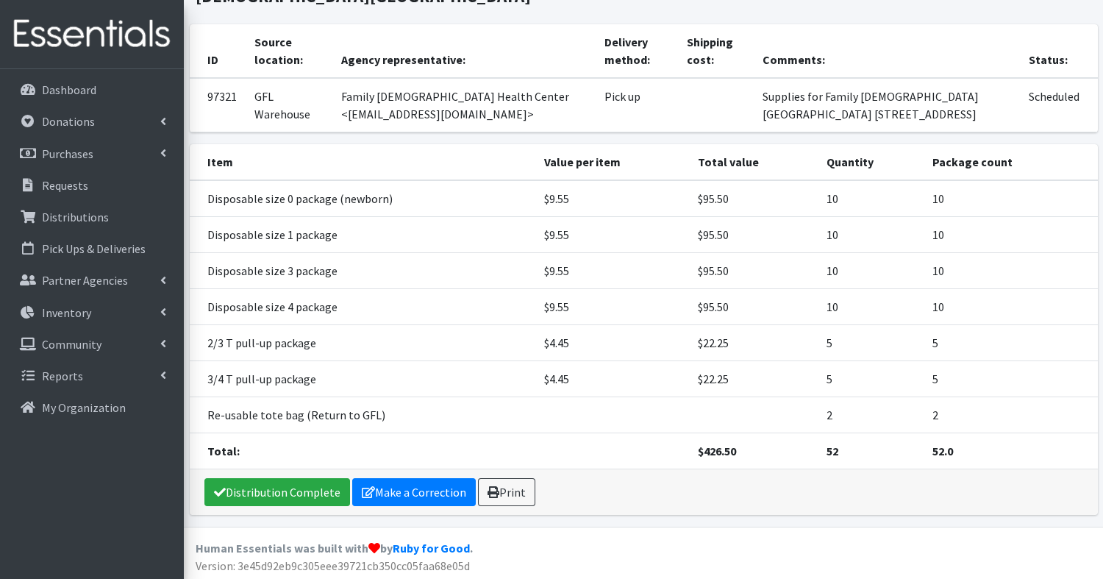
scroll to position [190, 0]
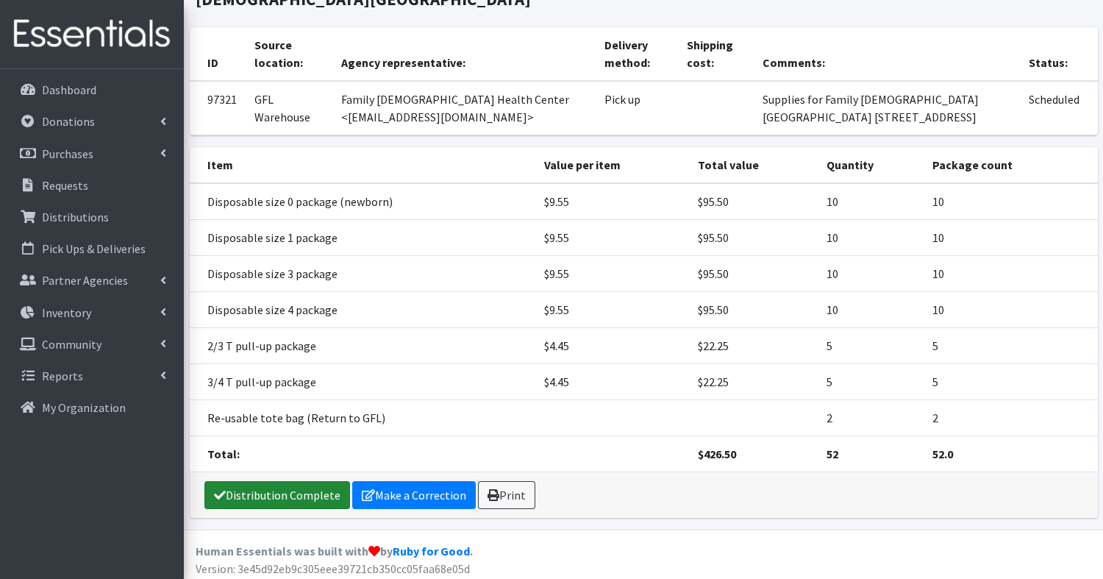
click at [254, 496] on link "Distribution Complete" at bounding box center [277, 495] width 146 height 28
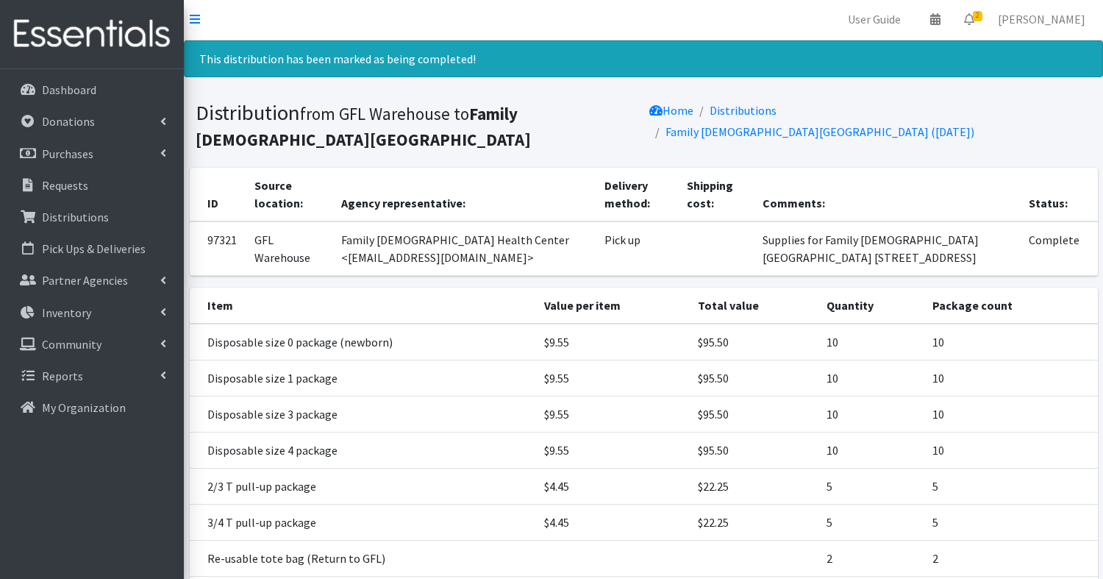
scroll to position [0, 0]
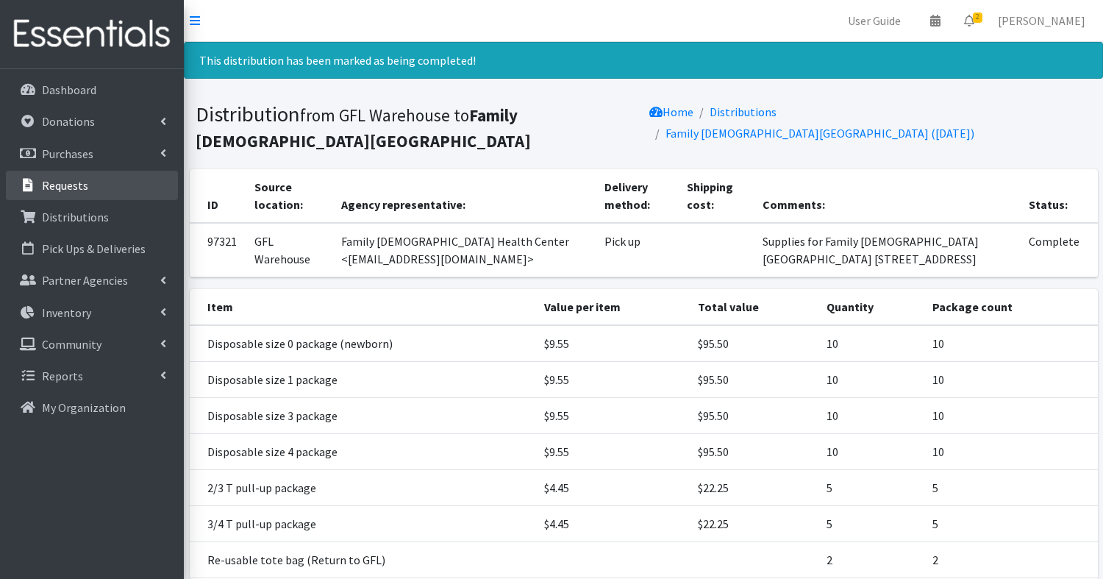
click at [46, 190] on p "Requests" at bounding box center [65, 185] width 46 height 15
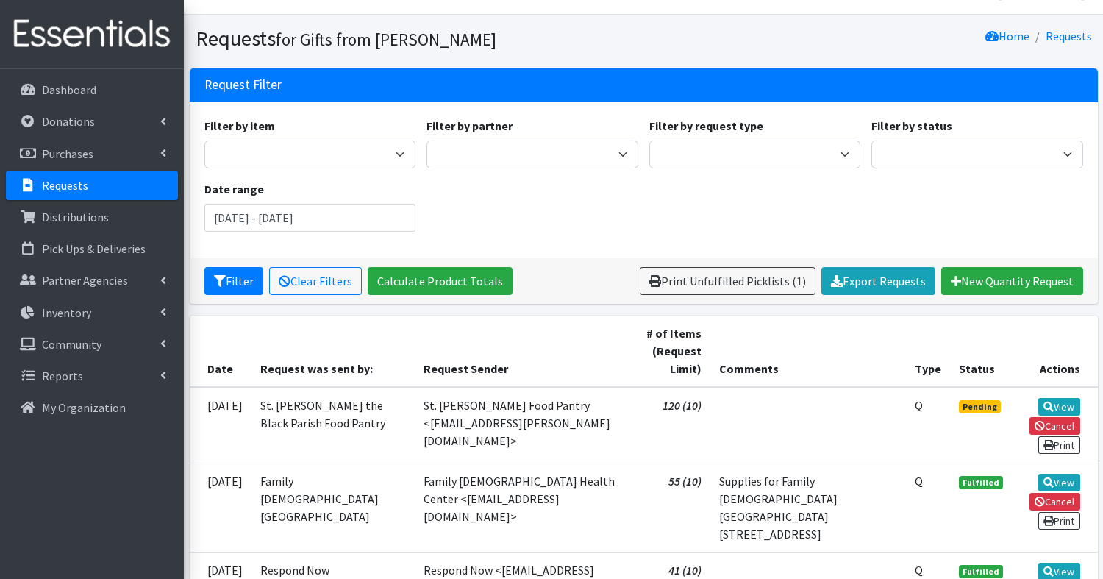
scroll to position [21, 0]
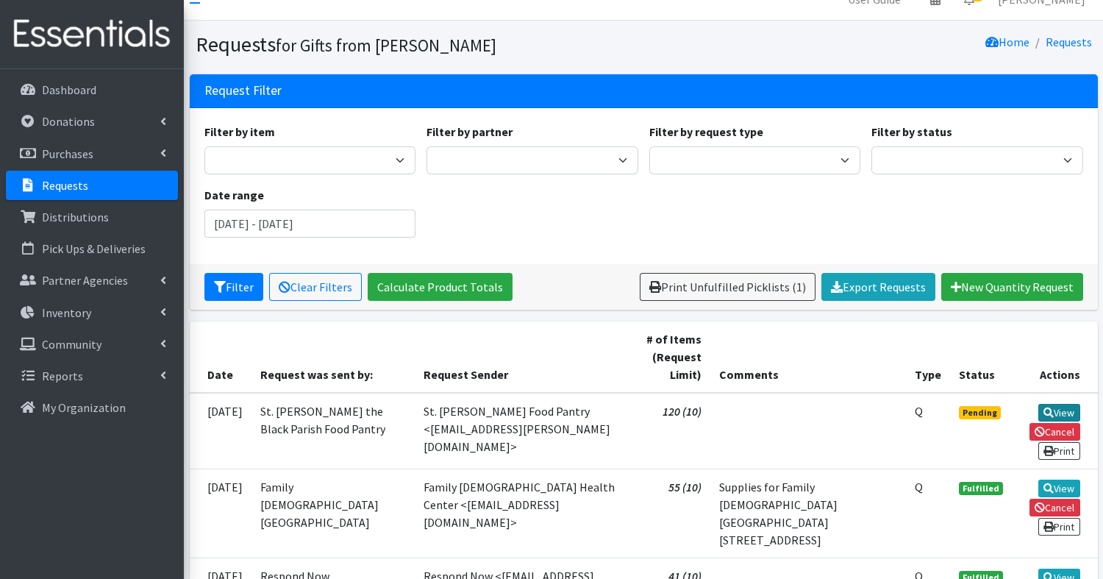
click at [1066, 404] on link "View" at bounding box center [1059, 413] width 42 height 18
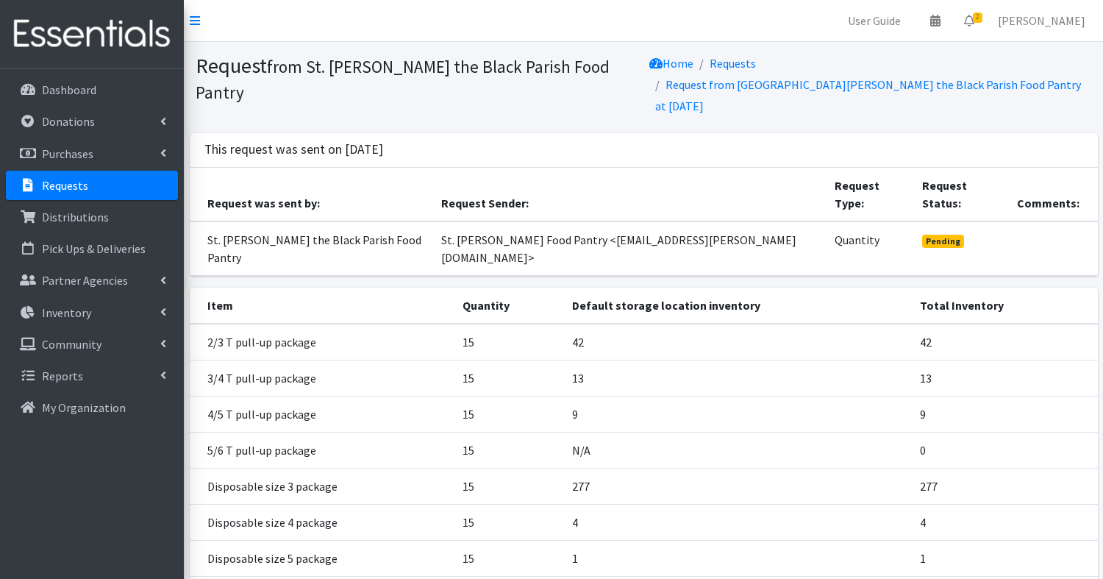
scroll to position [123, 0]
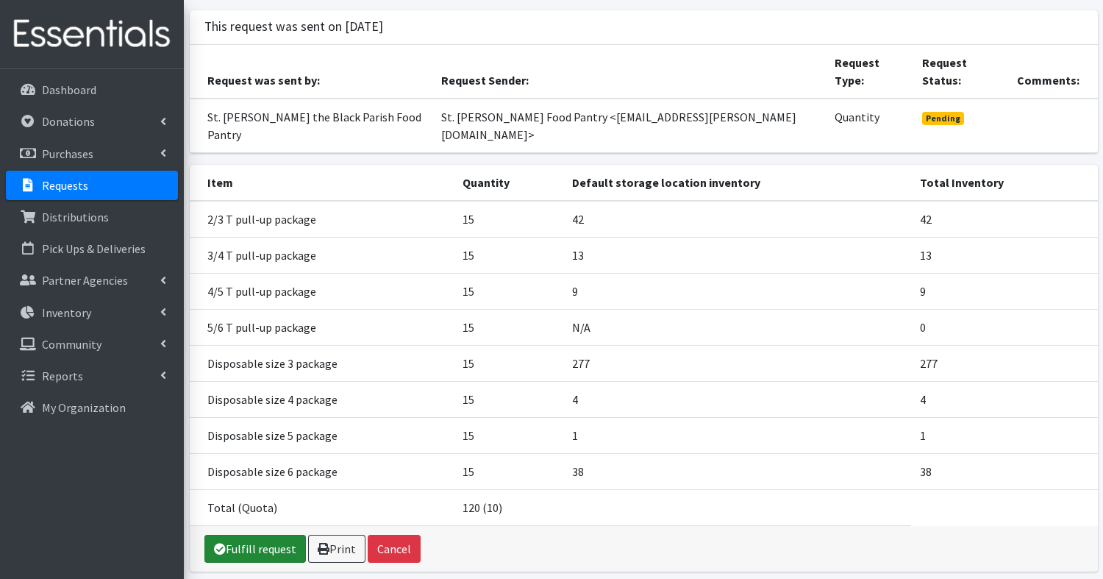
click at [244, 534] on link "Fulfill request" at bounding box center [254, 548] width 101 height 28
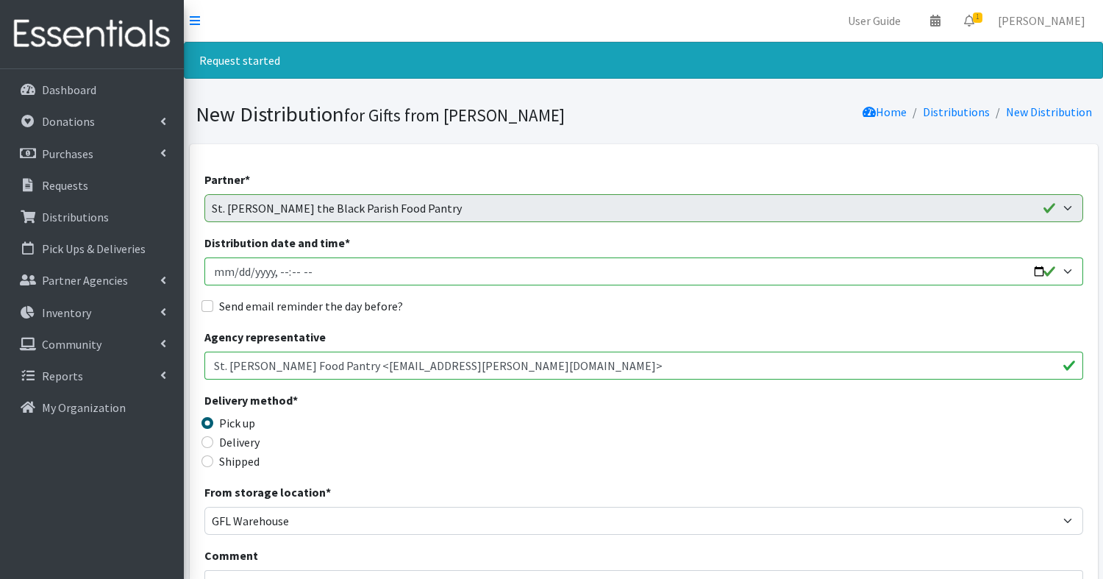
click at [342, 271] on input "Distribution date and time *" at bounding box center [643, 271] width 878 height 28
click at [290, 269] on input "Distribution date and time *" at bounding box center [643, 271] width 878 height 28
click at [1043, 272] on input "Distribution date and time *" at bounding box center [643, 271] width 878 height 28
type input "2025-09-30T11:00"
click at [609, 451] on div "Delivery method * Pick up Delivery Shipped Shipping cost" at bounding box center [643, 437] width 878 height 92
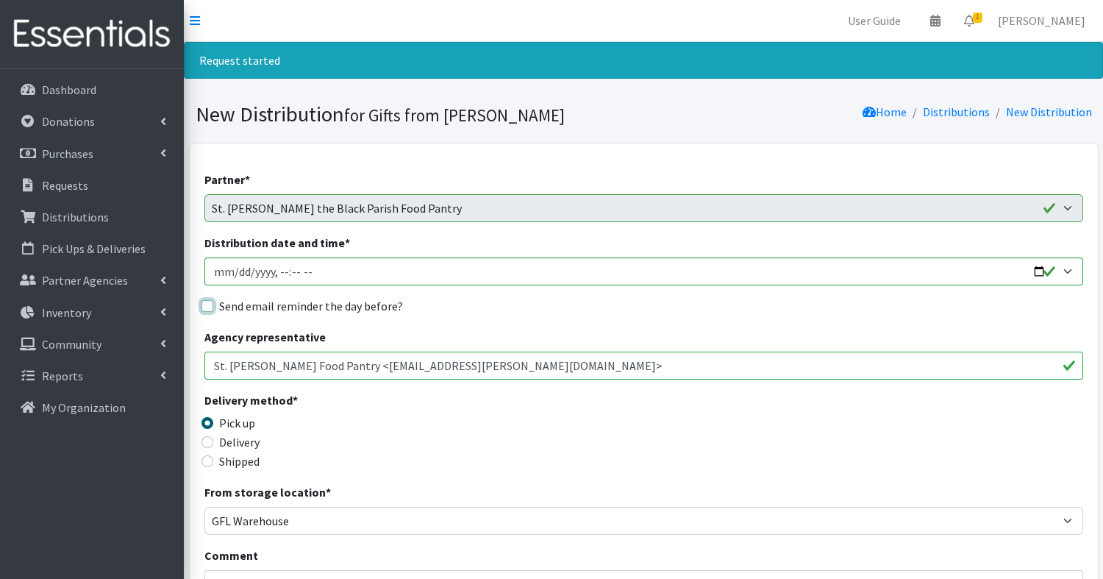
click at [211, 303] on input "Send email reminder the day before?" at bounding box center [207, 306] width 12 height 12
checkbox input "true"
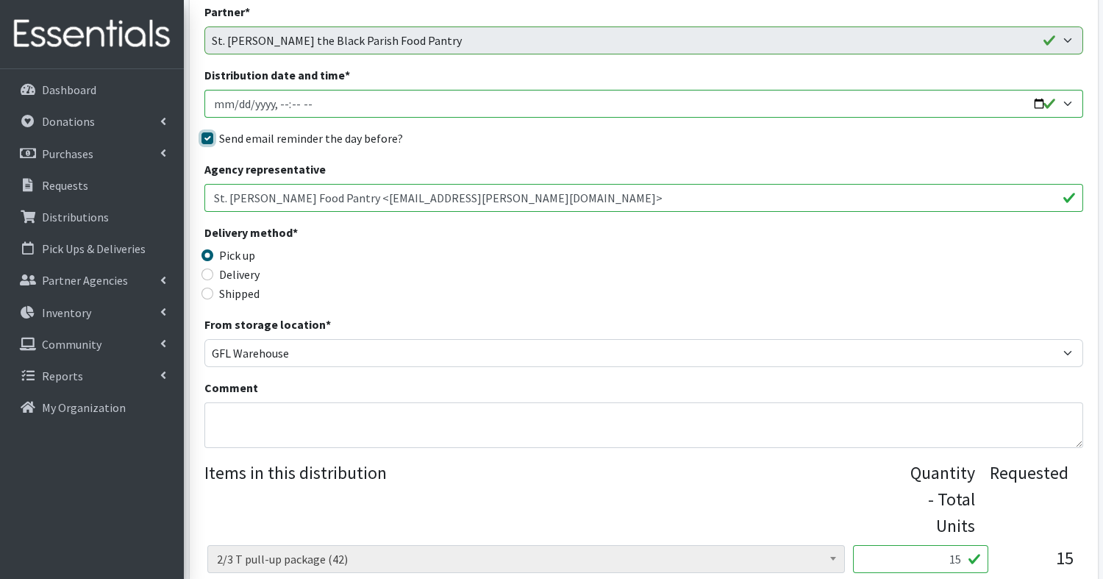
scroll to position [169, 0]
click at [205, 272] on input "Delivery" at bounding box center [207, 273] width 12 height 12
radio input "true"
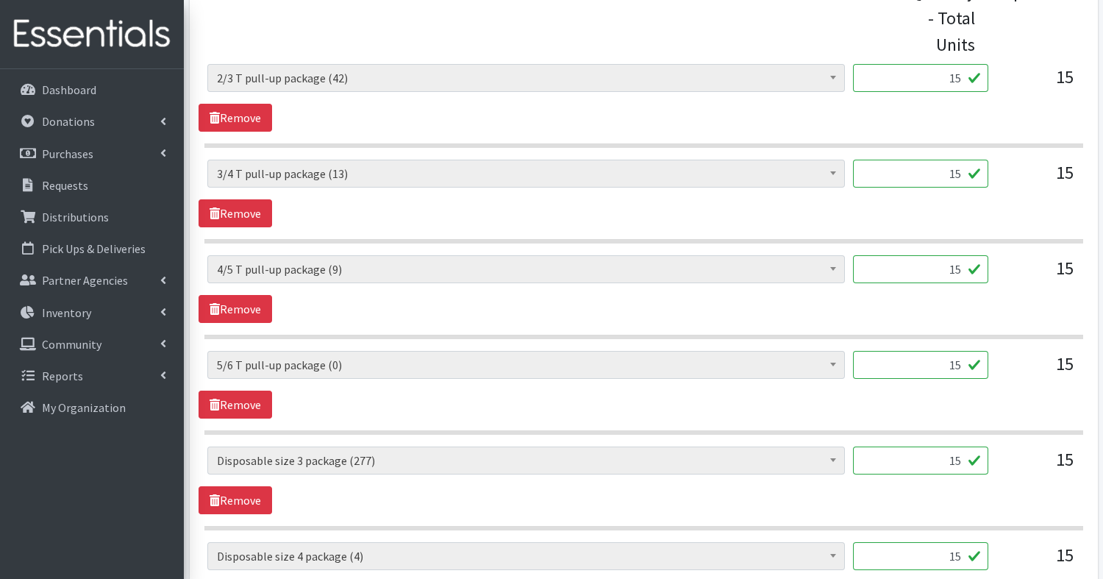
scroll to position [649, 0]
click at [962, 79] on input "15" at bounding box center [920, 77] width 135 height 28
type input "10"
click at [964, 171] on input "15" at bounding box center [920, 173] width 135 height 28
type input "1"
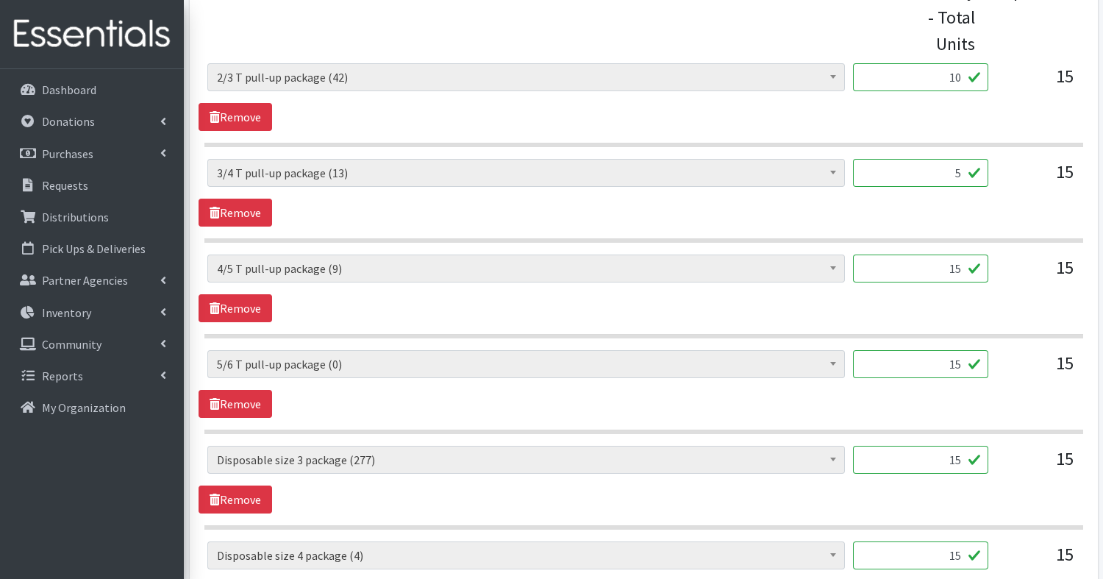
type input "5"
click at [970, 271] on input "15" at bounding box center [920, 268] width 135 height 28
type input "1"
type input "5"
click at [967, 362] on input "15" at bounding box center [920, 364] width 135 height 28
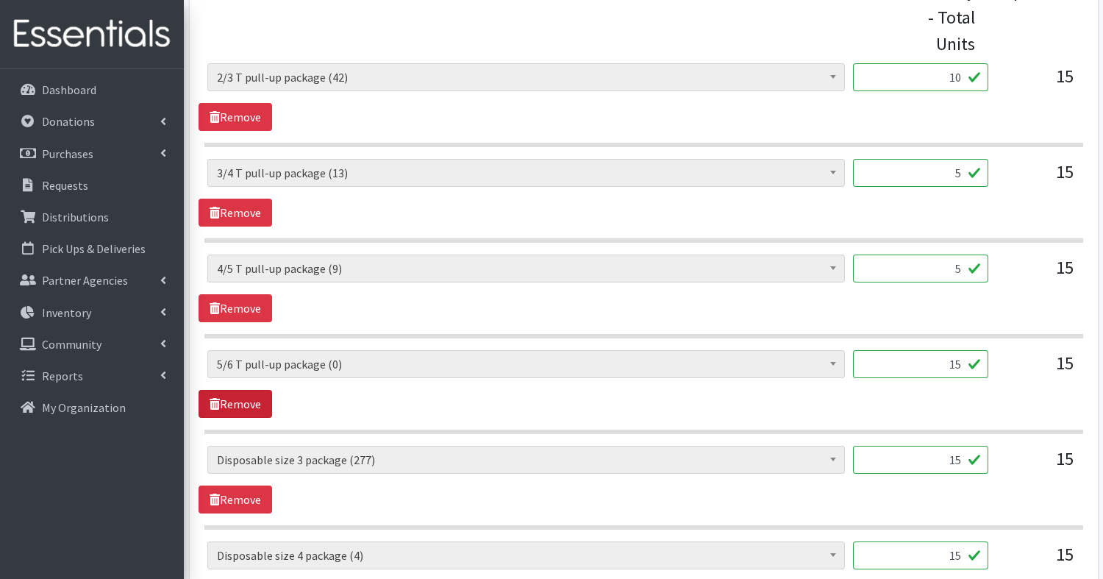
click at [262, 403] on link "Remove" at bounding box center [235, 404] width 74 height 28
click at [954, 454] on input "15" at bounding box center [920, 459] width 135 height 28
type input "1"
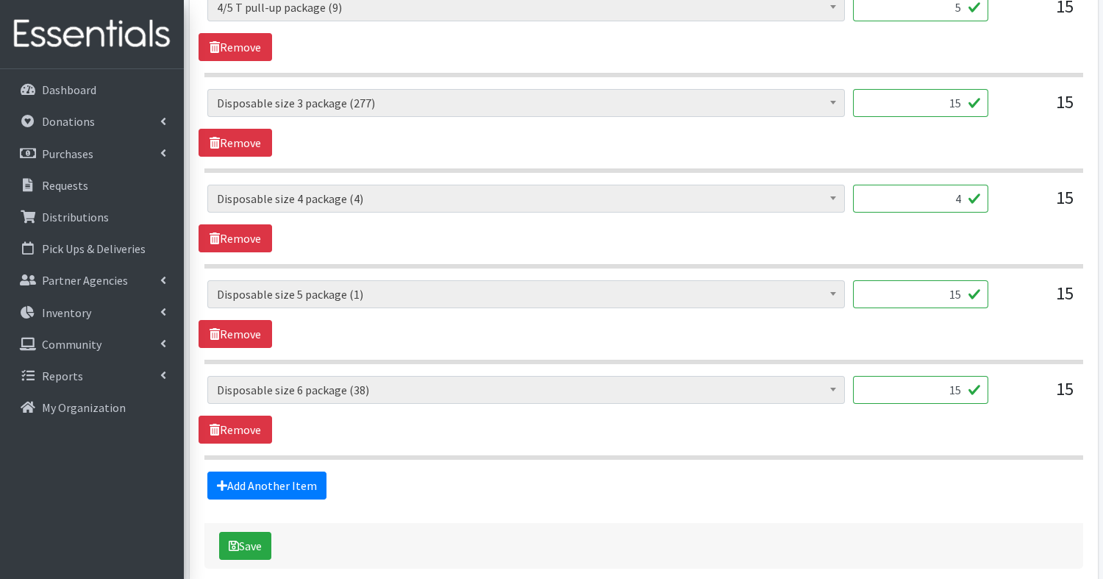
scroll to position [931, 0]
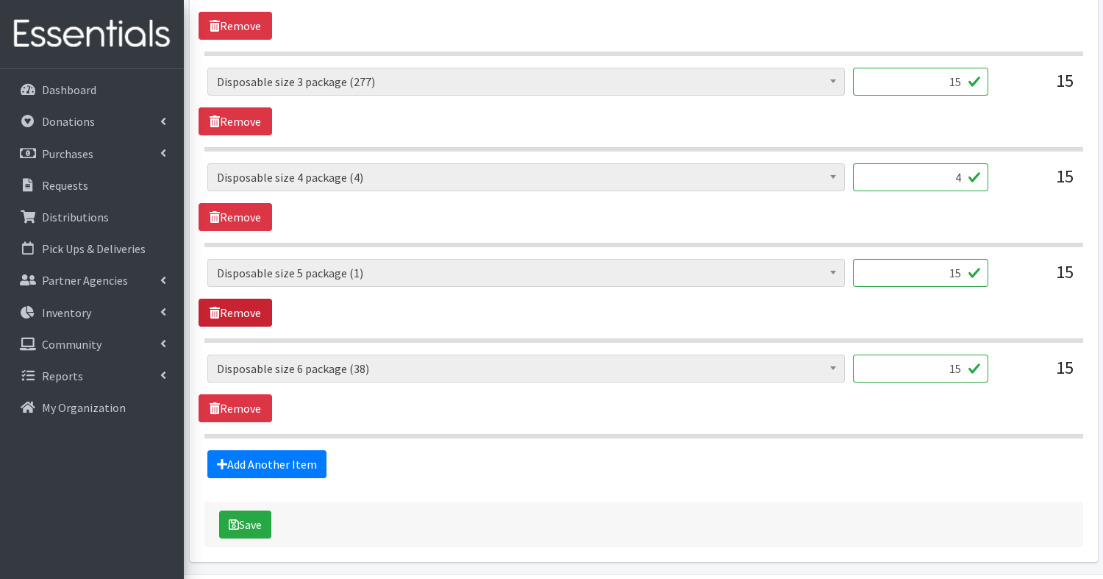
type input "4"
click at [263, 298] on link "Remove" at bounding box center [235, 312] width 74 height 28
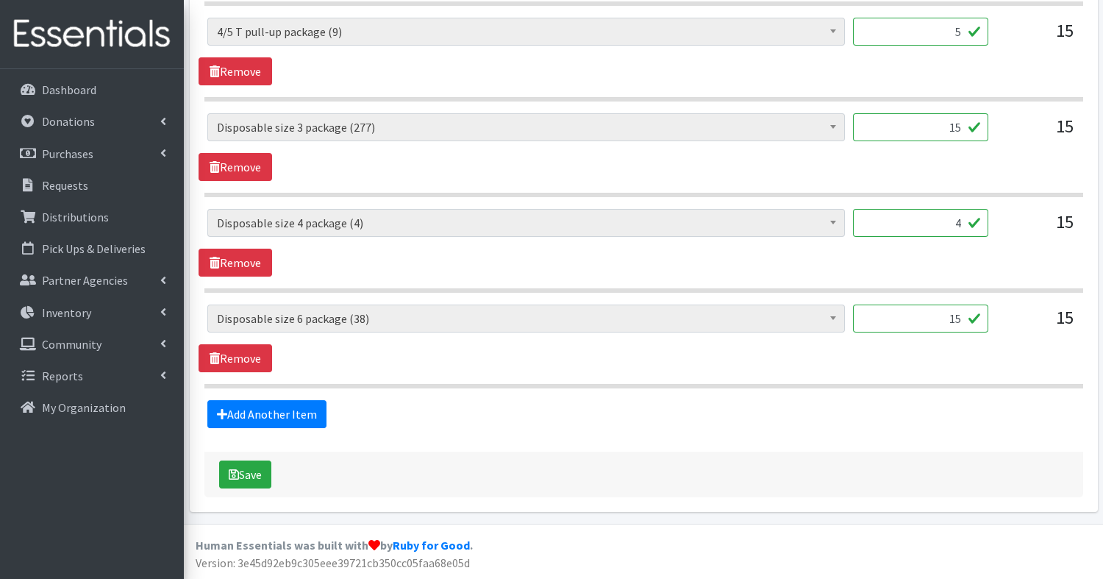
scroll to position [881, 0]
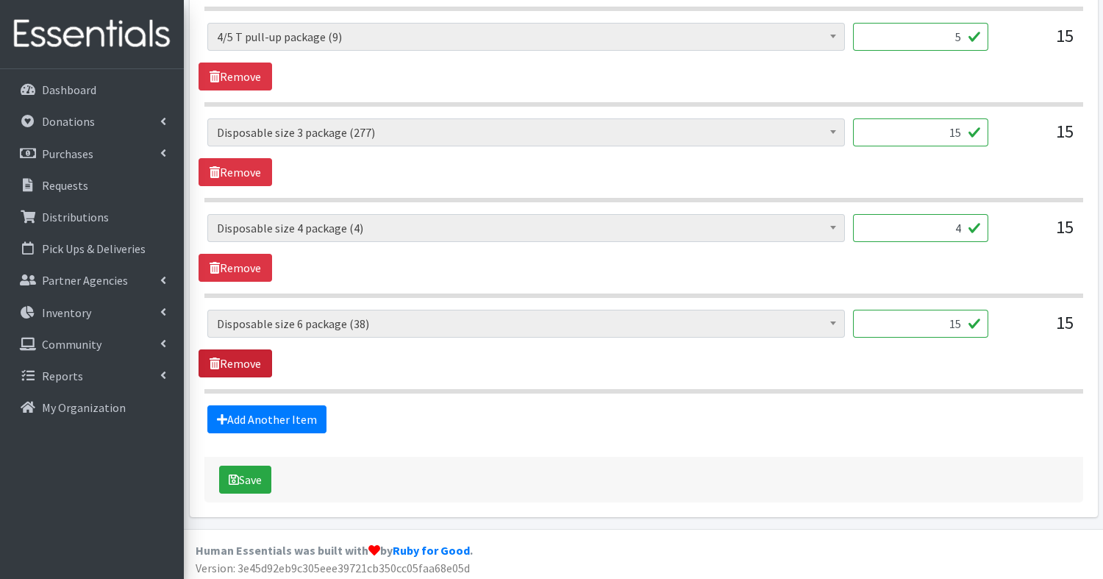
click at [243, 361] on link "Remove" at bounding box center [235, 363] width 74 height 28
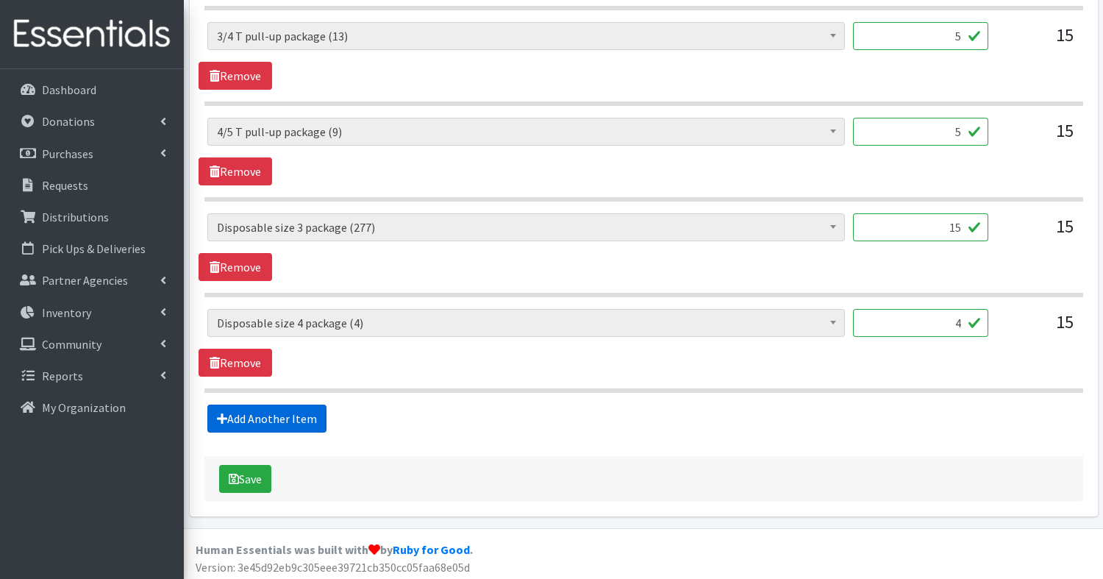
click at [237, 415] on link "Add Another Item" at bounding box center [266, 418] width 119 height 28
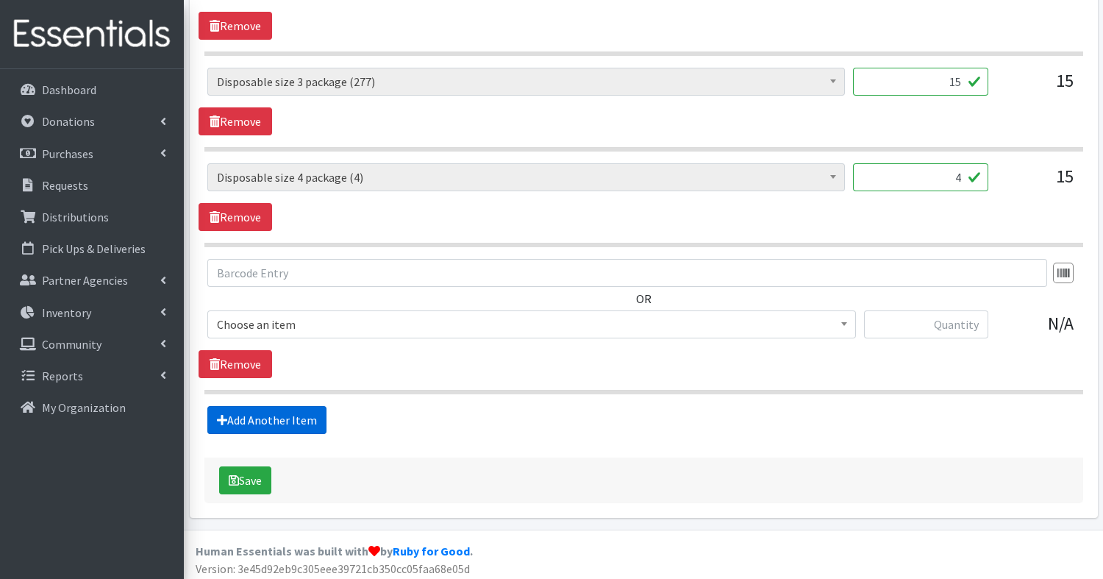
scroll to position [932, 0]
click at [286, 270] on input "text" at bounding box center [626, 272] width 839 height 28
click at [282, 318] on span "10x13 bags (900)" at bounding box center [531, 323] width 629 height 21
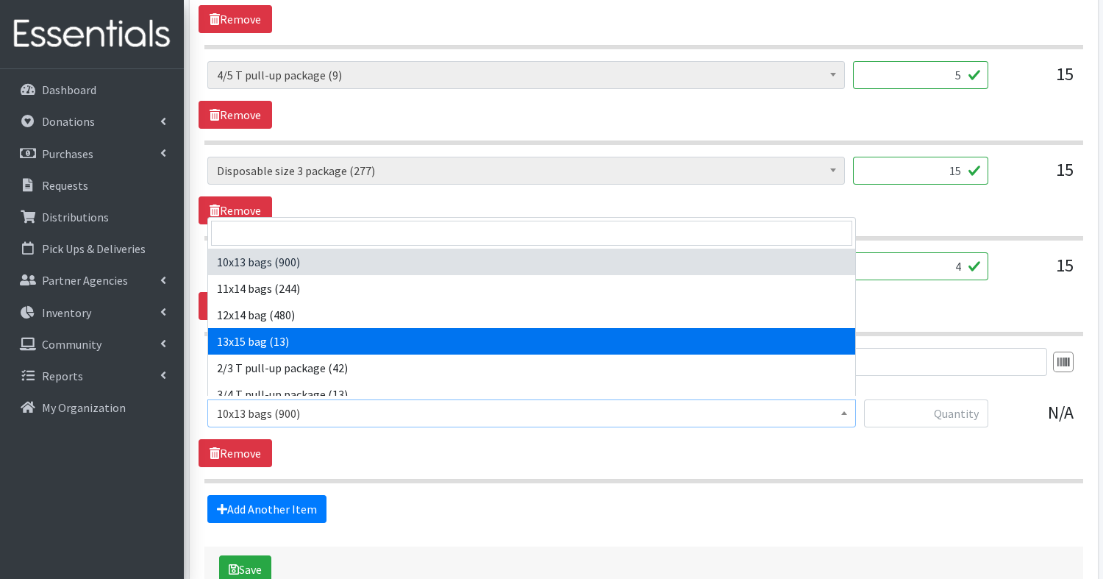
scroll to position [839, 0]
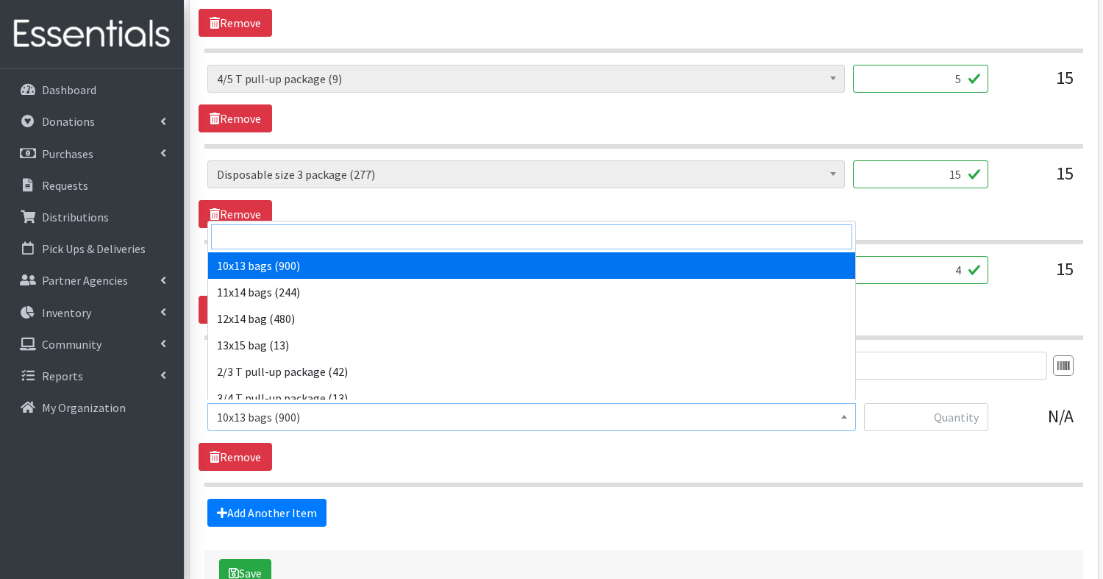
click at [275, 243] on input "search" at bounding box center [531, 236] width 641 height 25
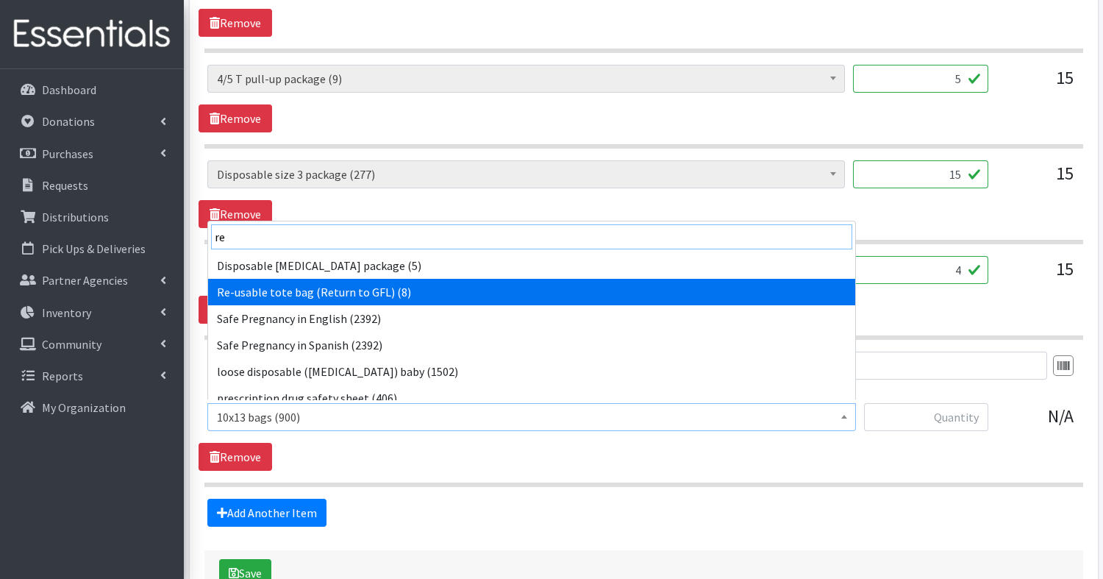
type input "re"
select select "15424"
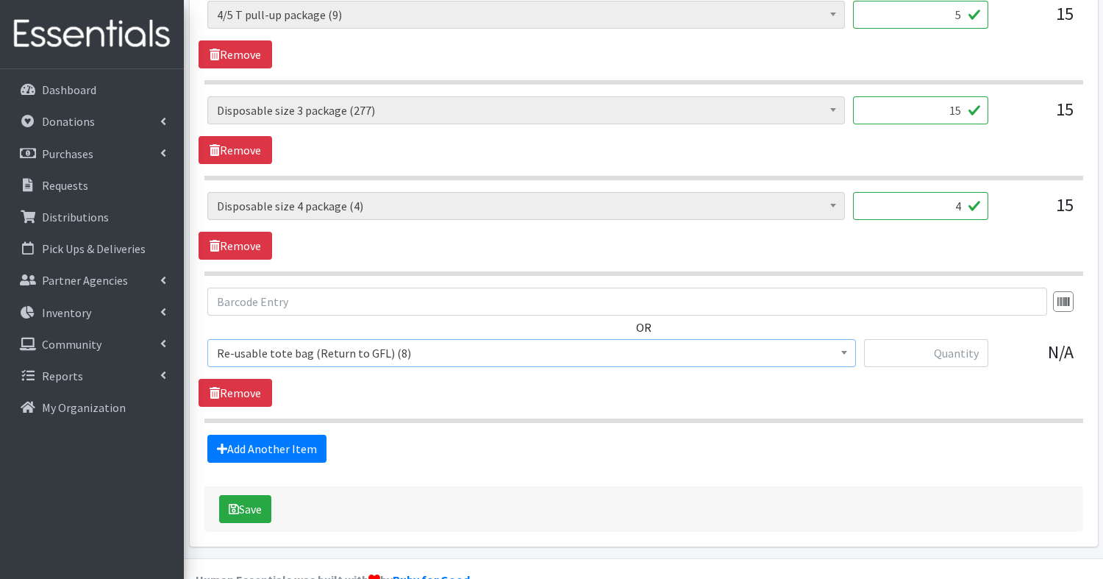
scroll to position [932, 0]
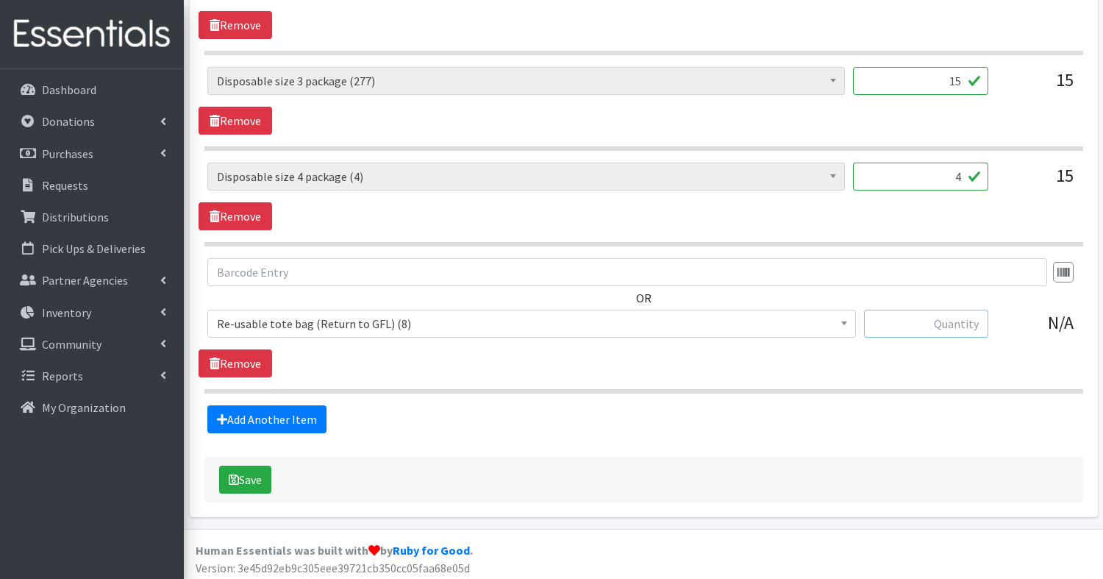
click at [921, 327] on input "text" at bounding box center [926, 323] width 124 height 28
type input "2"
click at [259, 473] on button "Save" at bounding box center [245, 479] width 52 height 28
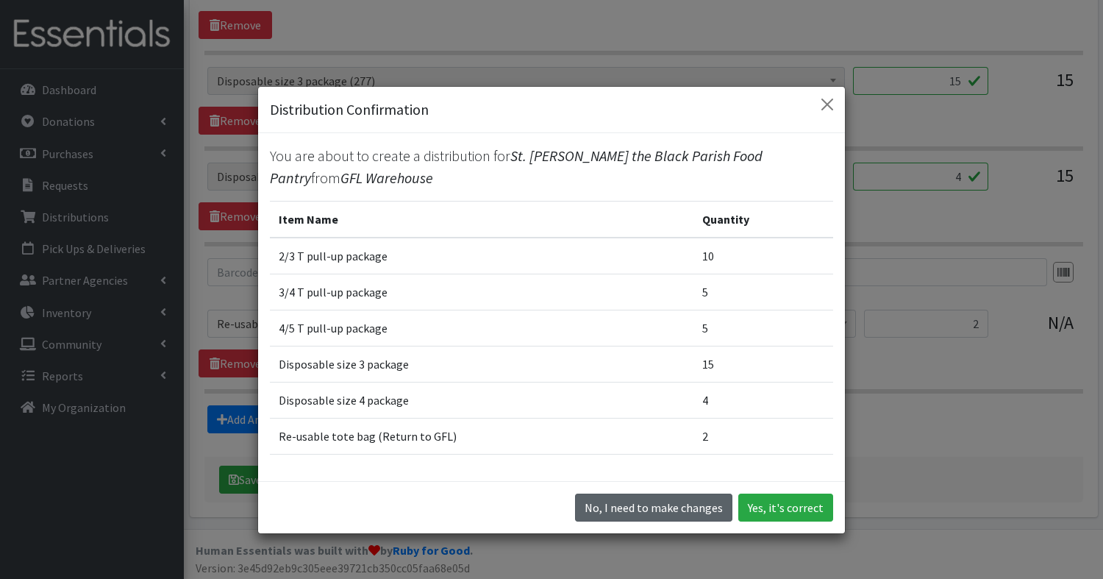
click at [678, 512] on button "No, I need to make changes" at bounding box center [653, 507] width 157 height 28
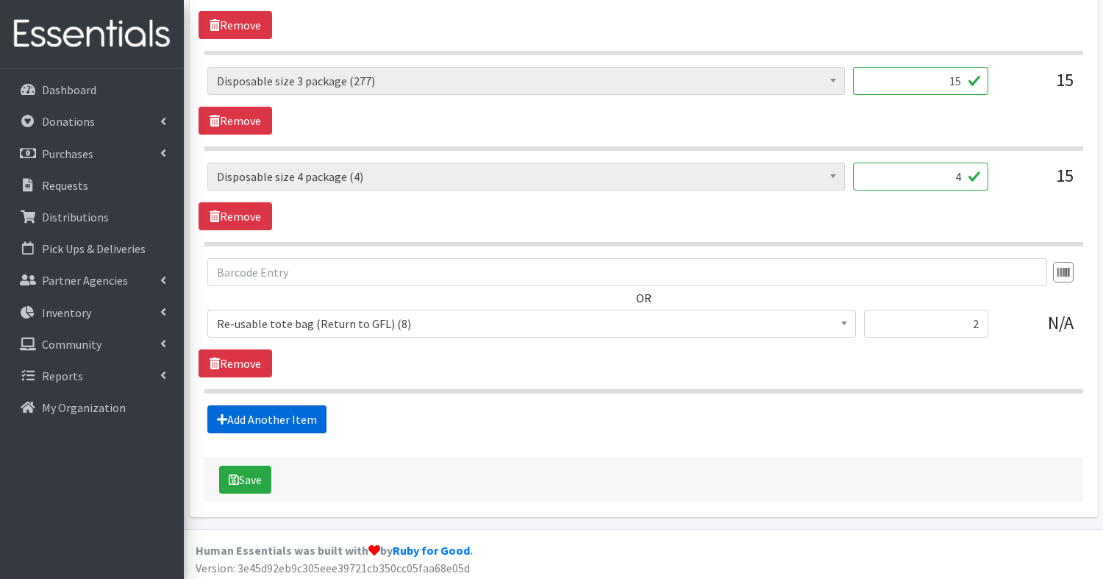
click at [262, 414] on link "Add Another Item" at bounding box center [266, 419] width 119 height 28
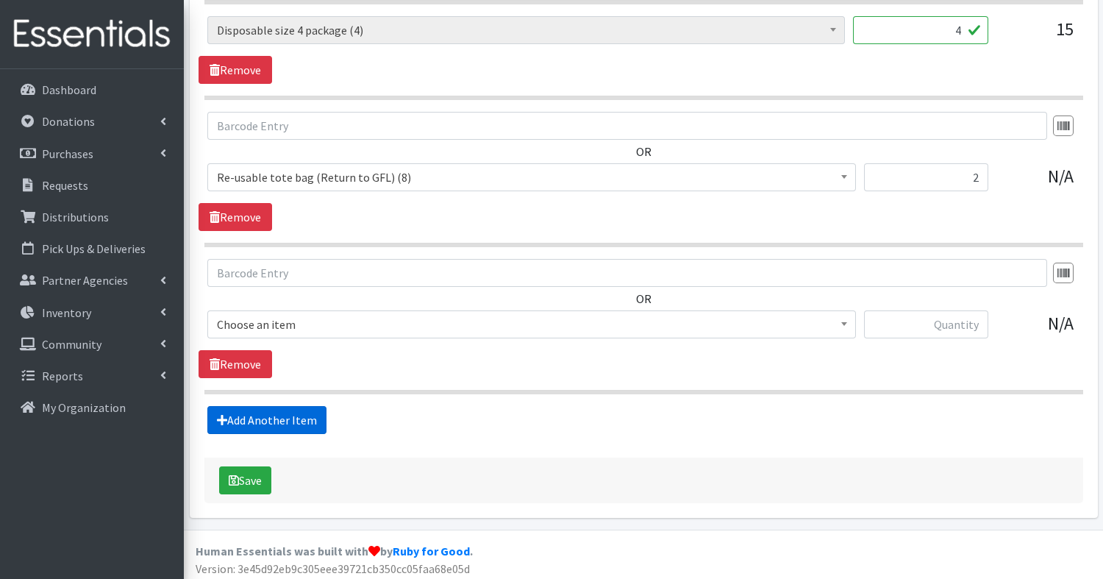
scroll to position [1078, 0]
click at [382, 319] on span "10x13 bags (900)" at bounding box center [531, 324] width 629 height 21
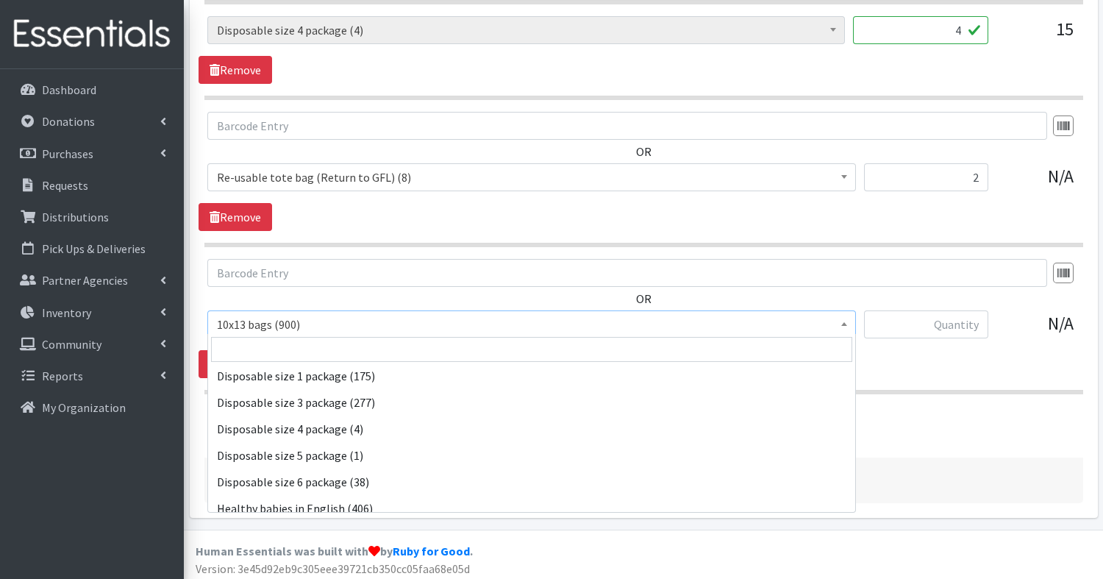
scroll to position [476, 0]
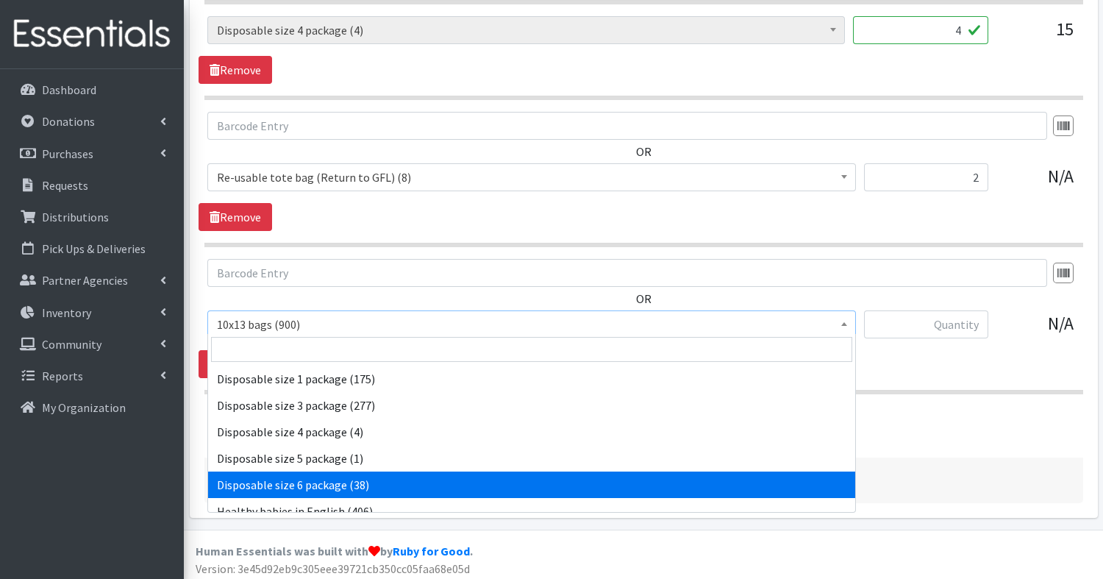
select select "15150"
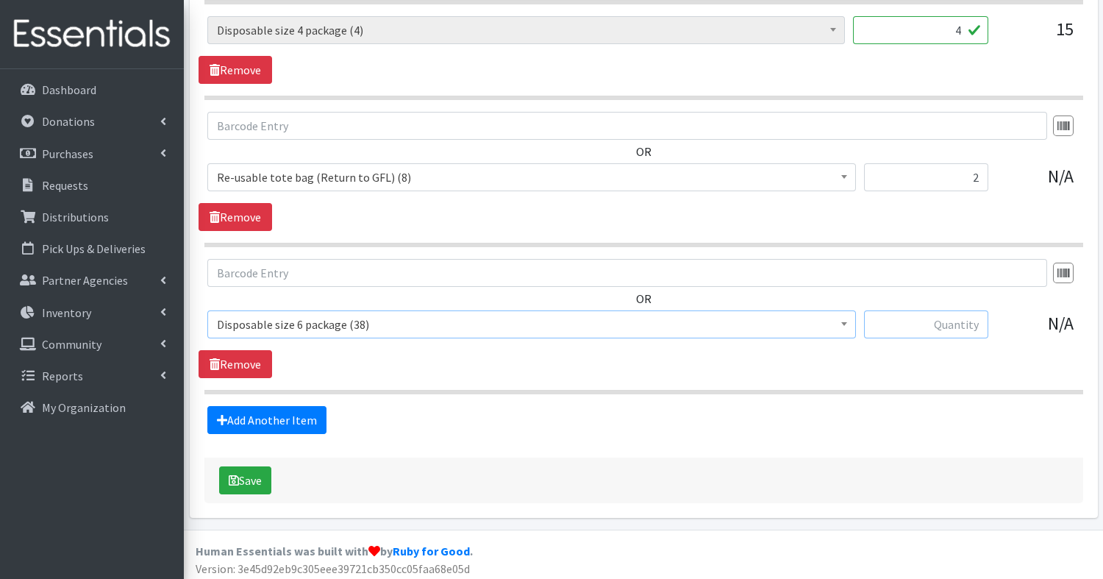
click at [973, 315] on input "text" at bounding box center [926, 324] width 124 height 28
type input "10"
click at [261, 474] on button "Save" at bounding box center [245, 480] width 52 height 28
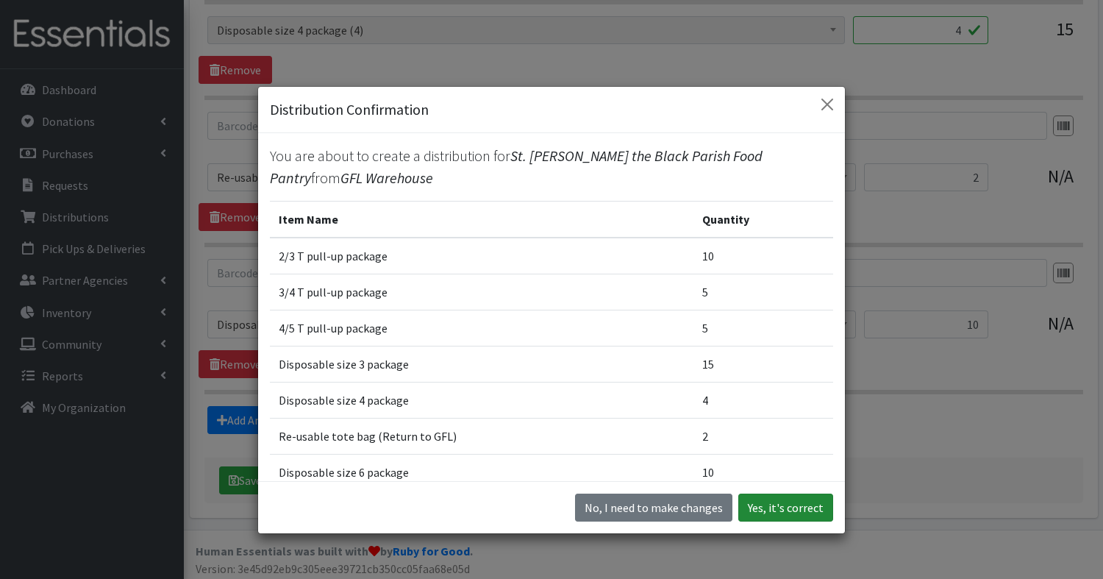
click at [799, 504] on button "Yes, it's correct" at bounding box center [785, 507] width 95 height 28
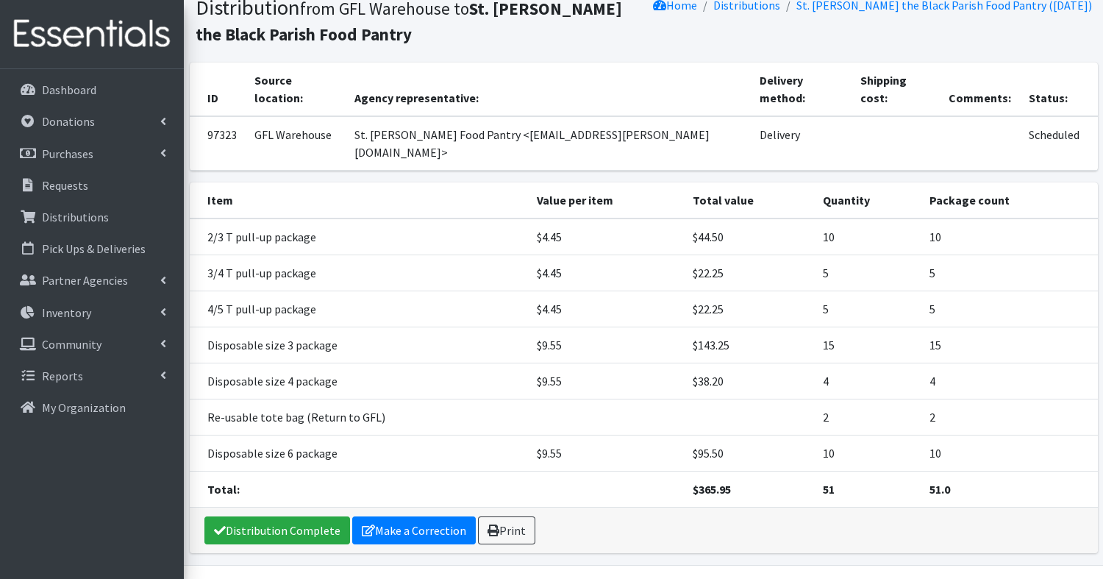
scroll to position [176, 0]
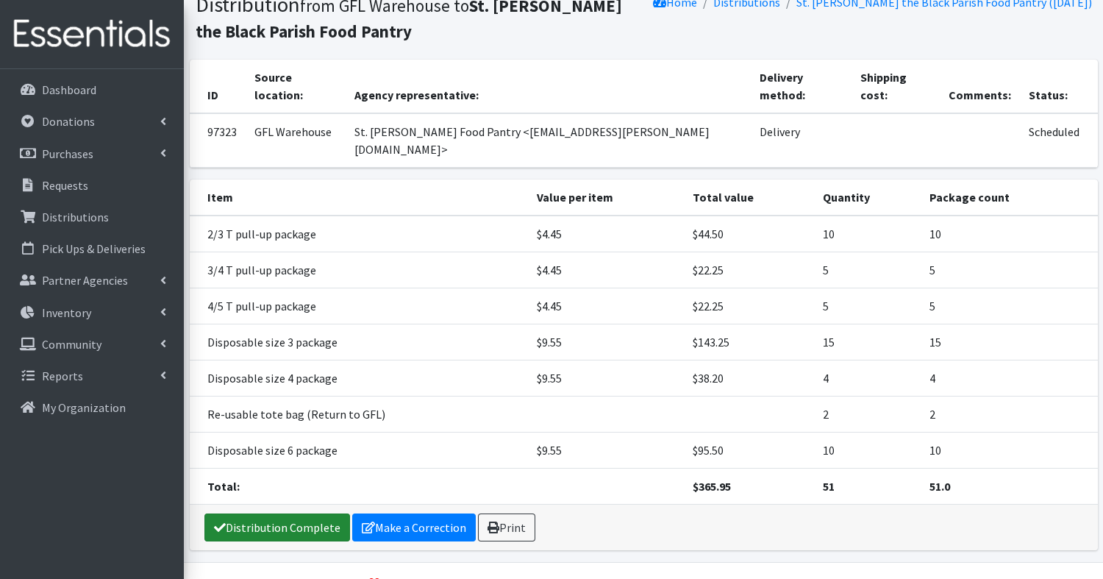
click at [312, 513] on link "Distribution Complete" at bounding box center [277, 527] width 146 height 28
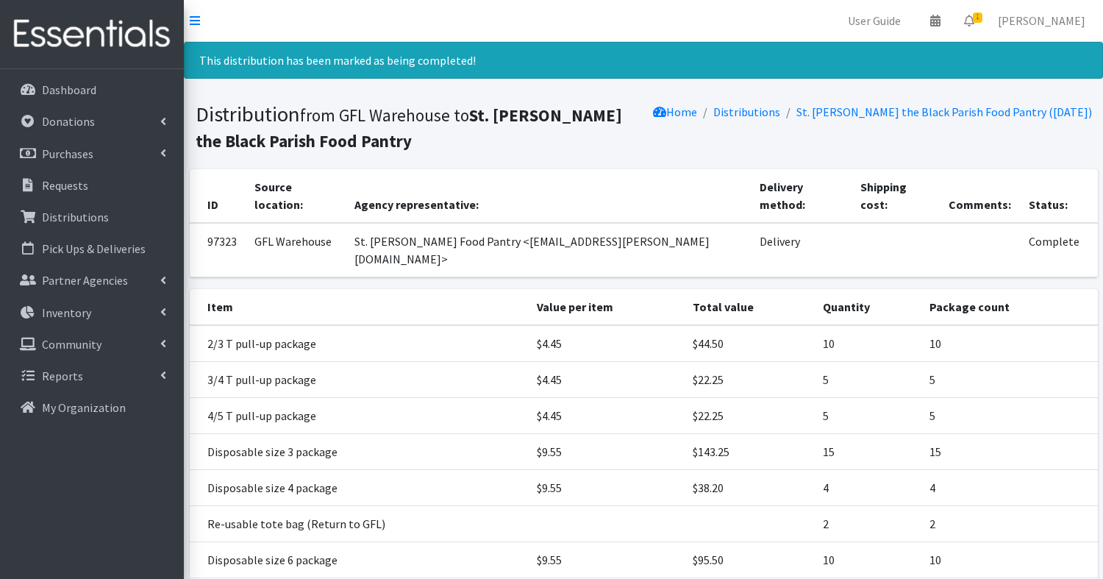
scroll to position [110, 0]
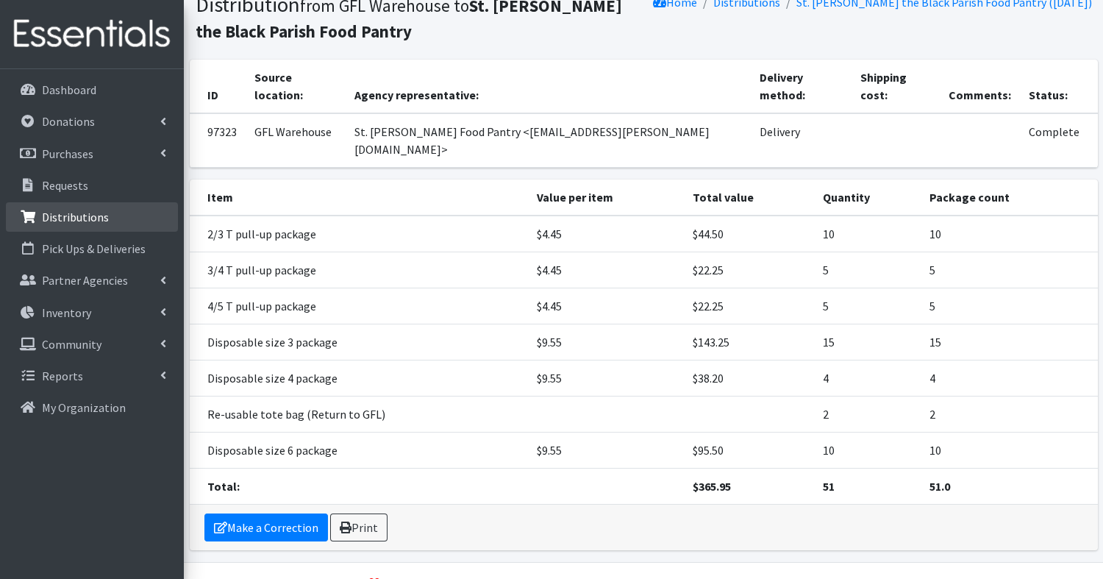
click at [55, 210] on p "Distributions" at bounding box center [75, 217] width 67 height 15
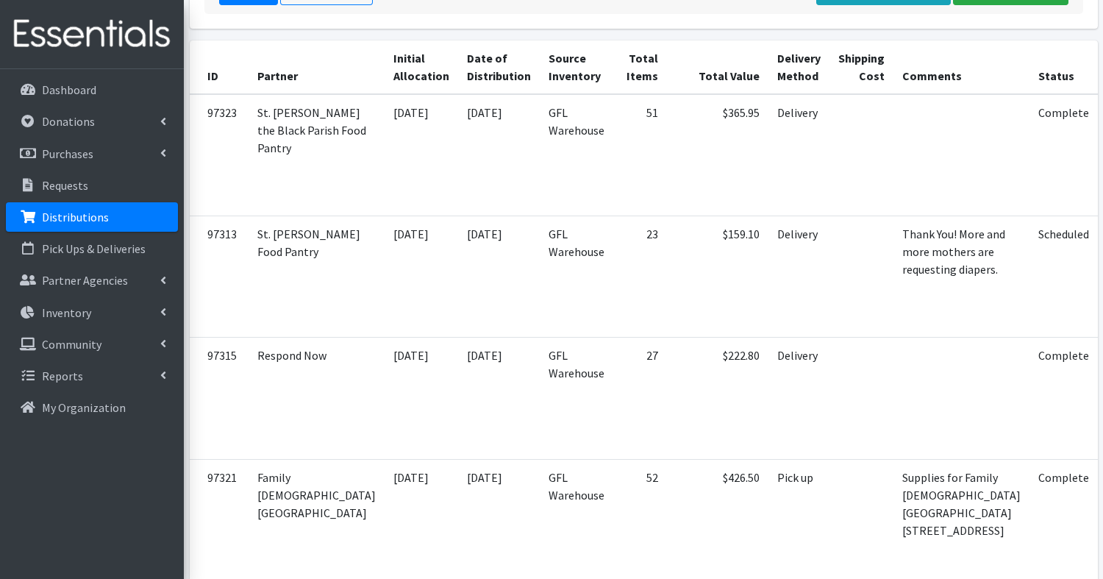
scroll to position [301, 0]
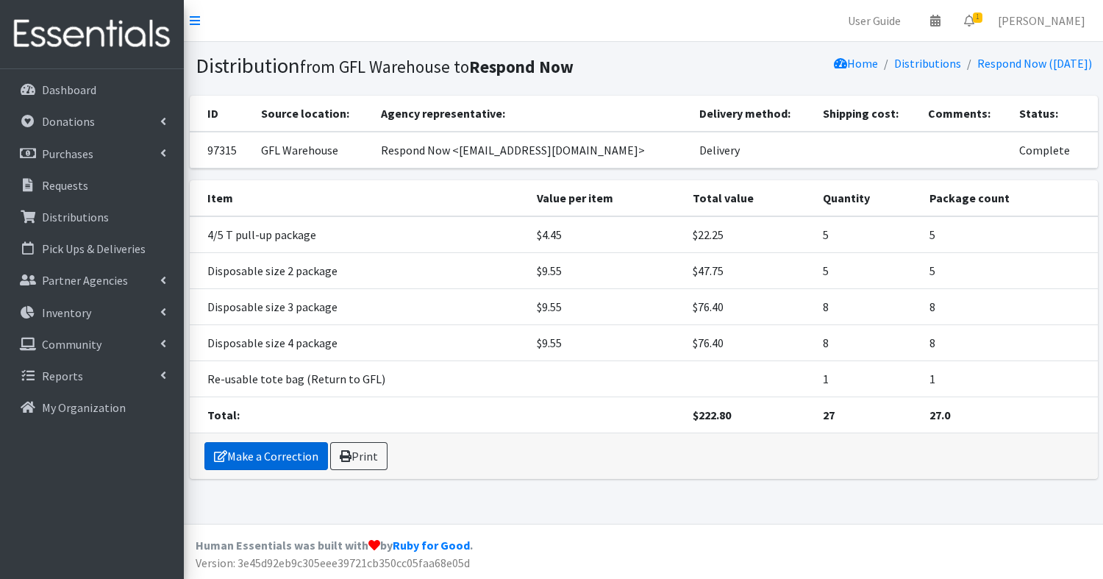
click at [262, 447] on link "Make a Correction" at bounding box center [265, 456] width 123 height 28
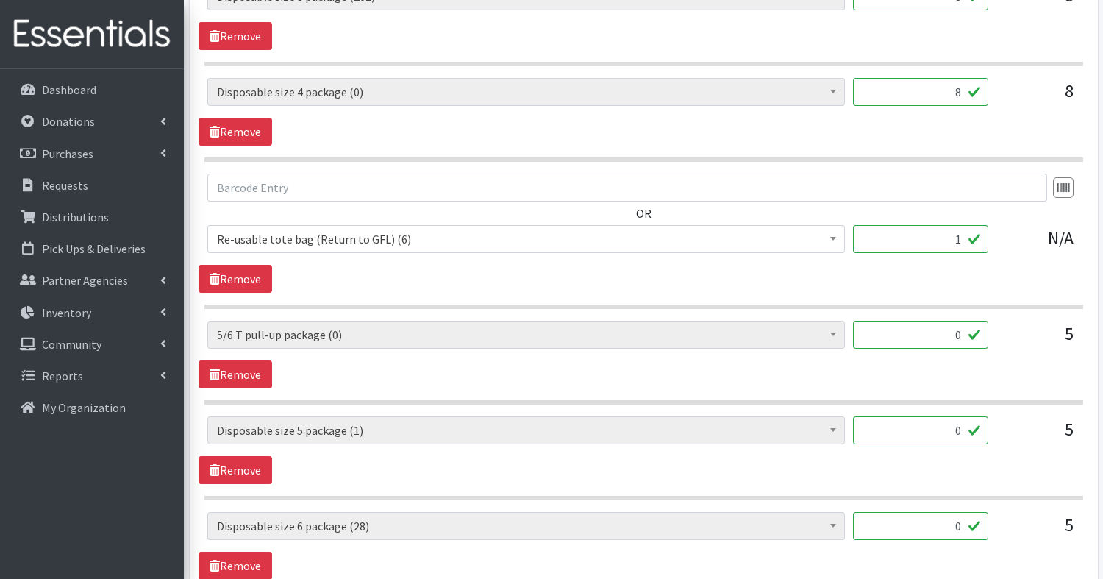
scroll to position [1074, 0]
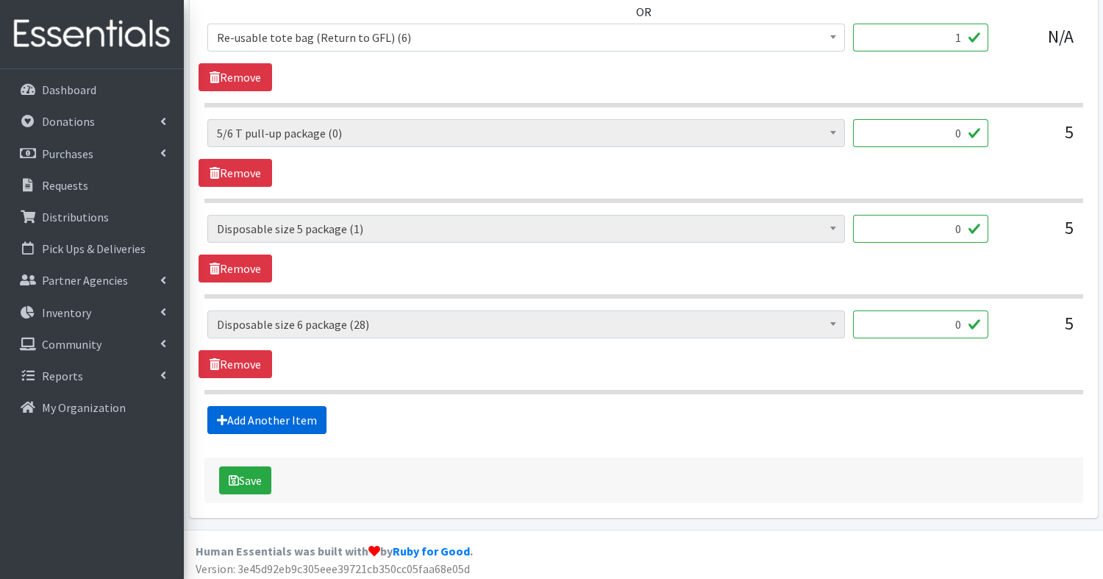
click at [243, 416] on link "Add Another Item" at bounding box center [266, 420] width 119 height 28
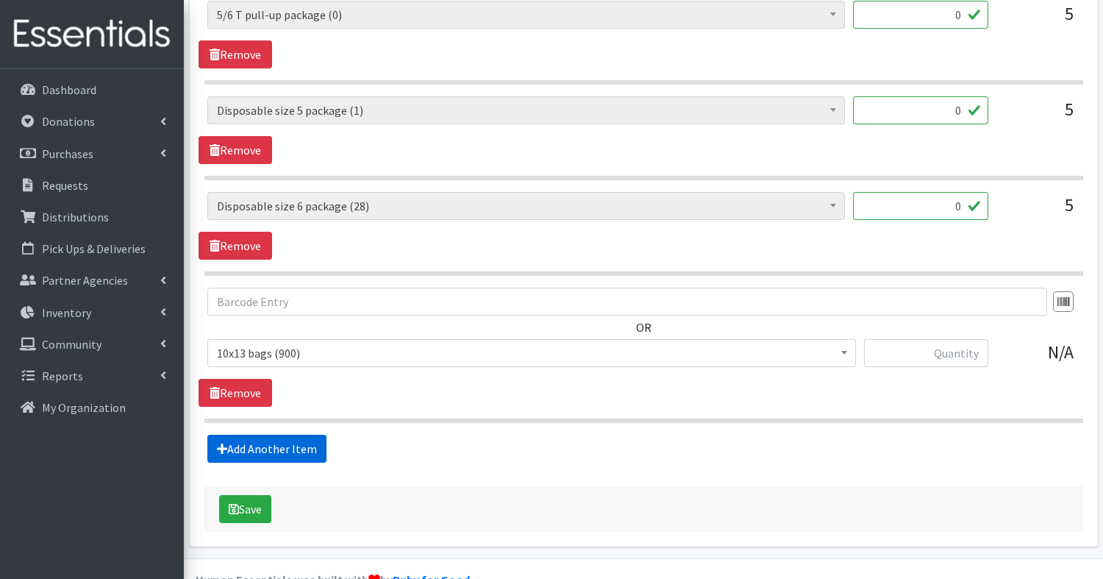
scroll to position [1220, 0]
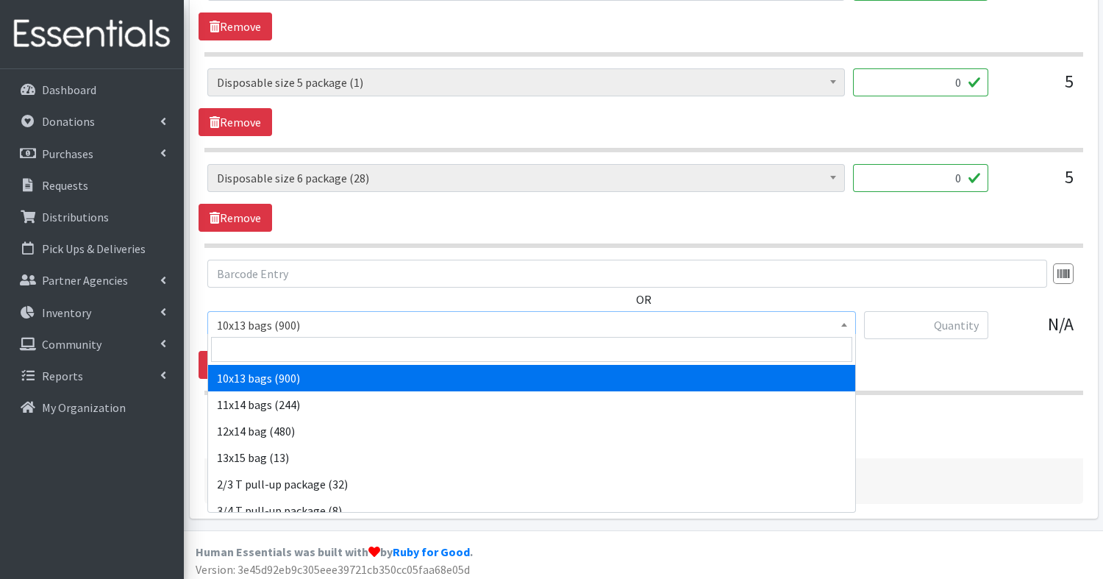
click at [276, 322] on span "10x13 bags (900)" at bounding box center [531, 325] width 629 height 21
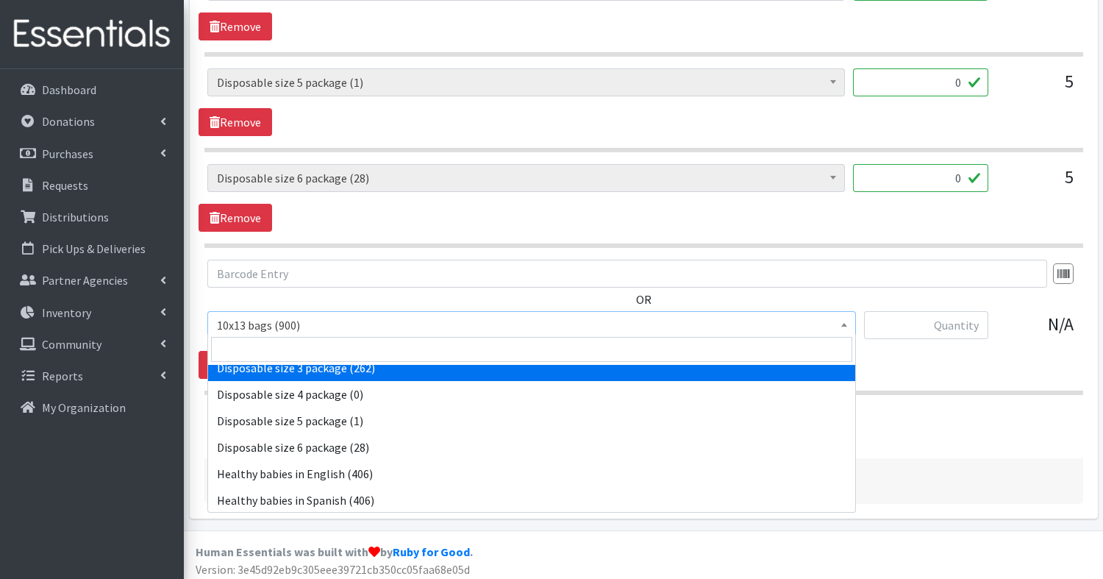
scroll to position [523, 0]
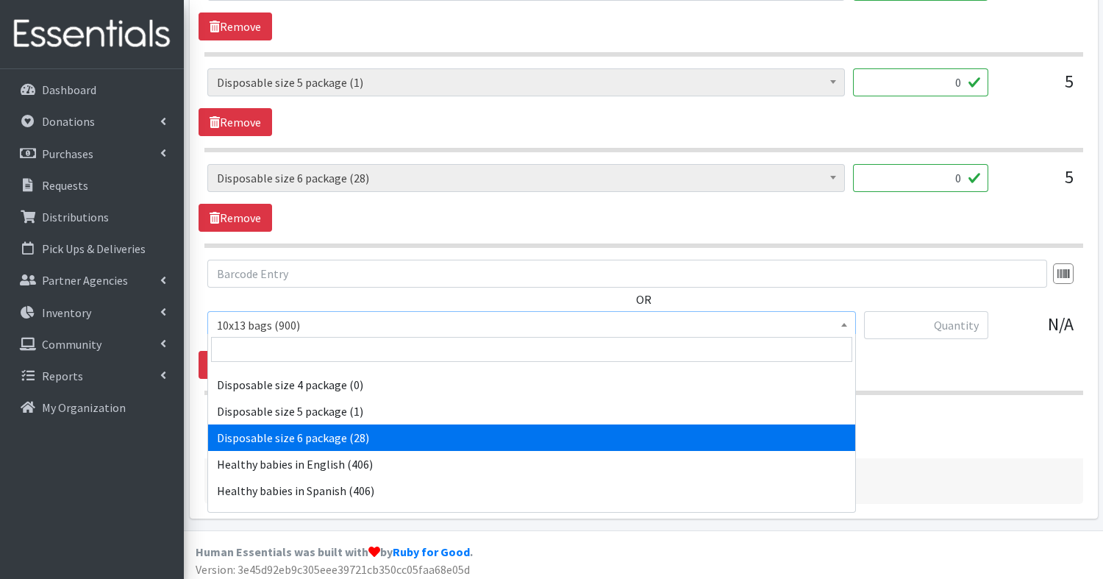
select select "15150"
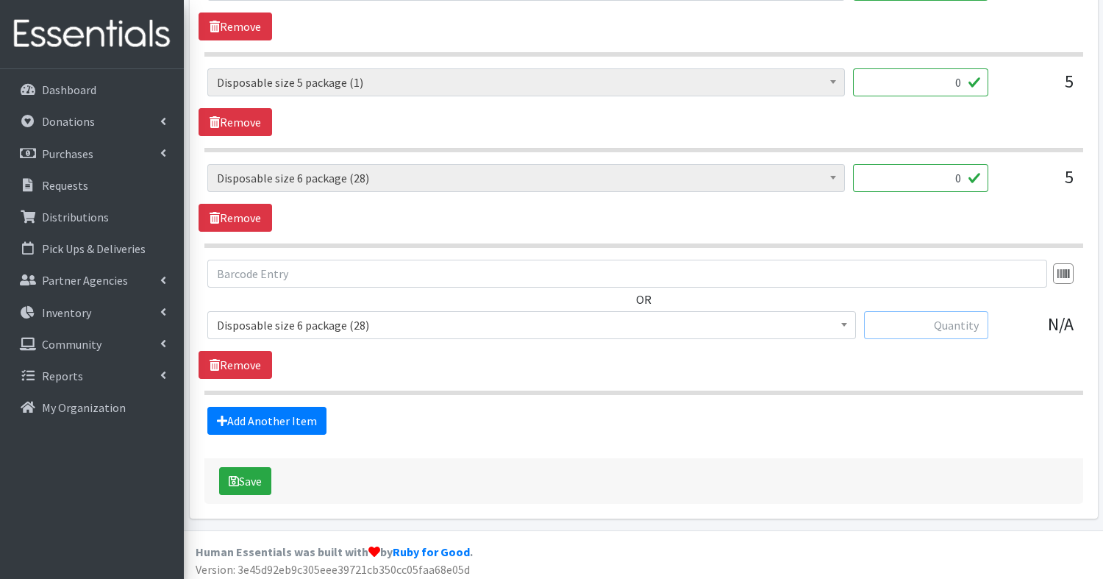
click at [951, 320] on input "text" at bounding box center [926, 325] width 124 height 28
type input "5"
click at [262, 477] on button "Save" at bounding box center [245, 481] width 52 height 28
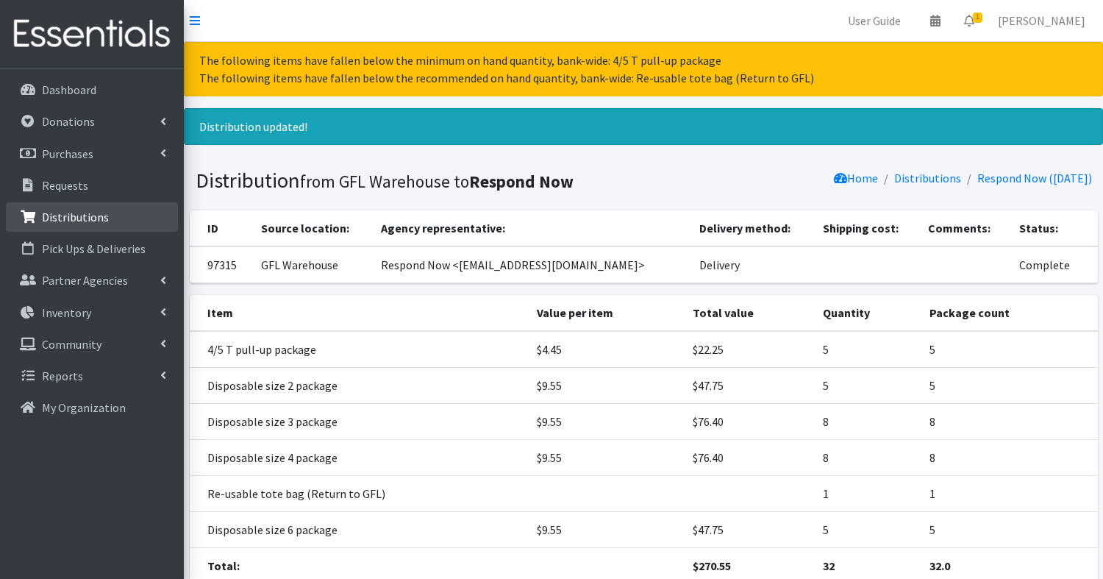
click at [86, 212] on p "Distributions" at bounding box center [75, 217] width 67 height 15
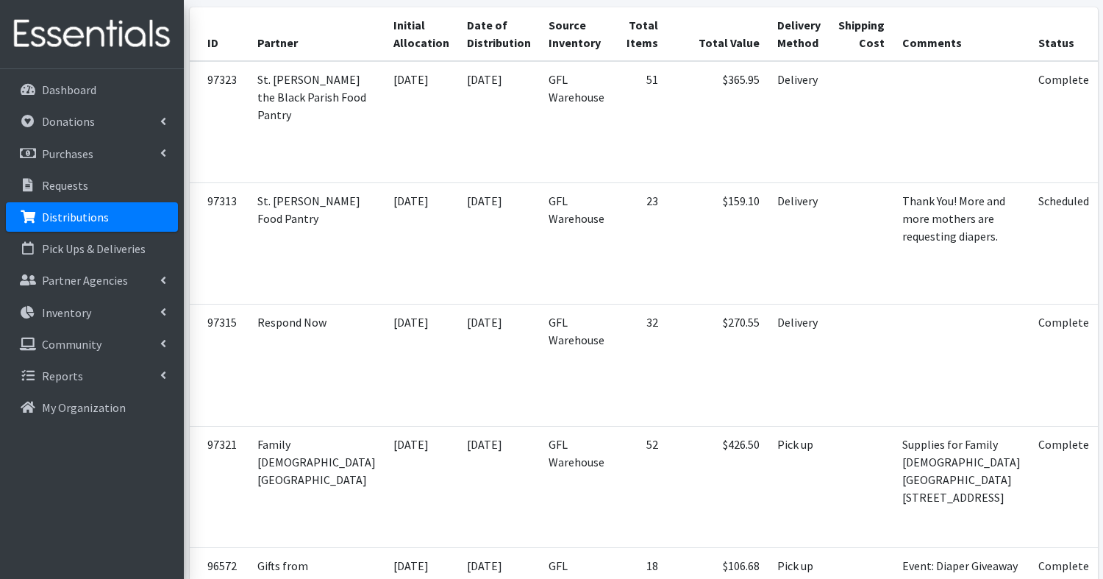
scroll to position [321, 0]
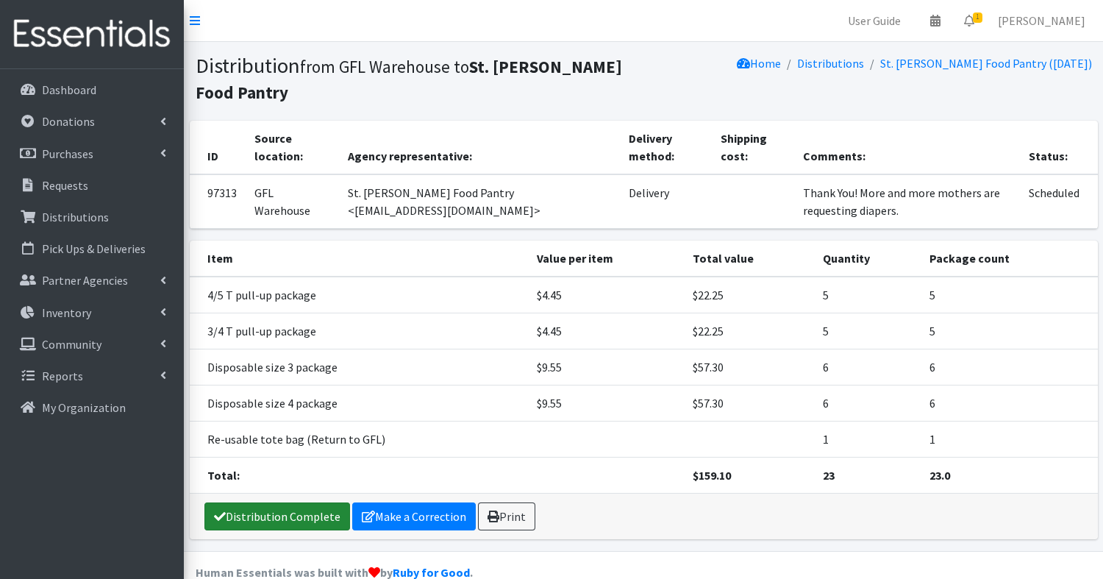
click at [258, 520] on link "Distribution Complete" at bounding box center [277, 516] width 146 height 28
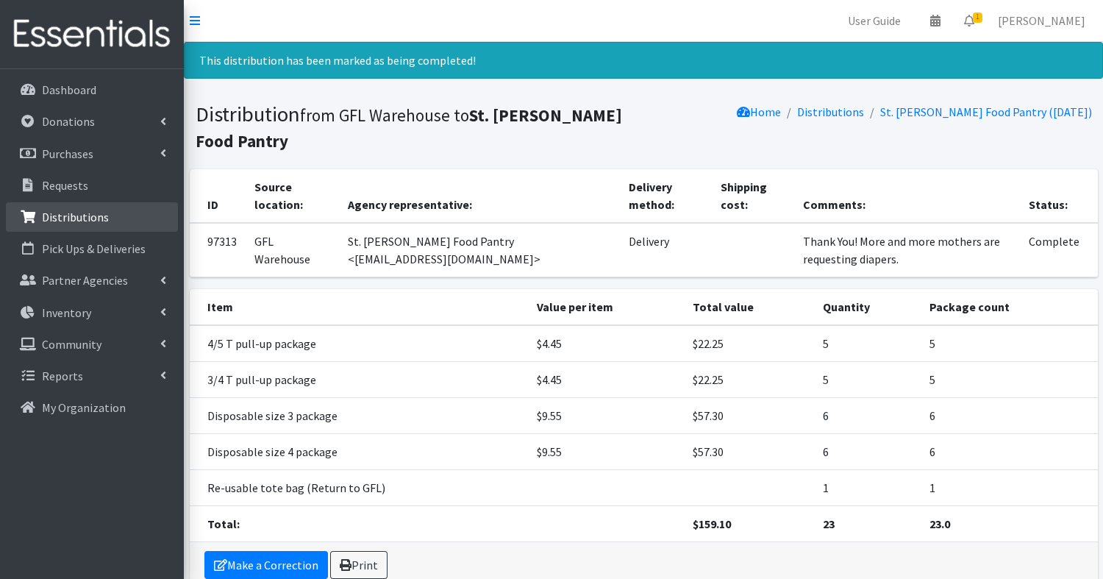
click at [100, 212] on p "Distributions" at bounding box center [75, 217] width 67 height 15
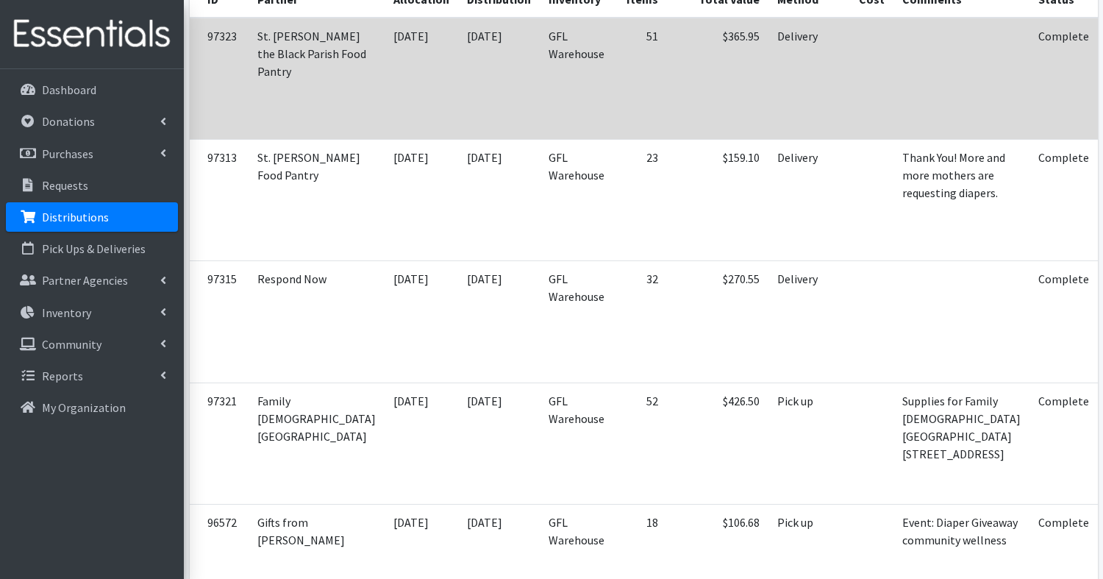
scroll to position [373, 0]
